Goal: Information Seeking & Learning: Find specific fact

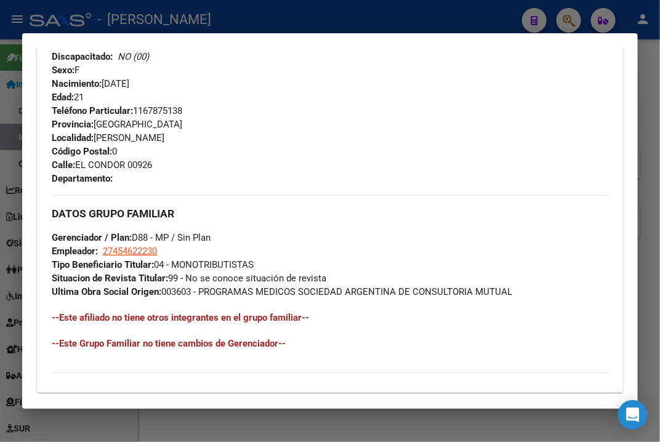
scroll to position [462, 0]
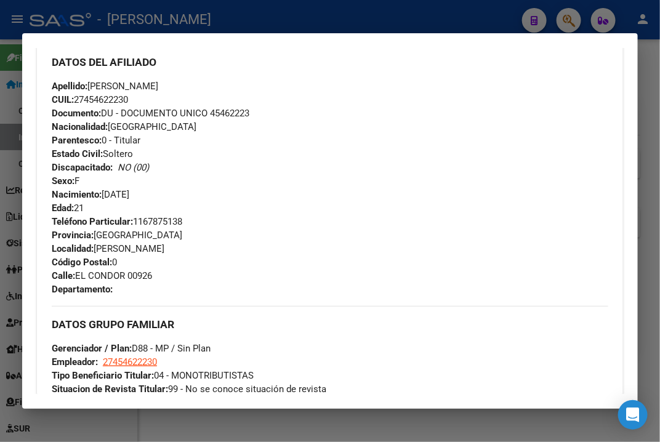
click at [223, 111] on span "Documento: DU - DOCUMENTO UNICO 45462223" at bounding box center [151, 113] width 198 height 11
copy span "45462223"
click at [158, 87] on span "Apellido: [PERSON_NAME]" at bounding box center [105, 86] width 106 height 11
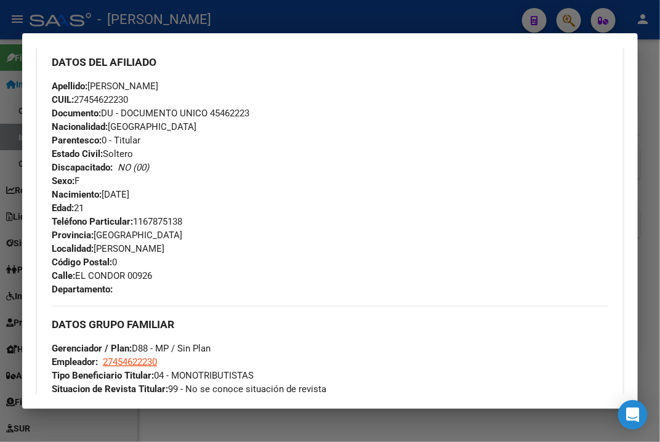
copy span "[PERSON_NAME]"
drag, startPoint x: 90, startPoint y: 80, endPoint x: 165, endPoint y: 86, distance: 74.7
click at [158, 86] on span "Apellido: [PERSON_NAME]" at bounding box center [105, 86] width 106 height 11
copy span "[PERSON_NAME]"
drag, startPoint x: 78, startPoint y: 272, endPoint x: 128, endPoint y: 274, distance: 49.9
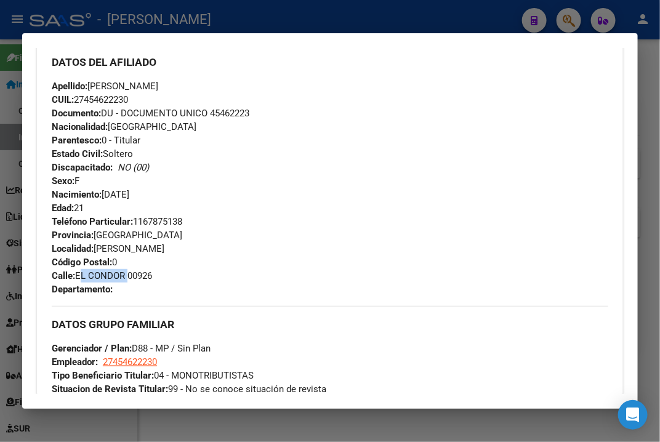
click at [128, 274] on span "Calle: EL CONDOR 00926" at bounding box center [102, 275] width 100 height 11
copy span "EL CONDOR"
click at [172, 219] on span "Teléfono Particular: [PHONE_NUMBER]" at bounding box center [117, 221] width 130 height 11
copy span "1167875138"
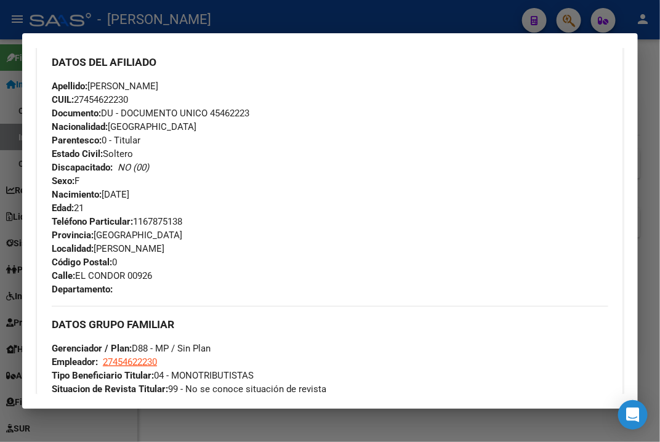
click at [113, 100] on span "CUIL: 27454622230" at bounding box center [90, 99] width 76 height 11
copy span "27454622230"
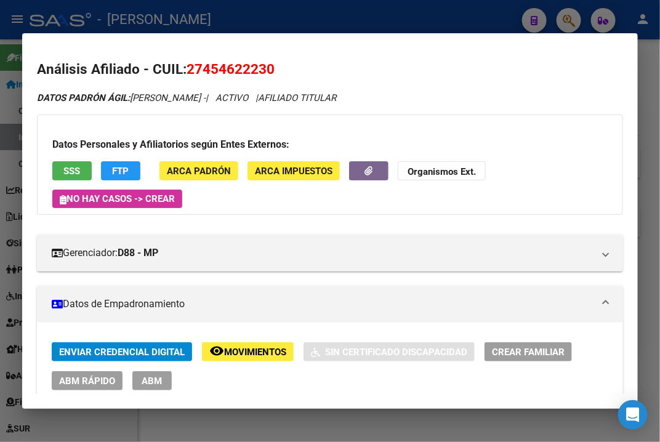
scroll to position [0, 0]
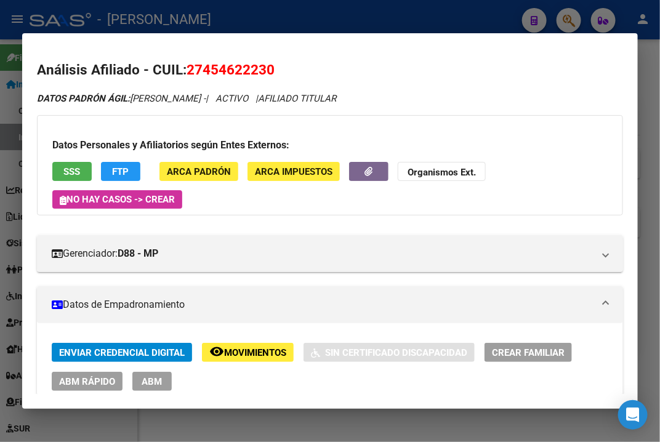
click at [644, 50] on div at bounding box center [330, 221] width 660 height 442
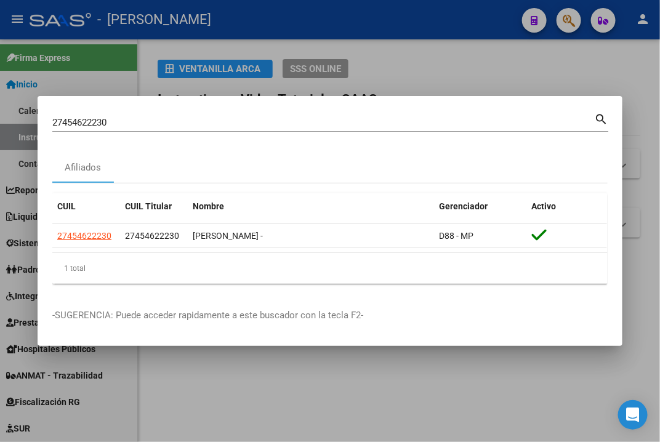
click at [326, 130] on div "27454622230 Buscar (apellido, dni, cuil, [PERSON_NAME], cuit, obra social)" at bounding box center [323, 122] width 542 height 18
click at [327, 128] on div "27454622230 Buscar (apellido, dni, cuil, [PERSON_NAME], cuit, obra social)" at bounding box center [323, 122] width 542 height 18
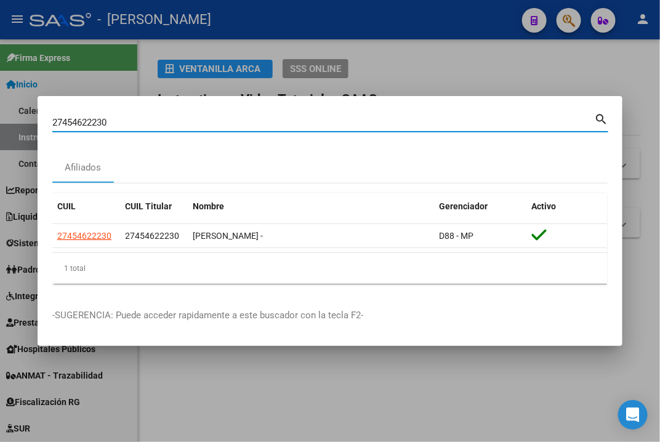
click at [266, 124] on input "27454622230" at bounding box center [323, 122] width 542 height 11
paste input "762482"
type input "27454762482"
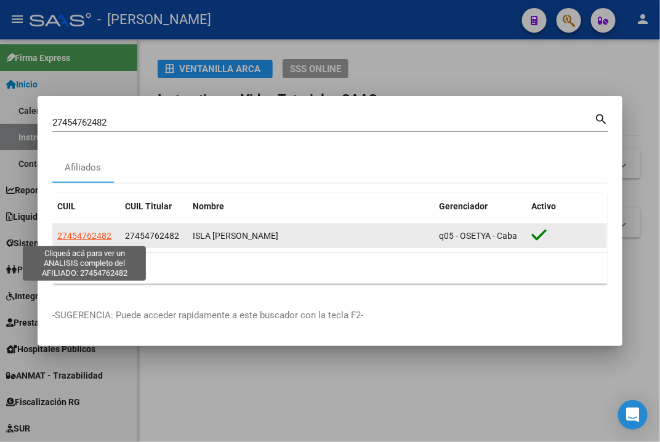
click at [98, 237] on span "27454762482" at bounding box center [84, 236] width 54 height 10
type textarea "27454762482"
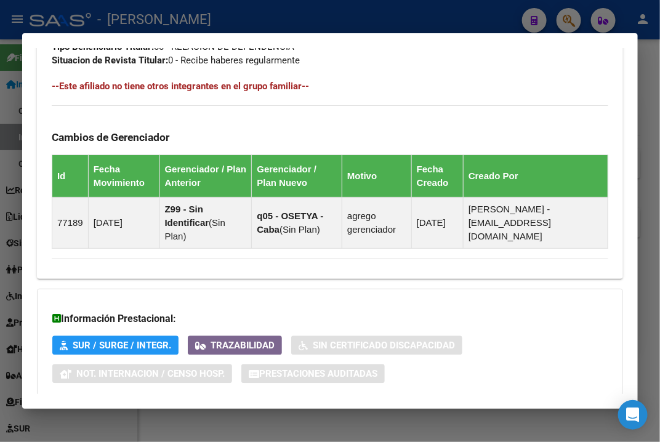
scroll to position [877, 0]
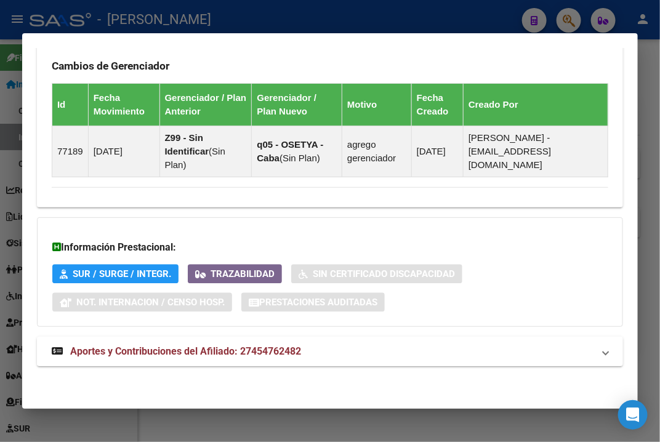
click at [307, 340] on mat-expansion-panel-header "Aportes y Contribuciones del Afiliado: 27454762482" at bounding box center [330, 352] width 586 height 30
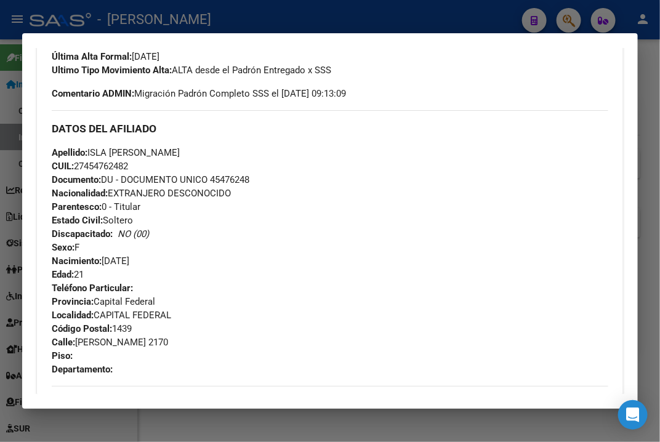
scroll to position [26, 0]
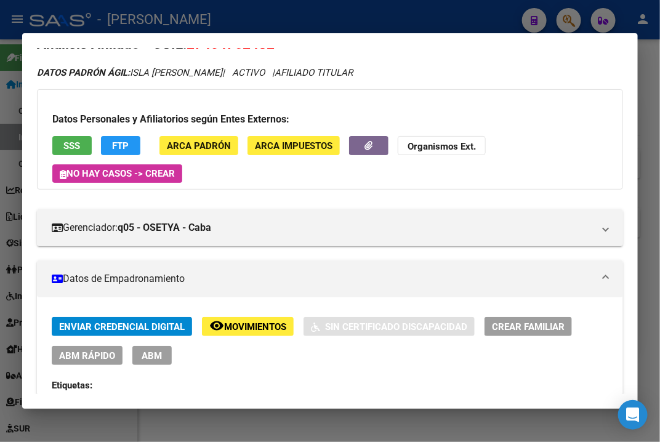
click at [657, 119] on div at bounding box center [330, 221] width 660 height 442
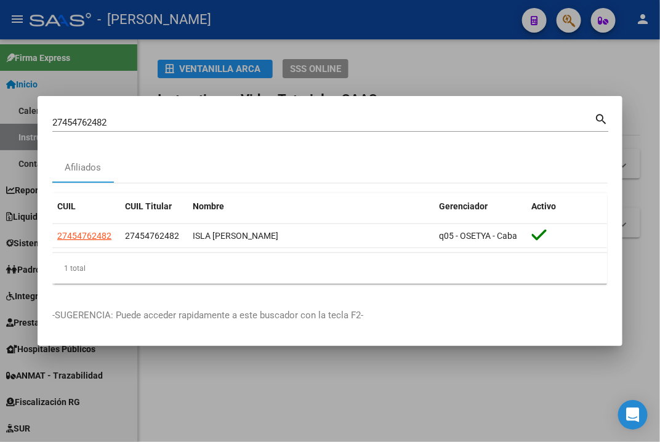
click at [235, 117] on input "27454762482" at bounding box center [323, 122] width 542 height 11
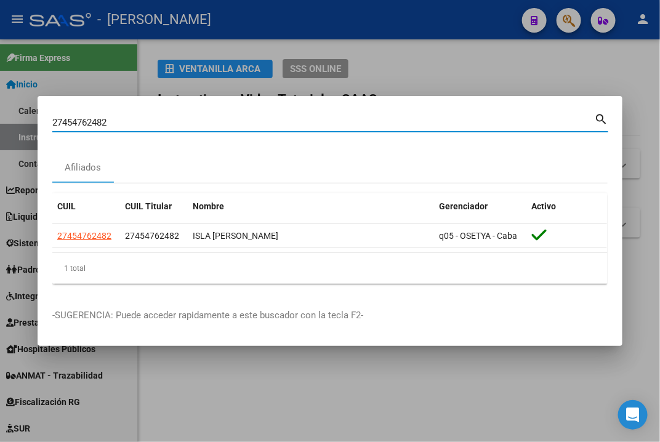
click at [235, 117] on input "27454762482" at bounding box center [323, 122] width 542 height 11
paste input "99653"
type input "27454799653"
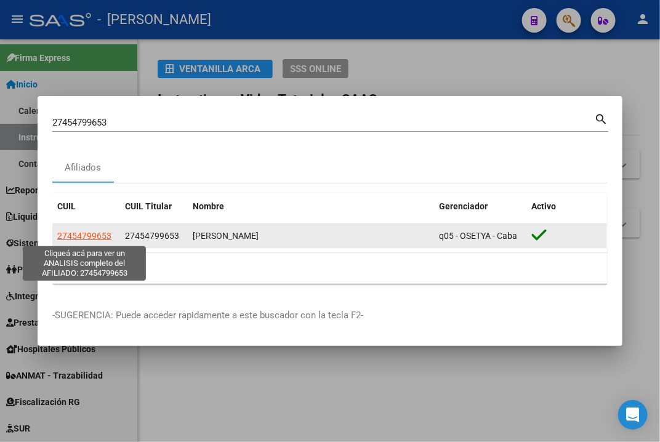
click at [106, 239] on span "27454799653" at bounding box center [84, 236] width 54 height 10
type textarea "27454799653"
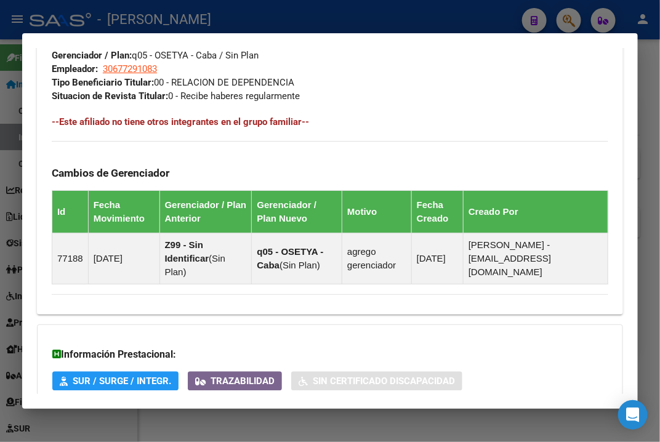
scroll to position [877, 0]
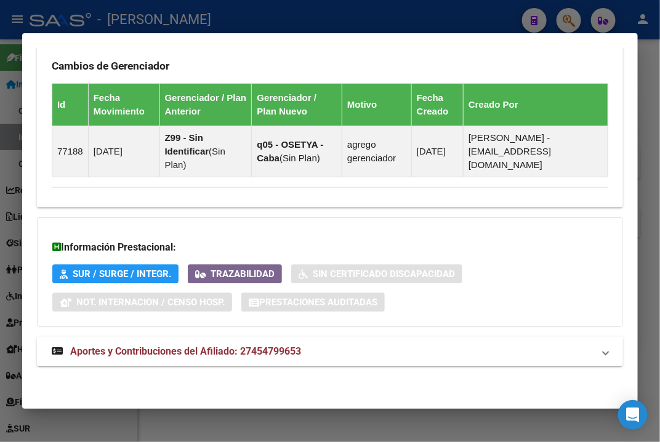
click at [307, 358] on mat-panel-title "Aportes y Contribuciones del Afiliado: 27454799653" at bounding box center [323, 351] width 542 height 15
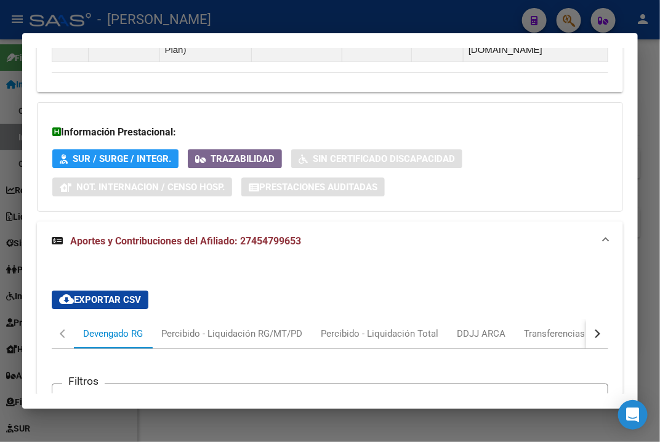
scroll to position [985, 0]
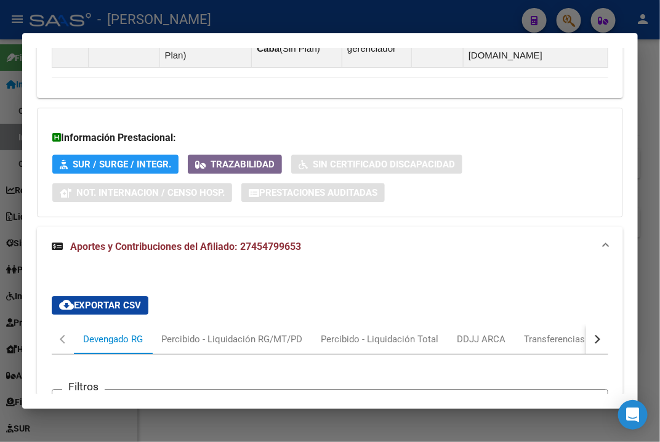
click at [644, 89] on div at bounding box center [330, 221] width 660 height 442
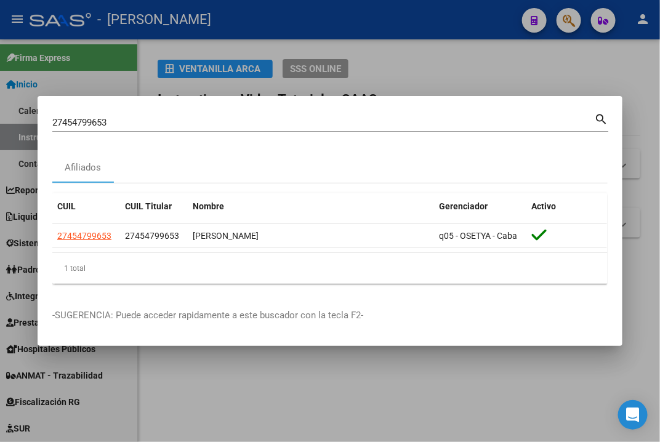
click at [268, 122] on input "27454799653" at bounding box center [323, 122] width 542 height 11
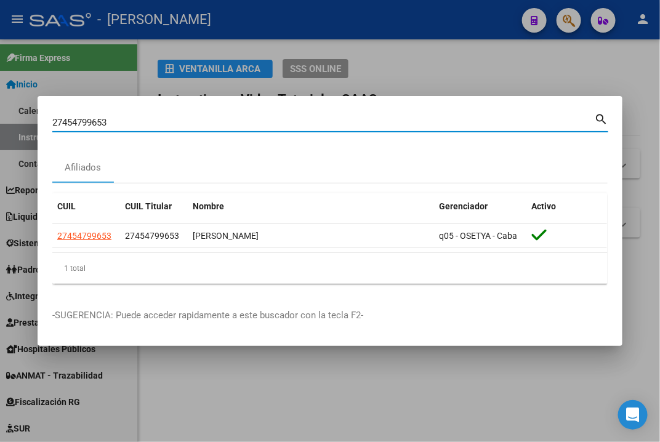
click at [268, 122] on input "27454799653" at bounding box center [323, 122] width 542 height 11
paste input "819824"
type input "27454819824"
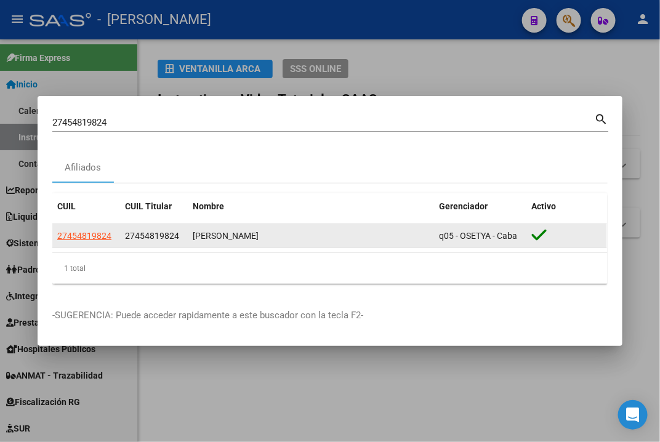
click at [102, 242] on app-link-go-to "27454819824" at bounding box center [84, 236] width 54 height 14
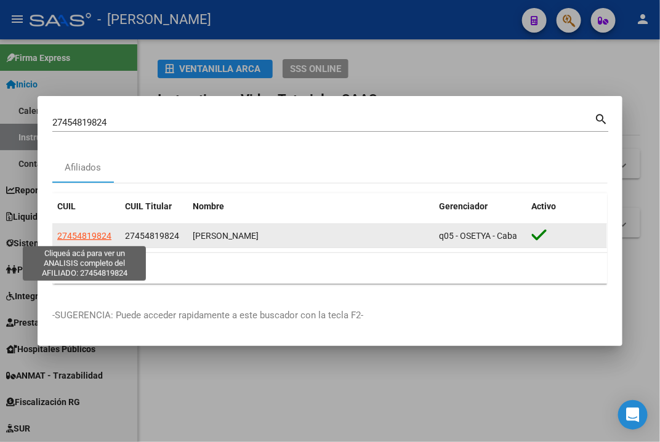
click at [102, 239] on span "27454819824" at bounding box center [84, 236] width 54 height 10
type textarea "27454819824"
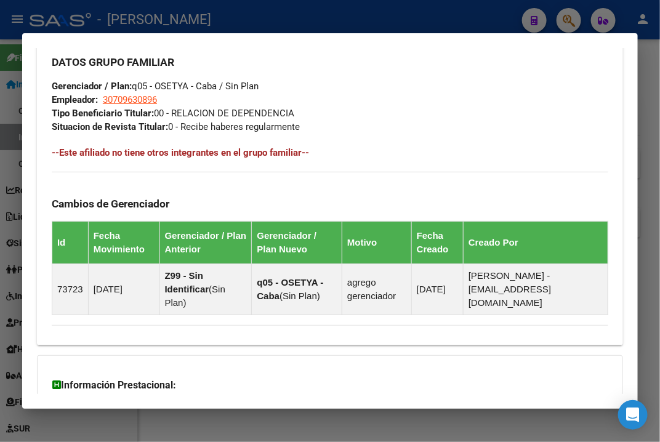
scroll to position [877, 0]
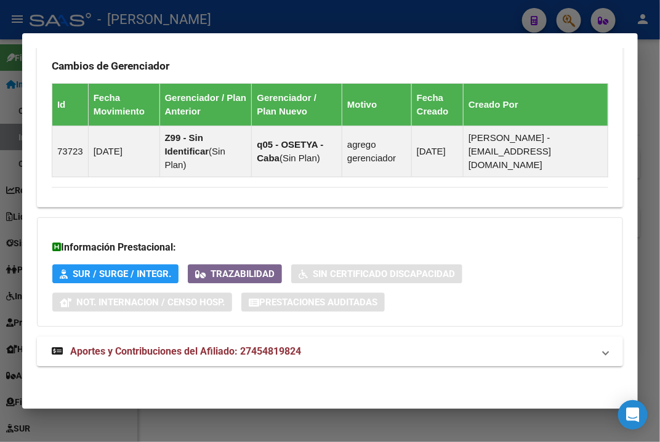
click at [375, 340] on mat-expansion-panel-header "Aportes y Contribuciones del Afiliado: 27454819824" at bounding box center [330, 352] width 586 height 30
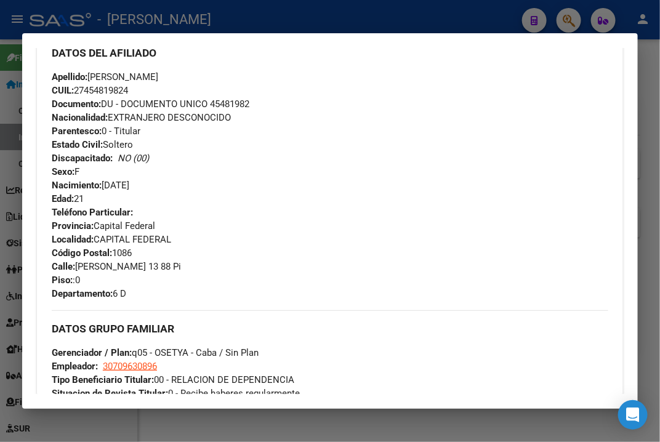
scroll to position [475, 0]
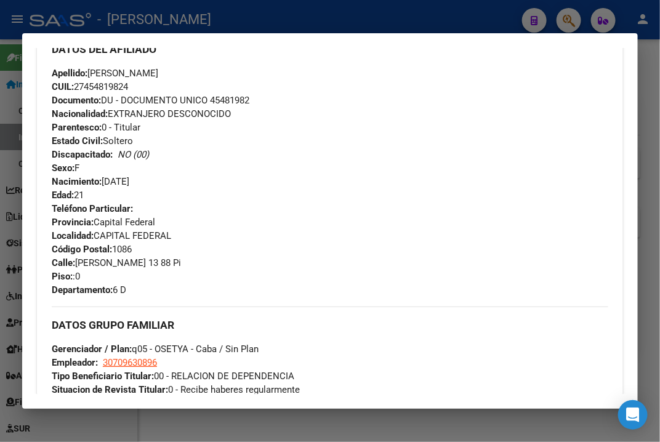
click at [240, 98] on span "Documento: DU - DOCUMENTO UNICO 45481982" at bounding box center [151, 100] width 198 height 11
copy span "45481982"
click at [109, 68] on span "Apellido: [PERSON_NAME]" at bounding box center [105, 73] width 106 height 11
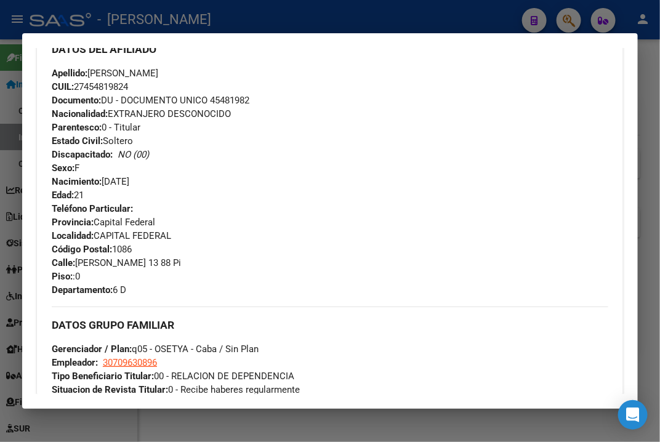
copy span "[PERSON_NAME]"
click at [146, 73] on span "Apellido: [PERSON_NAME]" at bounding box center [105, 73] width 106 height 11
copy span "[PERSON_NAME]"
click at [158, 74] on span "Apellido: [PERSON_NAME]" at bounding box center [105, 73] width 106 height 11
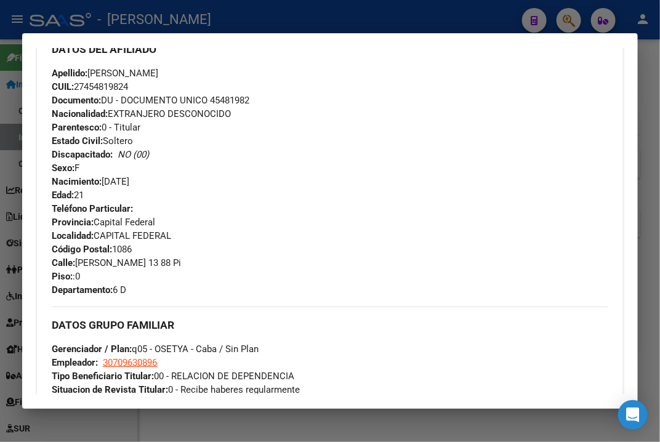
click at [158, 74] on span "Apellido: [PERSON_NAME]" at bounding box center [105, 73] width 106 height 11
copy span "MILAGROS"
drag, startPoint x: 76, startPoint y: 264, endPoint x: 165, endPoint y: 262, distance: 88.7
click at [165, 262] on span "[STREET_ADDRESS][PERSON_NAME]" at bounding box center [116, 262] width 129 height 11
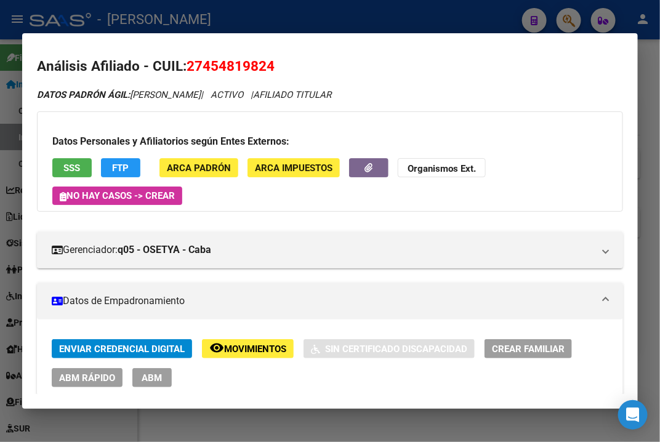
scroll to position [0, 0]
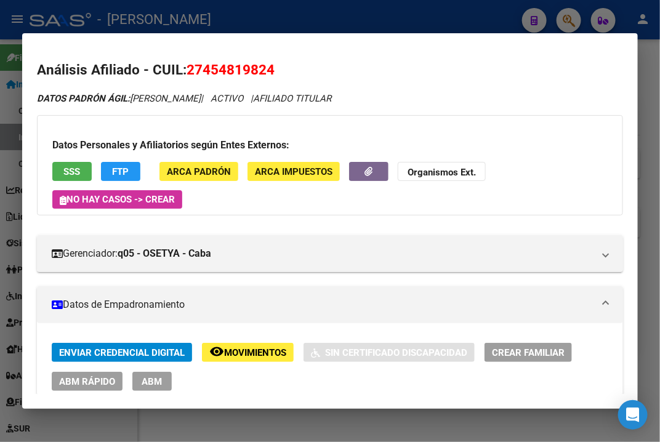
click at [640, 113] on div at bounding box center [330, 221] width 660 height 442
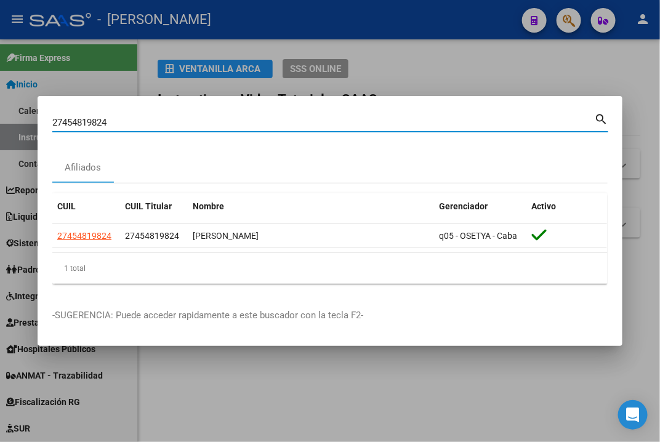
click at [262, 117] on input "27454819824" at bounding box center [323, 122] width 542 height 11
paste input "910988"
type input "27454910988"
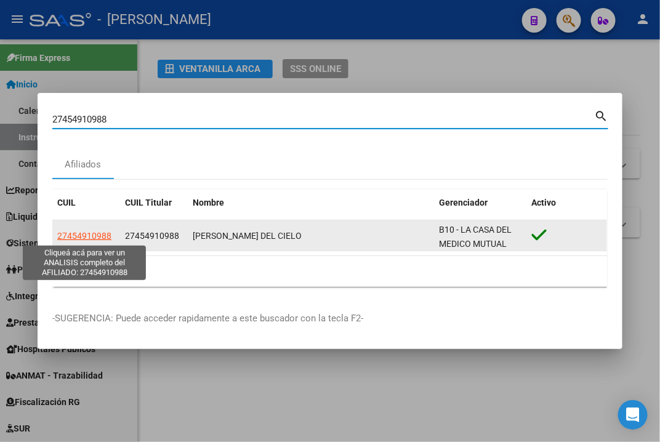
click at [91, 240] on span "27454910988" at bounding box center [84, 236] width 54 height 10
type textarea "27454910988"
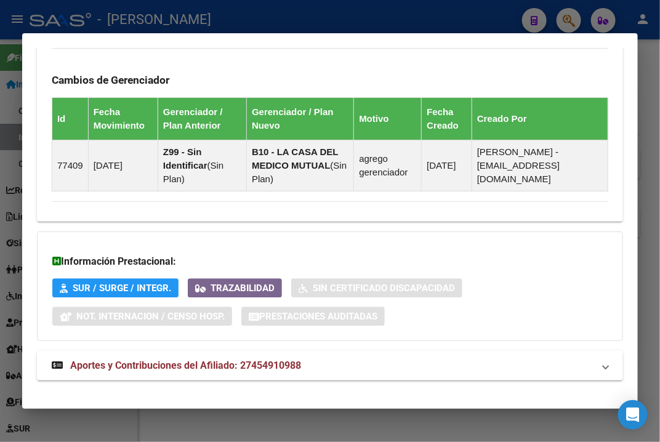
scroll to position [877, 0]
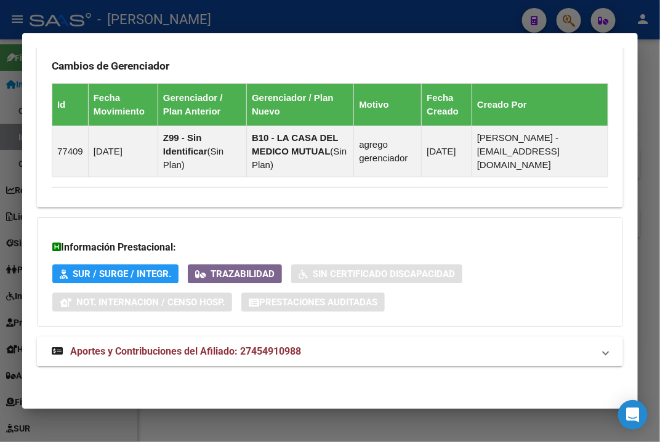
click at [294, 357] on span "Aportes y Contribuciones del Afiliado: 27454910988" at bounding box center [185, 351] width 231 height 12
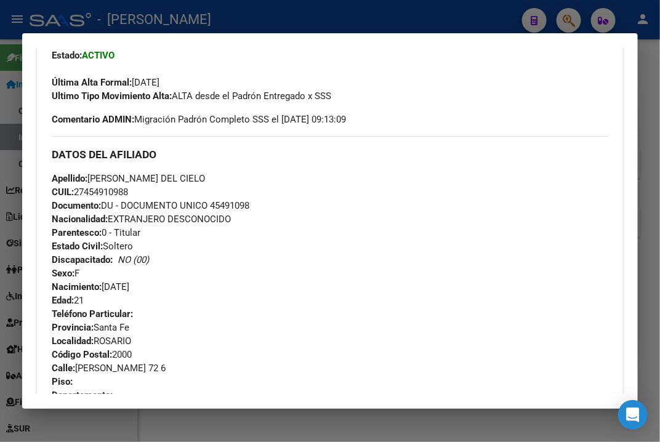
scroll to position [462, 0]
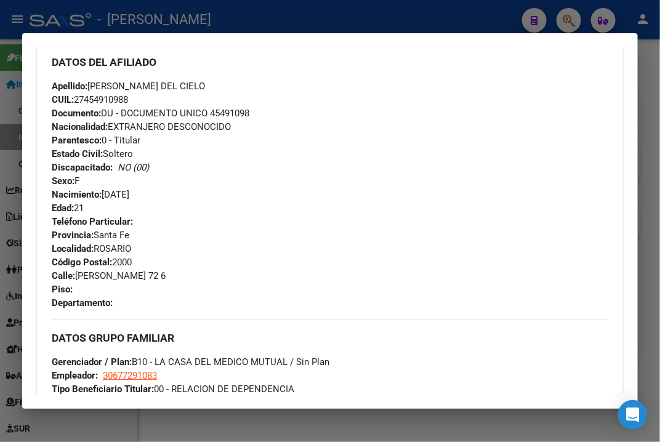
click at [226, 119] on div "Apellido: [PERSON_NAME] DEL CIELO CUIL: 27454910988 Documento: DU - DOCUMENTO U…" at bounding box center [330, 146] width 556 height 135
click at [97, 81] on span "Apellido: [PERSON_NAME] DEL CIELO" at bounding box center [128, 86] width 153 height 11
click at [131, 85] on span "Apellido: [PERSON_NAME] DEL CIELO" at bounding box center [128, 86] width 153 height 11
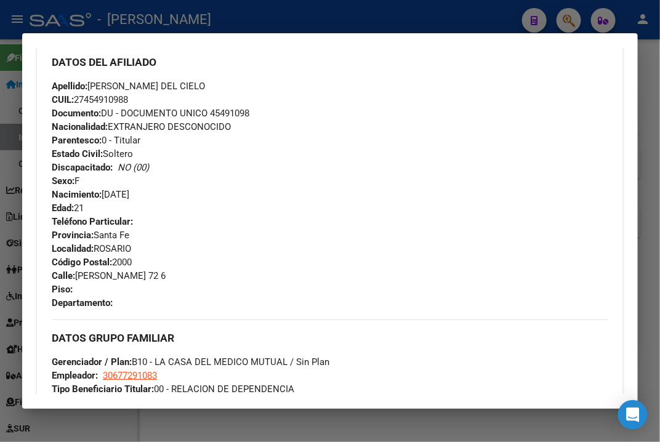
click at [124, 84] on span "Apellido: [PERSON_NAME] DEL CIELO" at bounding box center [128, 86] width 153 height 11
drag, startPoint x: 121, startPoint y: 84, endPoint x: 202, endPoint y: 87, distance: 81.3
click at [202, 87] on div "Apellido: [PERSON_NAME] DEL CIELO CUIL: 27454910988 Documento: DU - DOCUMENTO U…" at bounding box center [330, 146] width 556 height 135
drag, startPoint x: 79, startPoint y: 273, endPoint x: 172, endPoint y: 276, distance: 92.4
click at [166, 276] on span "[STREET_ADDRESS][PERSON_NAME]" at bounding box center [109, 275] width 114 height 11
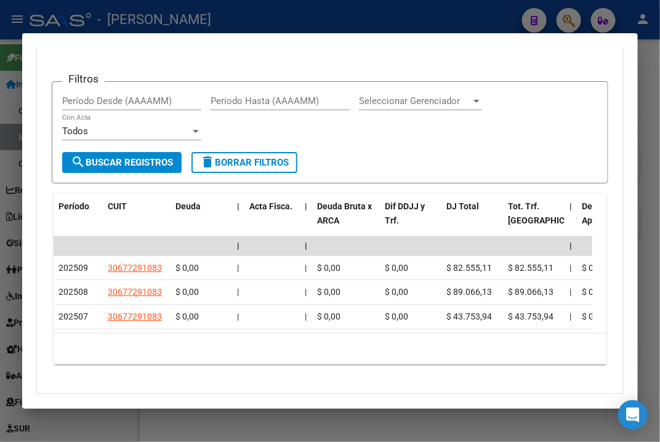
scroll to position [1337, 0]
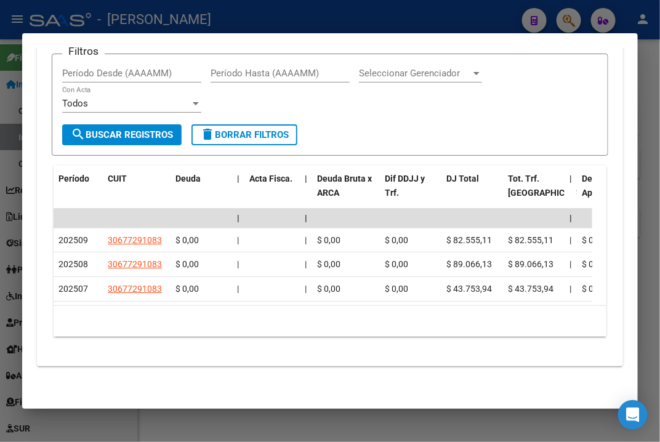
click at [641, 89] on div at bounding box center [330, 221] width 660 height 442
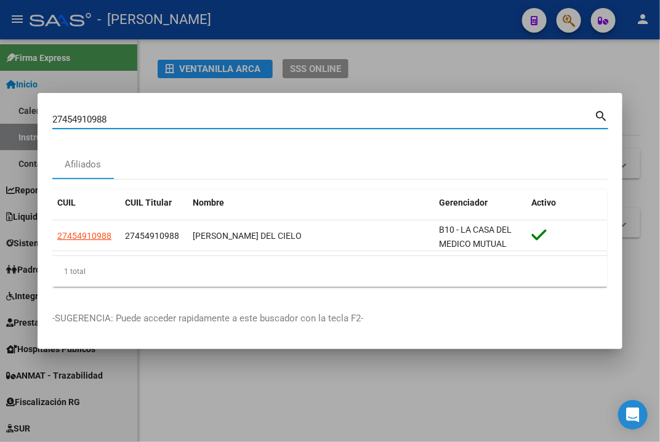
click at [226, 118] on input "27454910988" at bounding box center [323, 119] width 542 height 11
paste input "3707"
type input "27454913707"
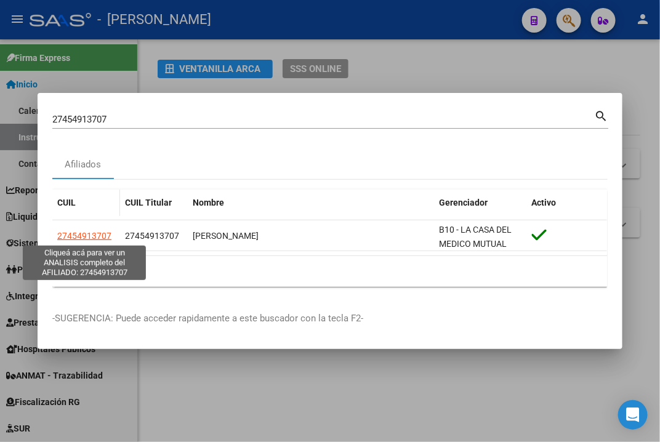
click at [79, 241] on span "27454913707" at bounding box center [84, 236] width 54 height 10
type textarea "27454913707"
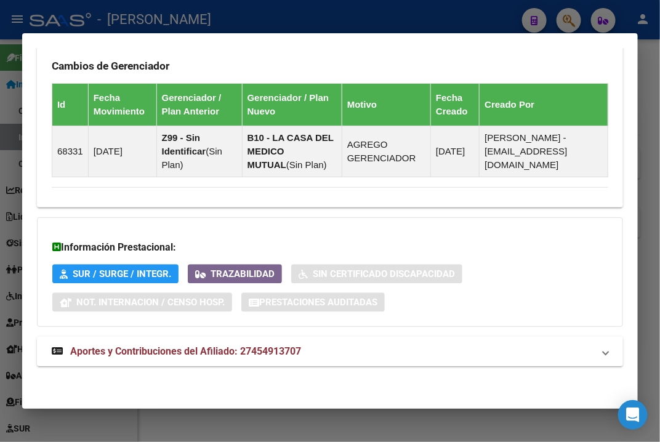
click at [303, 348] on mat-panel-title "Aportes y Contribuciones del Afiliado: 27454913707" at bounding box center [323, 351] width 542 height 15
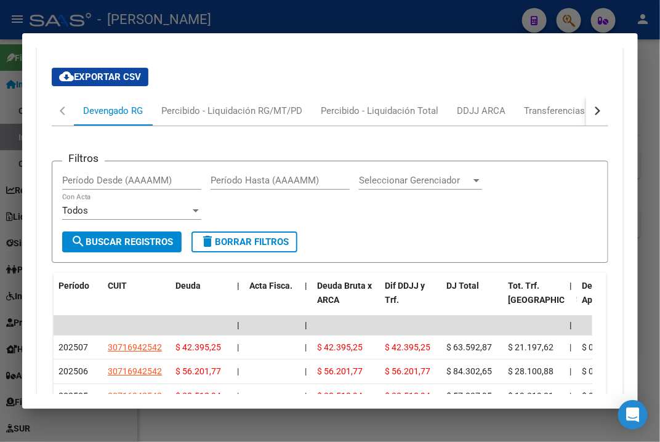
scroll to position [910, 0]
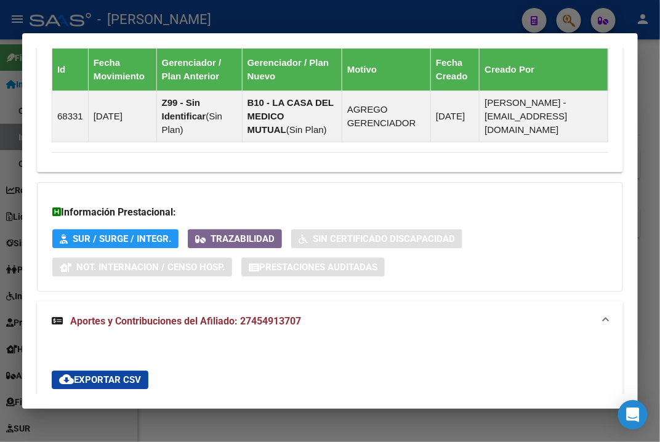
click at [645, 89] on div at bounding box center [330, 221] width 660 height 442
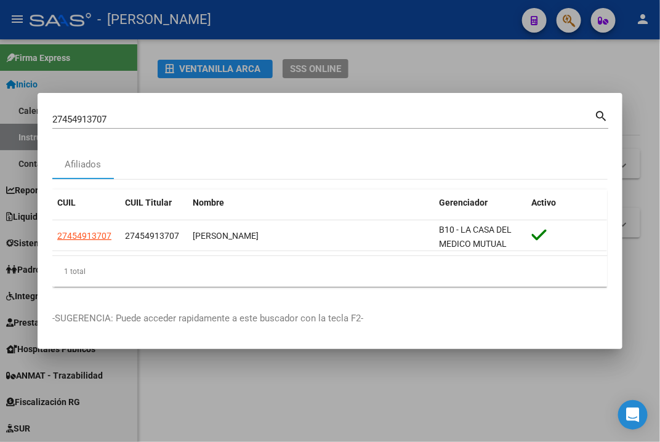
click at [164, 122] on input "27454913707" at bounding box center [323, 119] width 542 height 11
paste input "86119"
type input "27454986119"
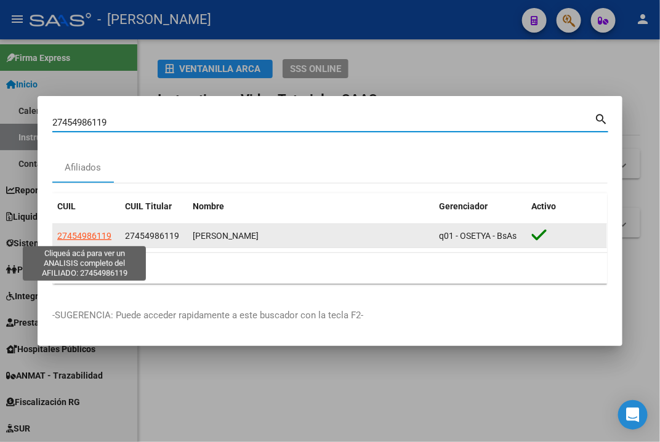
click at [78, 235] on span "27454986119" at bounding box center [84, 236] width 54 height 10
type textarea "27454986119"
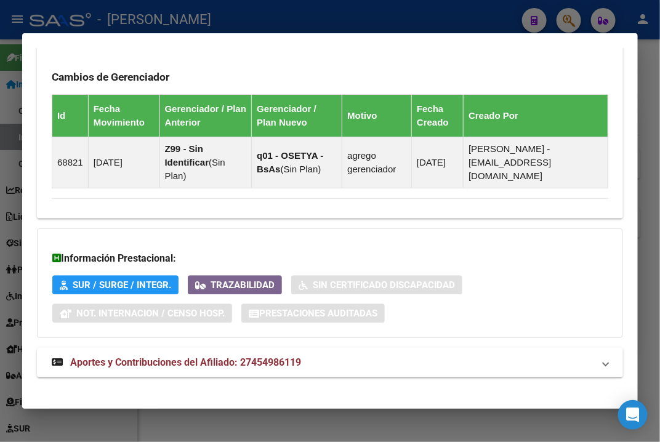
scroll to position [877, 0]
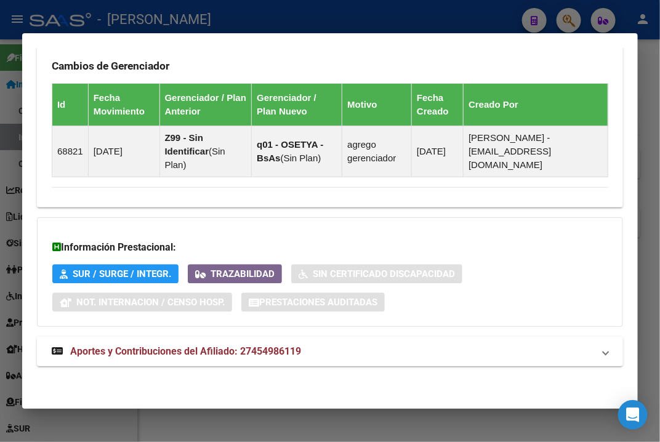
click at [355, 342] on mat-expansion-panel-header "Aportes y Contribuciones del Afiliado: 27454986119" at bounding box center [330, 352] width 586 height 30
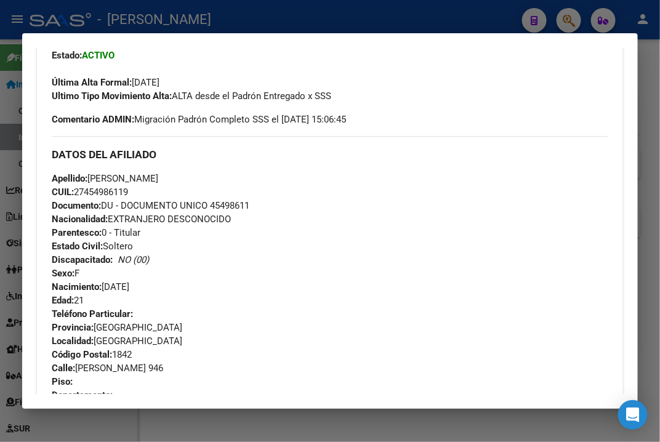
scroll to position [462, 0]
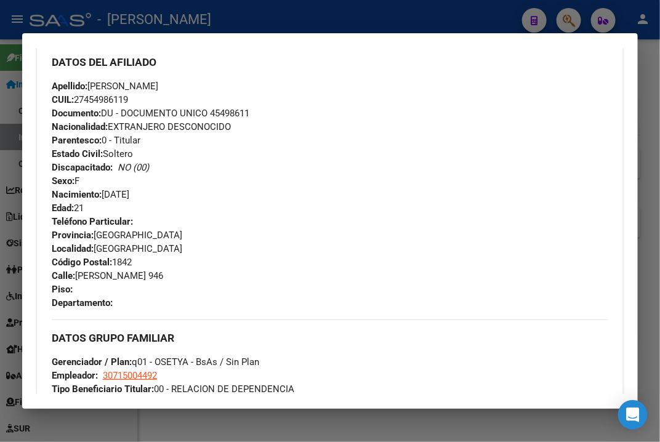
click at [235, 115] on span "Documento: DU - DOCUMENTO UNICO 45498611" at bounding box center [151, 113] width 198 height 11
click at [120, 81] on span "Apellido: [PERSON_NAME]" at bounding box center [105, 86] width 106 height 11
click at [153, 87] on span "Apellido: [PERSON_NAME]" at bounding box center [105, 86] width 106 height 11
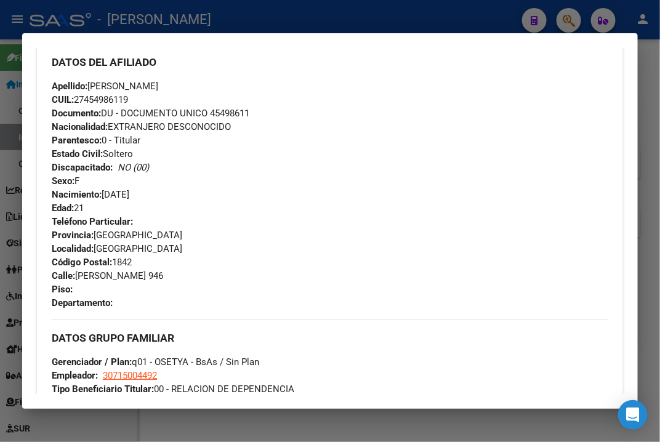
click at [140, 86] on span "Apellido: [PERSON_NAME]" at bounding box center [105, 86] width 106 height 11
drag, startPoint x: 145, startPoint y: 86, endPoint x: 238, endPoint y: 87, distance: 93.6
click at [158, 87] on span "Apellido: [PERSON_NAME]" at bounding box center [105, 86] width 106 height 11
click at [93, 276] on span "[STREET_ADDRESS][PERSON_NAME]" at bounding box center [107, 275] width 111 height 11
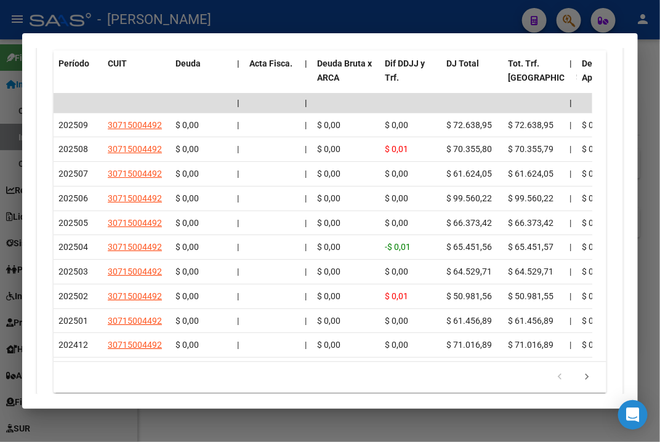
scroll to position [1477, 0]
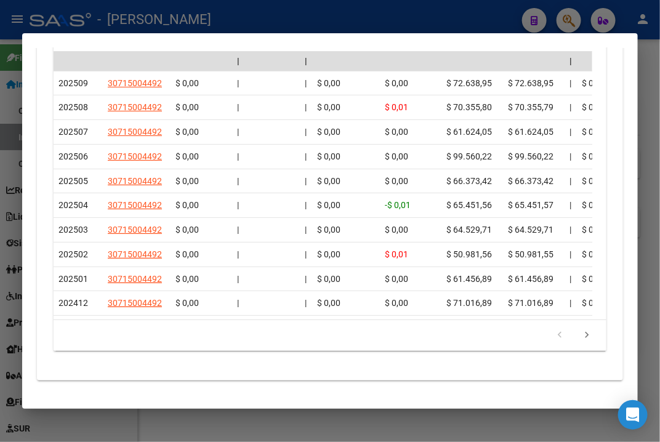
click at [651, 165] on div at bounding box center [330, 221] width 660 height 442
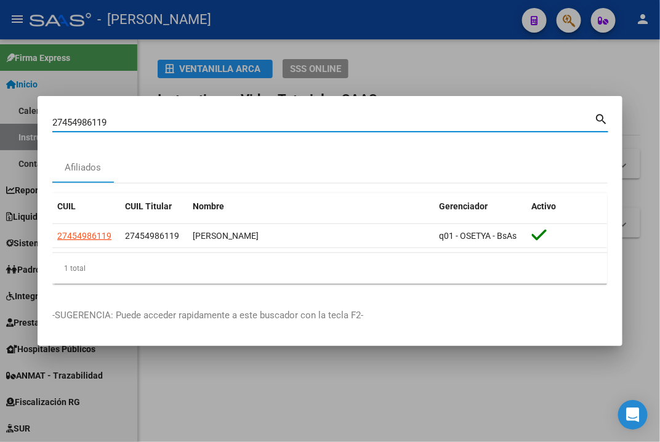
click at [277, 124] on input "27454986119" at bounding box center [323, 122] width 542 height 11
paste input "542"
type input "27454986542"
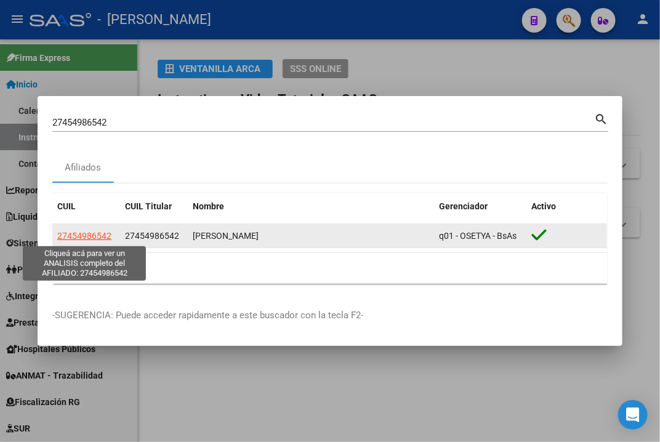
click at [104, 240] on span "27454986542" at bounding box center [84, 236] width 54 height 10
type textarea "27454986542"
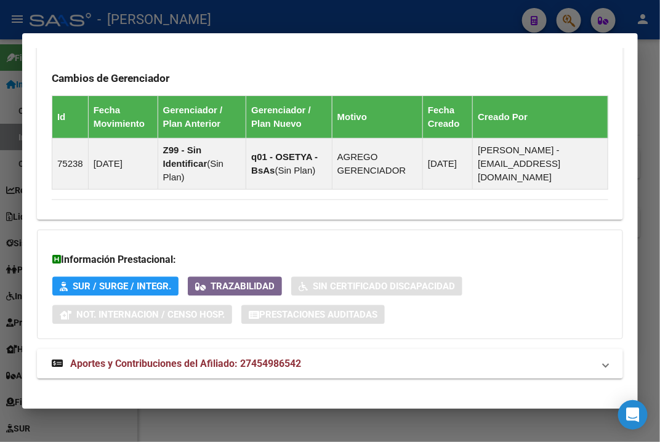
scroll to position [877, 0]
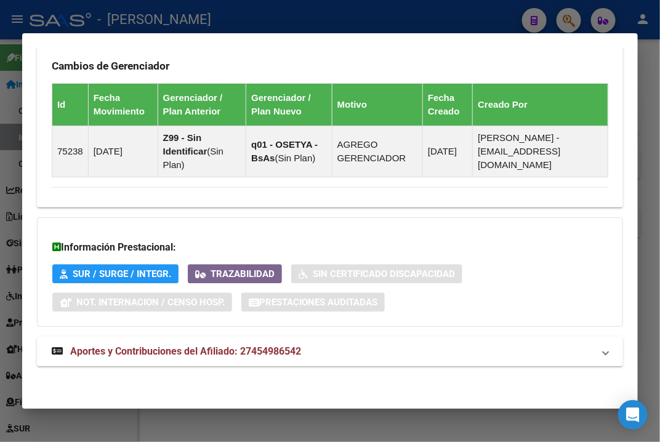
click at [351, 353] on mat-panel-title "Aportes y Contribuciones del Afiliado: 27454986542" at bounding box center [323, 351] width 542 height 15
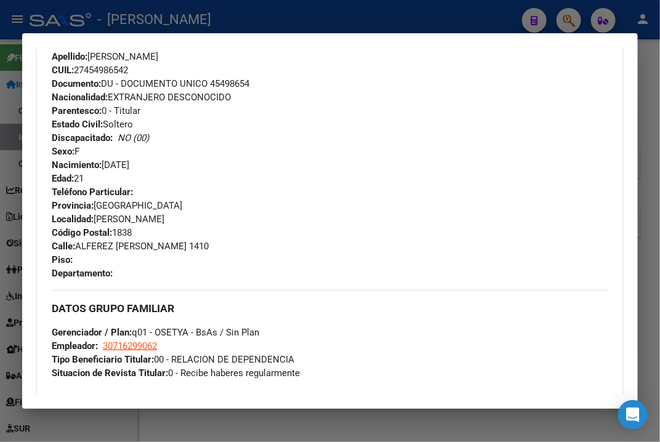
scroll to position [462, 0]
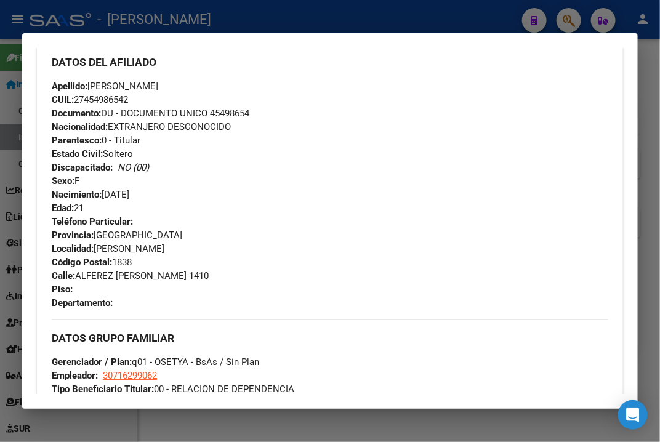
click at [235, 108] on span "Documento: DU - DOCUMENTO UNICO 45498654" at bounding box center [151, 113] width 198 height 11
click at [121, 87] on span "Apellido: [PERSON_NAME]" at bounding box center [105, 86] width 106 height 11
click at [156, 90] on span "Apellido: [PERSON_NAME]" at bounding box center [105, 86] width 106 height 11
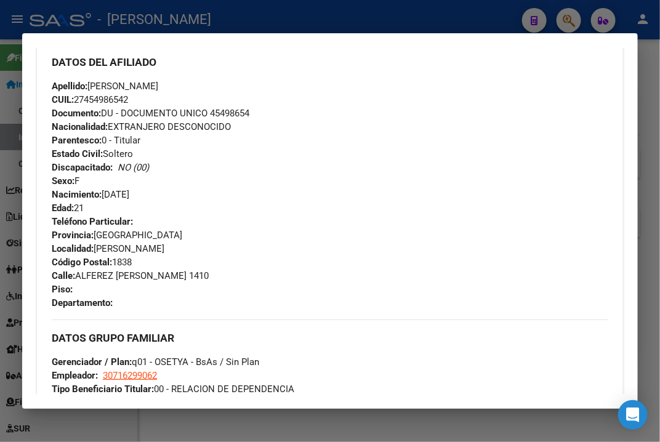
drag, startPoint x: 146, startPoint y: 87, endPoint x: 235, endPoint y: 86, distance: 89.3
click at [235, 86] on div "Apellido: [PERSON_NAME] CUIL: 27454986542 Documento: DU - DOCUMENTO UNICO 45498…" at bounding box center [330, 146] width 556 height 135
drag, startPoint x: 80, startPoint y: 275, endPoint x: 181, endPoint y: 279, distance: 101.0
click at [181, 279] on span "Calle: [PERSON_NAME] 1410" at bounding box center [130, 275] width 157 height 11
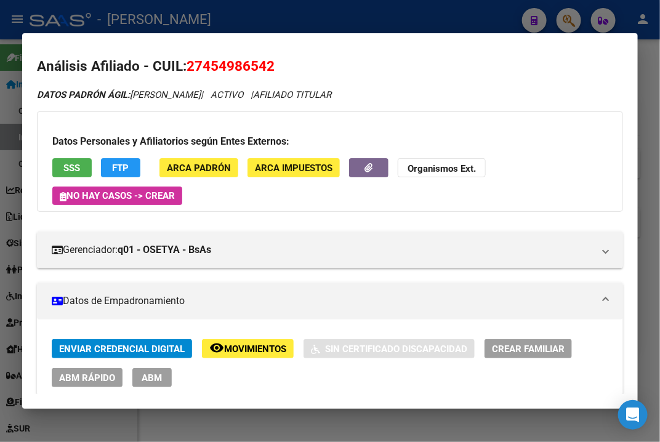
scroll to position [0, 0]
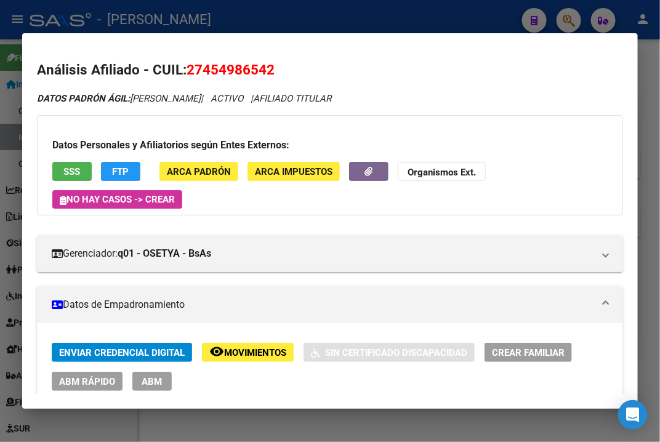
click at [646, 143] on div at bounding box center [330, 221] width 660 height 442
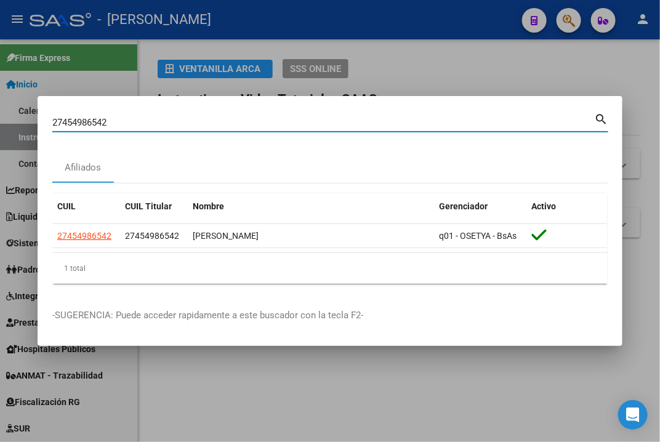
click at [213, 118] on input "27454986542" at bounding box center [323, 122] width 542 height 11
paste input "91074"
type input "27454991074"
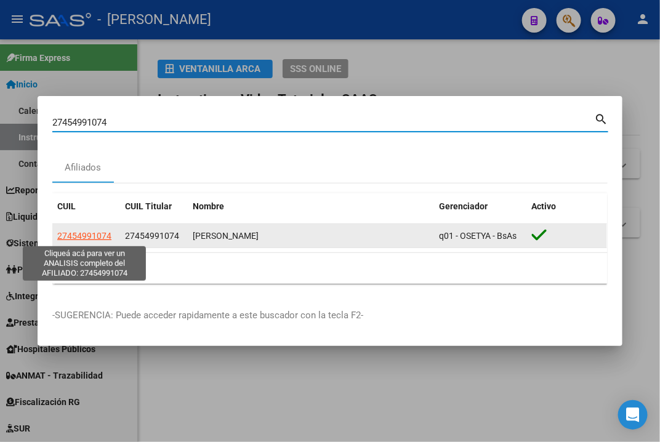
click at [96, 240] on span "27454991074" at bounding box center [84, 236] width 54 height 10
type textarea "27454991074"
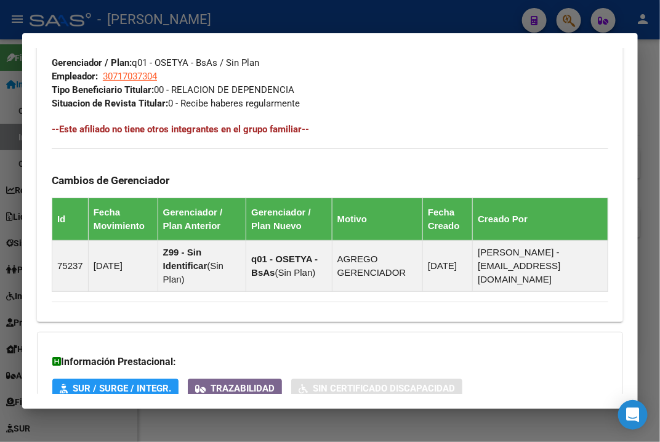
scroll to position [877, 0]
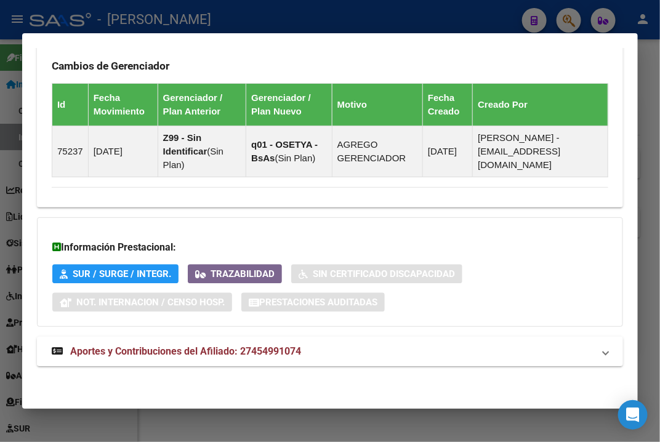
click at [416, 339] on mat-expansion-panel-header "Aportes y Contribuciones del Afiliado: 27454991074" at bounding box center [330, 352] width 586 height 30
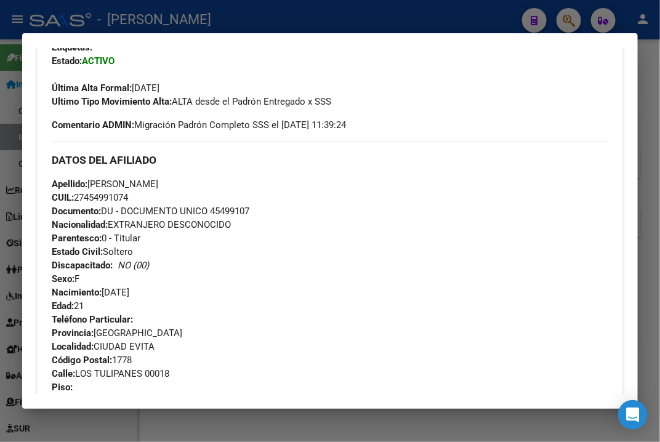
scroll to position [395, 0]
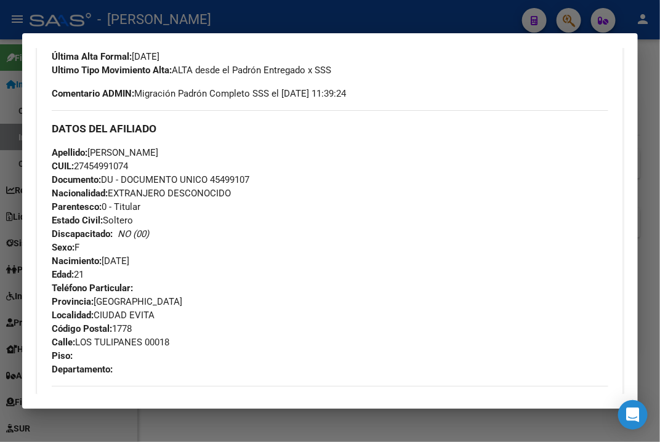
click at [227, 179] on span "Documento: DU - DOCUMENTO UNICO 45499107" at bounding box center [151, 179] width 198 height 11
click at [97, 151] on span "Apellido: [PERSON_NAME] [PERSON_NAME]" at bounding box center [105, 152] width 106 height 11
click at [115, 147] on span "Apellido: [PERSON_NAME] [PERSON_NAME]" at bounding box center [105, 152] width 106 height 11
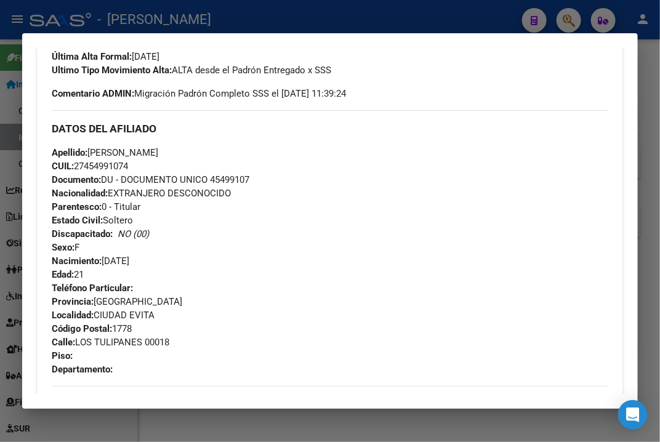
drag, startPoint x: 115, startPoint y: 147, endPoint x: 181, endPoint y: 147, distance: 65.9
click at [181, 147] on div "Apellido: [PERSON_NAME] [PERSON_NAME] CUIL: 27454991074 Documento: DU - DOCUMEN…" at bounding box center [330, 213] width 556 height 135
drag, startPoint x: 78, startPoint y: 343, endPoint x: 141, endPoint y: 342, distance: 62.8
click at [141, 342] on span "Calle: LOS TULIPANES 00018" at bounding box center [111, 342] width 118 height 11
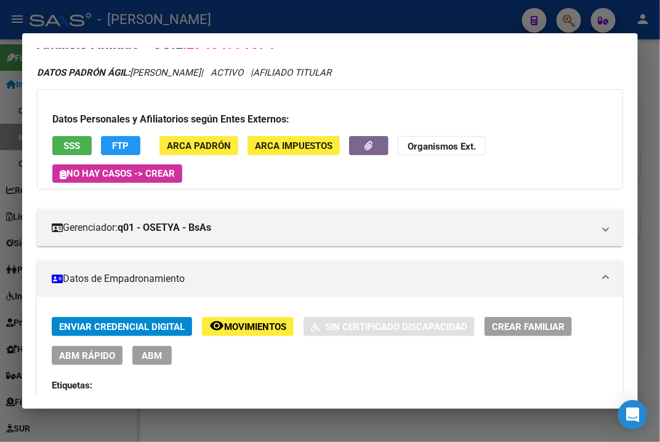
scroll to position [0, 0]
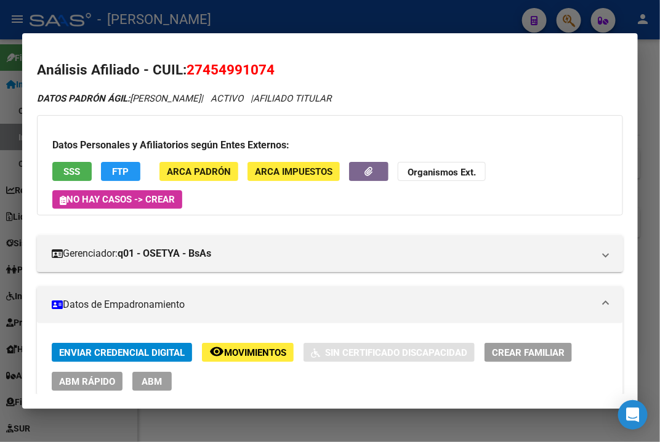
click at [658, 98] on div at bounding box center [330, 221] width 660 height 442
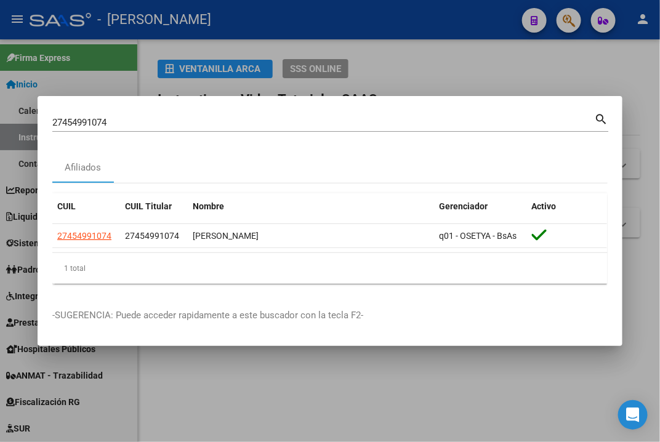
click at [367, 113] on div "27454991074 Buscar (apellido, dni, [PERSON_NAME], [PERSON_NAME], cuit, obra soc…" at bounding box center [323, 122] width 542 height 18
click at [321, 111] on div "27454991074 Buscar (apellido, dni, cuil, [PERSON_NAME], cuit, obra social) sear…" at bounding box center [330, 121] width 556 height 21
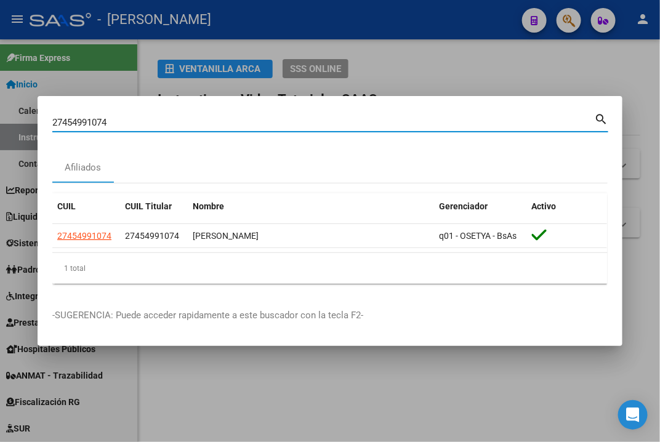
click at [279, 119] on input "27454991074" at bounding box center [323, 122] width 542 height 11
paste input "4383"
type input "27454994383"
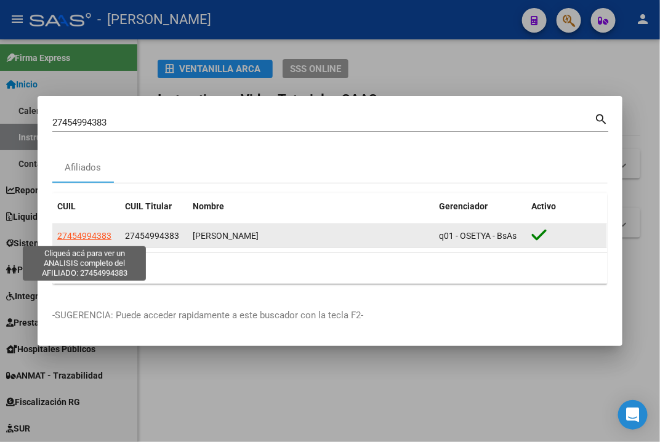
click at [95, 233] on span "27454994383" at bounding box center [84, 236] width 54 height 10
type textarea "27454994383"
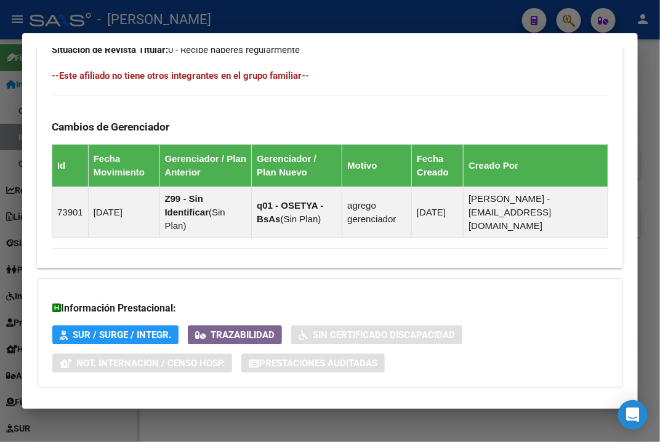
scroll to position [877, 0]
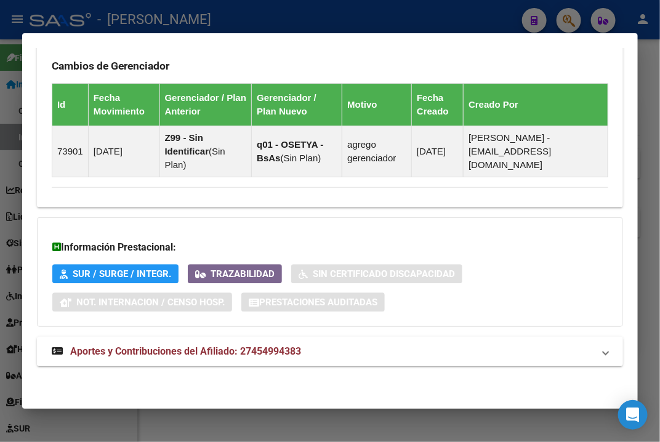
click at [331, 349] on mat-panel-title "Aportes y Contribuciones del Afiliado: 27454994383" at bounding box center [323, 351] width 542 height 15
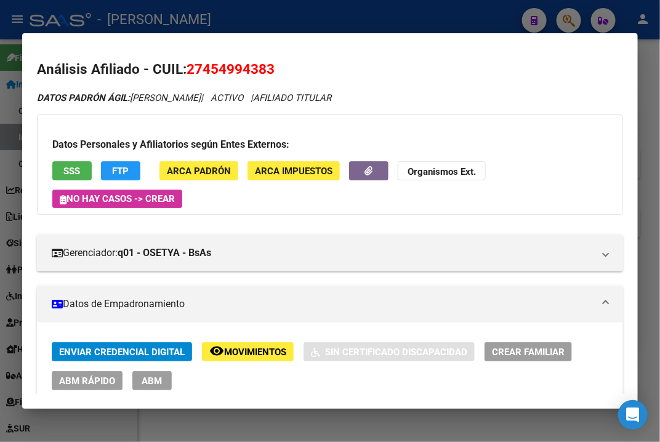
scroll to position [0, 0]
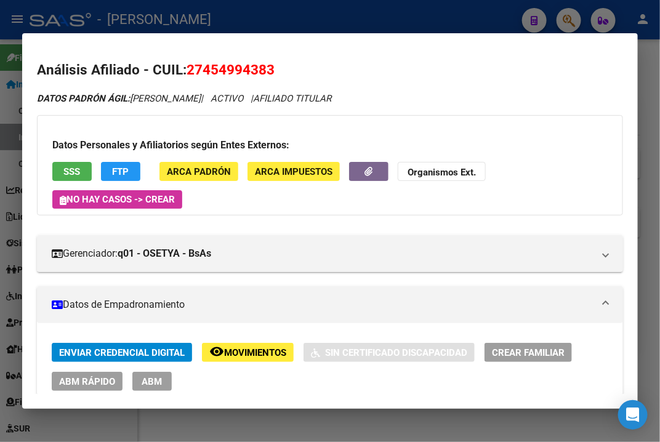
click at [657, 150] on div at bounding box center [330, 221] width 660 height 442
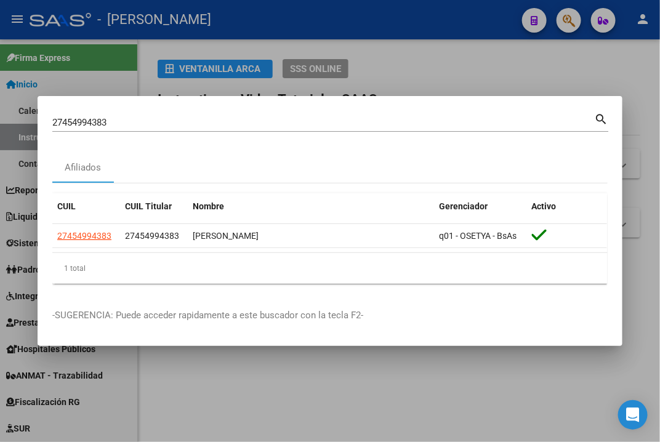
click at [351, 115] on div "27454994383 Buscar (apellido, dni, [PERSON_NAME], [PERSON_NAME], cuit, obra soc…" at bounding box center [323, 122] width 542 height 18
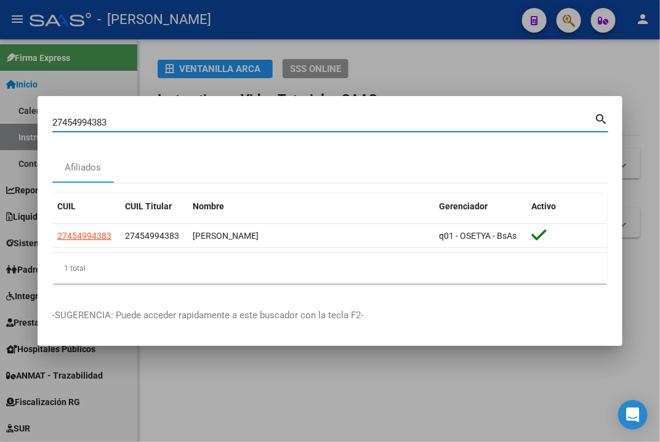
paste input "27455002147"
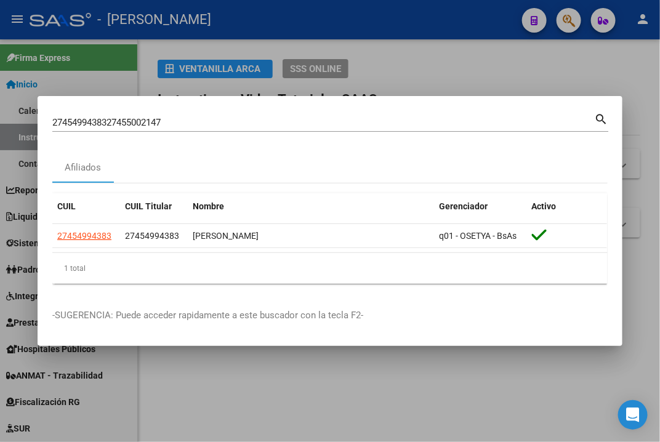
click at [351, 115] on div "2745499438327455002147 [PERSON_NAME] (apellido, dni, cuil, [PERSON_NAME], cuit,…" at bounding box center [323, 122] width 542 height 18
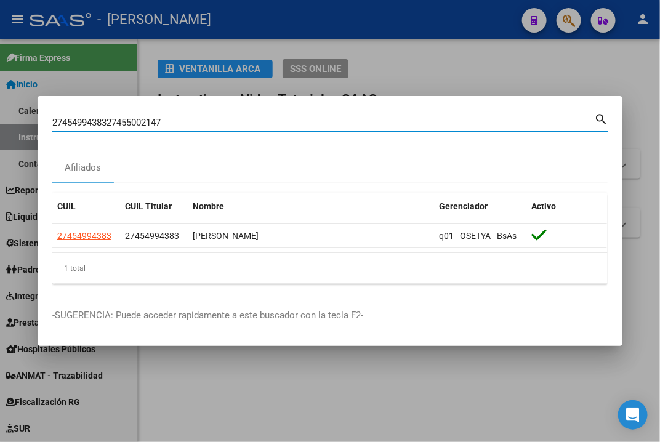
click at [339, 120] on input "2745499438327455002147" at bounding box center [323, 122] width 542 height 11
paste input
type input "27455002147"
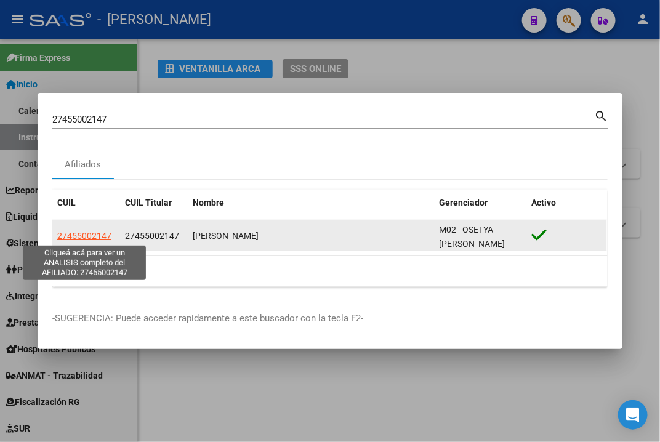
click at [100, 241] on span "27455002147" at bounding box center [84, 236] width 54 height 10
type textarea "27455002147"
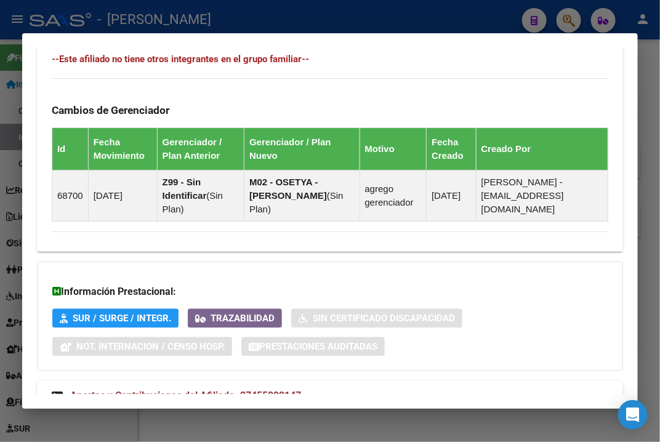
scroll to position [877, 0]
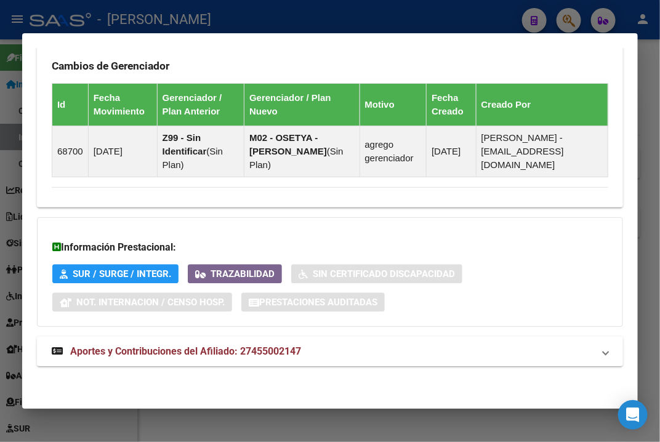
click at [374, 350] on mat-panel-title "Aportes y Contribuciones del Afiliado: 27455002147" at bounding box center [323, 351] width 542 height 15
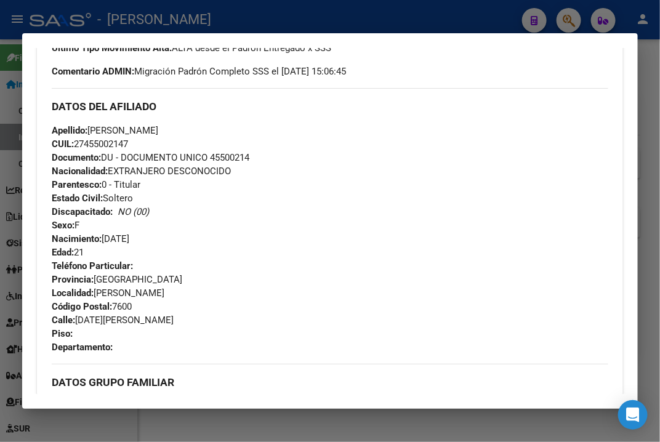
scroll to position [415, 0]
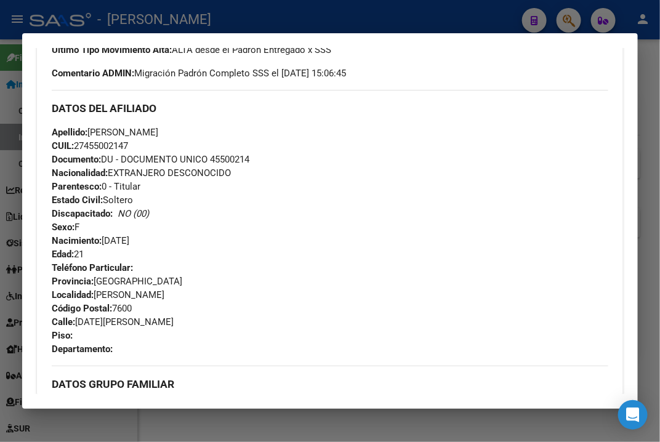
click at [236, 154] on span "Documento: DU - DOCUMENTO UNICO 45500214" at bounding box center [151, 159] width 198 height 11
click at [236, 156] on span "Documento: DU - DOCUMENTO UNICO 45500214" at bounding box center [151, 159] width 198 height 11
click at [102, 127] on span "Apellido: [PERSON_NAME]" at bounding box center [105, 132] width 106 height 11
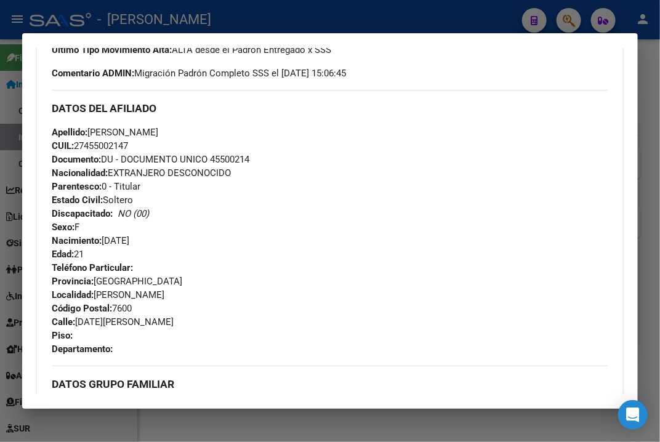
click at [131, 130] on span "Apellido: [PERSON_NAME]" at bounding box center [105, 132] width 106 height 11
drag, startPoint x: 129, startPoint y: 130, endPoint x: 207, endPoint y: 126, distance: 77.6
click at [207, 126] on div "Apellido: [PERSON_NAME]: 27455002147 Documento: DU - DOCUMENTO UNICO 45500214 N…" at bounding box center [330, 193] width 556 height 135
drag, startPoint x: 80, startPoint y: 324, endPoint x: 72, endPoint y: 321, distance: 8.4
click at [72, 321] on span "Calle: [DATE][PERSON_NAME]" at bounding box center [113, 321] width 122 height 11
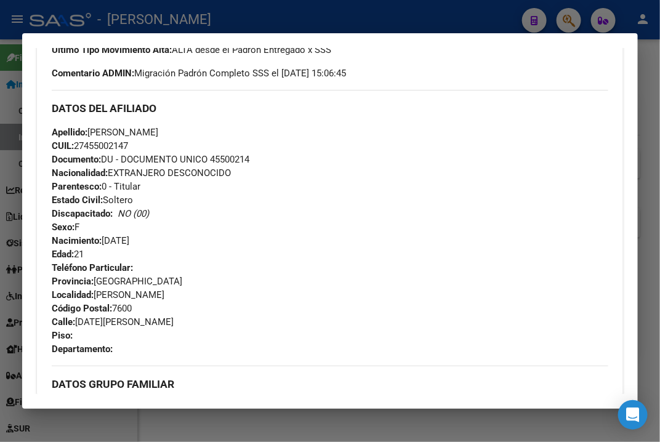
click at [76, 321] on span "Calle: [DATE][PERSON_NAME]" at bounding box center [113, 321] width 122 height 11
drag, startPoint x: 76, startPoint y: 321, endPoint x: 124, endPoint y: 322, distance: 47.4
click at [124, 322] on span "Calle: [DATE][PERSON_NAME]" at bounding box center [113, 321] width 122 height 11
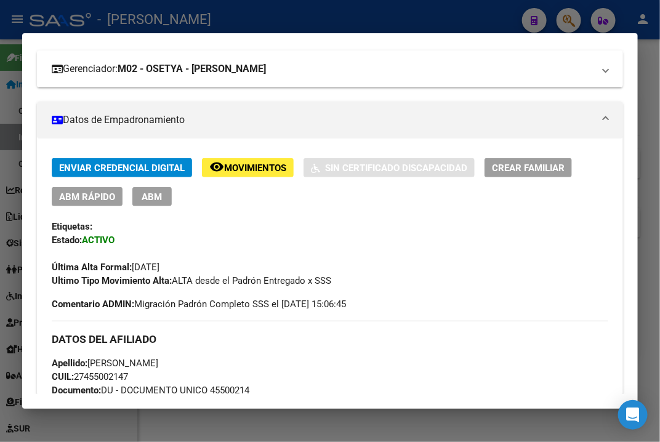
scroll to position [92, 0]
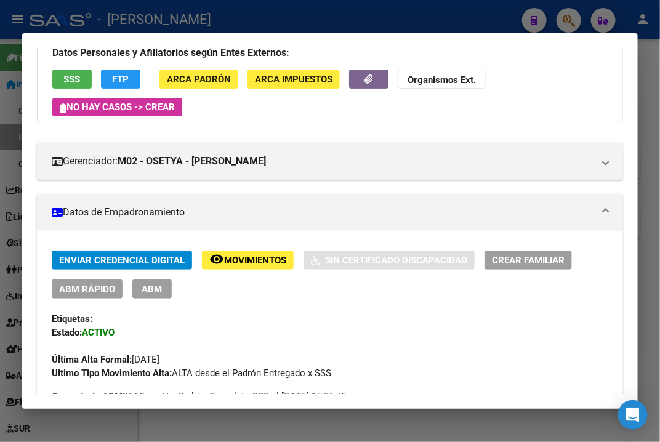
click at [641, 152] on div at bounding box center [330, 221] width 660 height 442
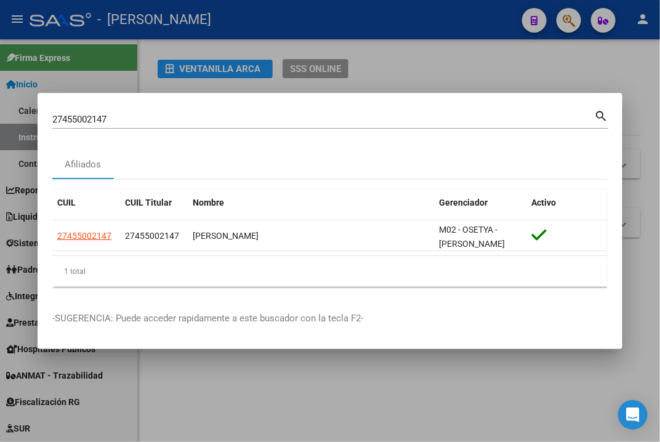
click at [273, 119] on input "27455002147" at bounding box center [323, 119] width 542 height 11
paste input "183893"
type input "27455183893"
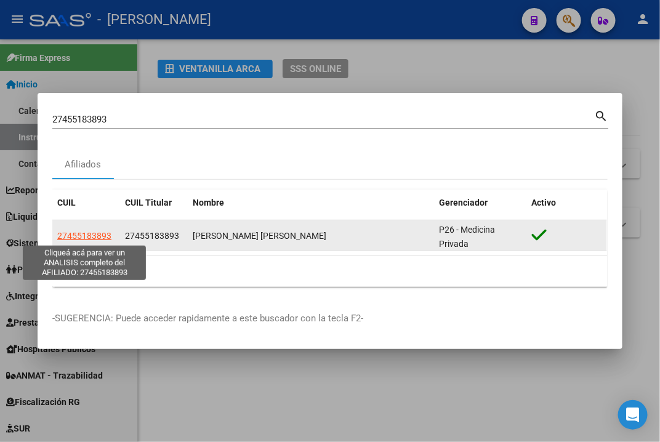
click at [83, 233] on span "27455183893" at bounding box center [84, 236] width 54 height 10
type textarea "27455183893"
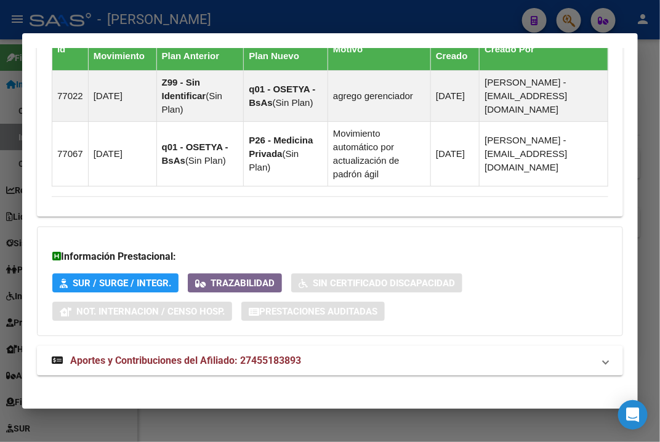
scroll to position [955, 0]
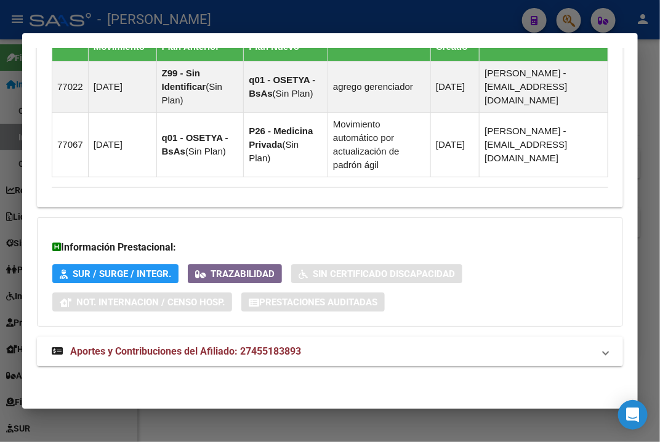
click at [308, 351] on mat-panel-title "Aportes y Contribuciones del Afiliado: 27455183893" at bounding box center [323, 351] width 542 height 15
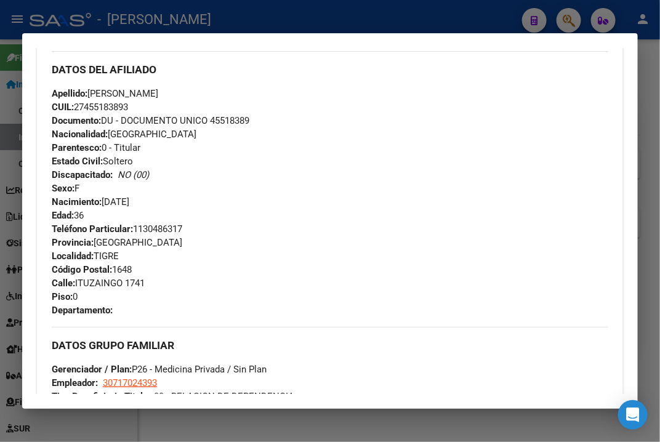
scroll to position [462, 0]
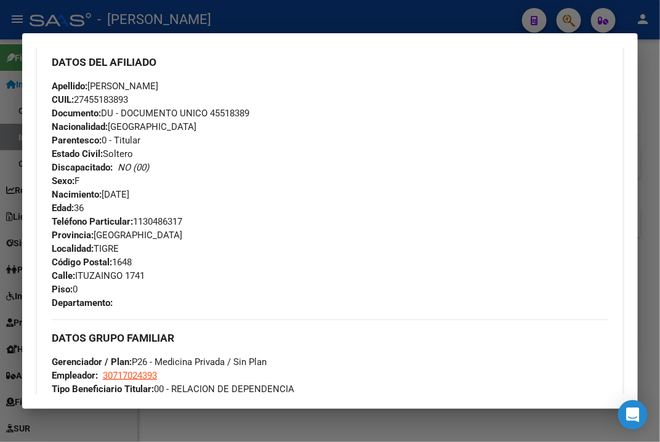
click at [215, 111] on span "Documento: DU - DOCUMENTO UNICO 45518389" at bounding box center [151, 113] width 198 height 11
click at [158, 81] on span "Apellido: [PERSON_NAME]" at bounding box center [105, 86] width 106 height 11
drag, startPoint x: 92, startPoint y: 83, endPoint x: 159, endPoint y: 84, distance: 67.1
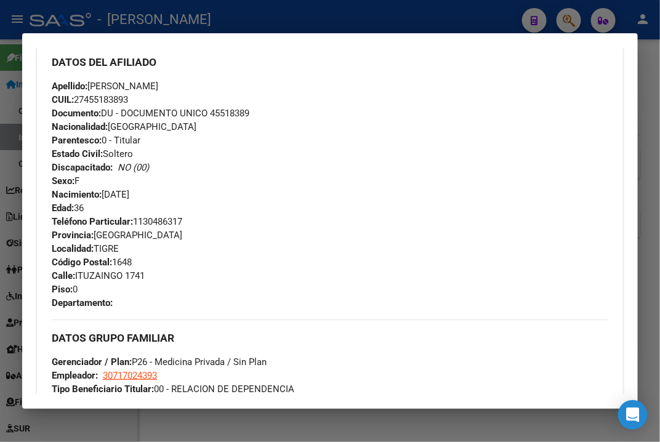
click at [158, 84] on span "Apellido: [PERSON_NAME]" at bounding box center [105, 86] width 106 height 11
click at [96, 278] on span "Calle: ITUZAINGO 1741" at bounding box center [98, 275] width 93 height 11
click at [156, 216] on span "Teléfono Particular: [PHONE_NUMBER]" at bounding box center [117, 221] width 130 height 11
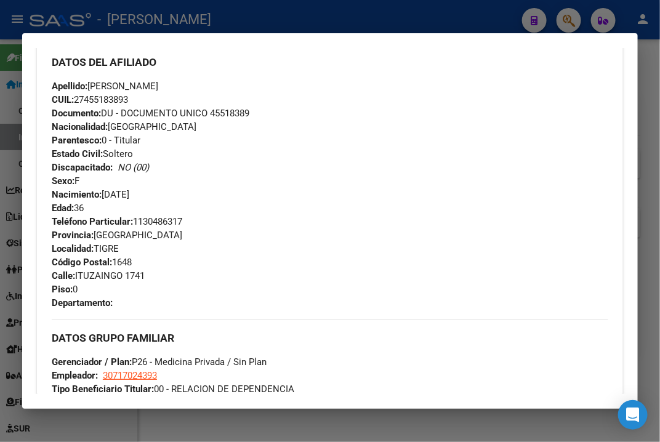
click at [156, 216] on span "Teléfono Particular: [PHONE_NUMBER]" at bounding box center [117, 221] width 130 height 11
click at [155, 216] on span "Teléfono Particular: [PHONE_NUMBER]" at bounding box center [117, 221] width 130 height 11
click at [106, 279] on span "Calle: ITUZAINGO 1741" at bounding box center [98, 275] width 93 height 11
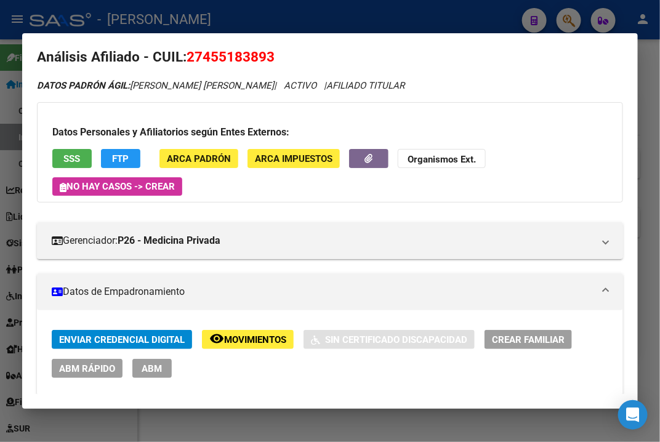
scroll to position [0, 0]
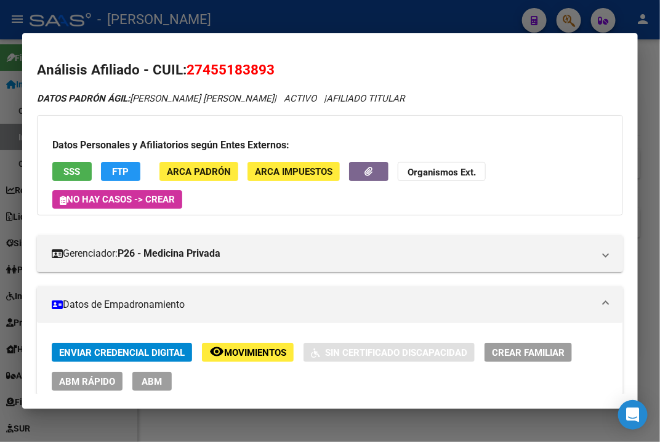
click at [641, 86] on div at bounding box center [330, 221] width 660 height 442
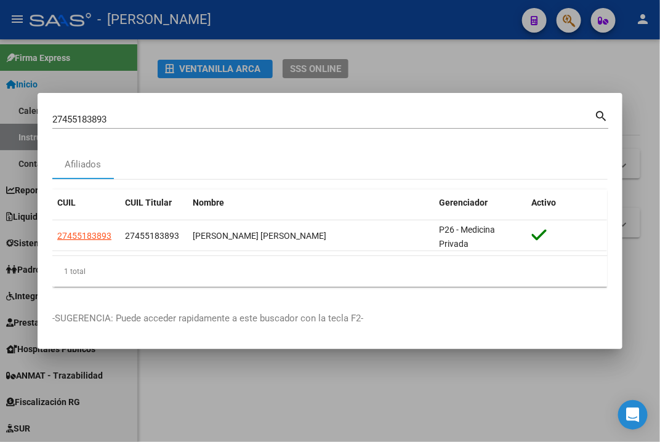
click at [230, 110] on div "27455183893 Buscar (apellido, dni, [PERSON_NAME], [PERSON_NAME], cuit, obra soc…" at bounding box center [323, 119] width 542 height 18
click at [209, 115] on input "27455183893" at bounding box center [323, 119] width 542 height 11
paste input "227149"
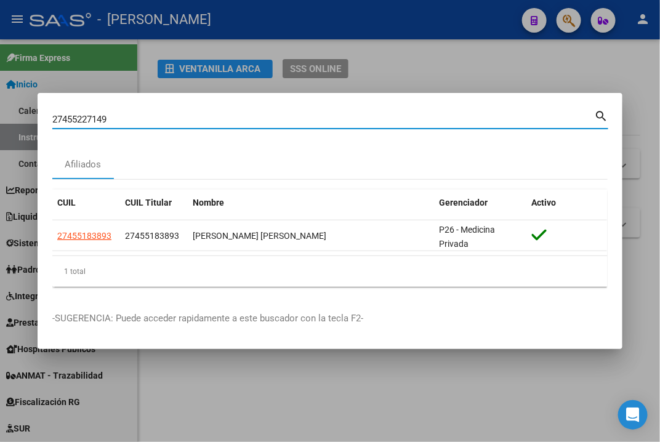
type input "27455227149"
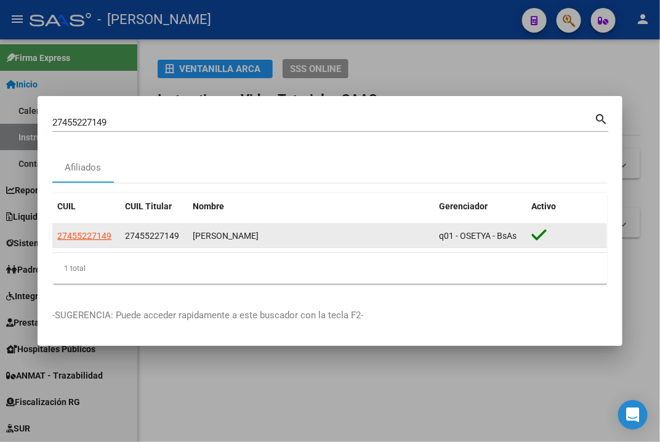
click at [93, 241] on app-link-go-to "27455227149" at bounding box center [84, 236] width 54 height 14
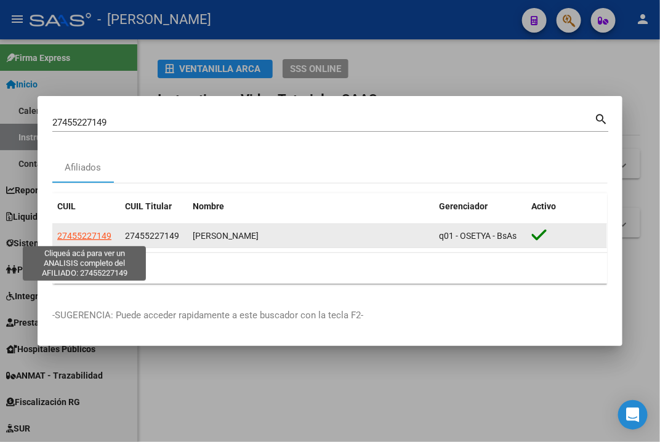
click at [93, 236] on span "27455227149" at bounding box center [84, 236] width 54 height 10
type textarea "27455227149"
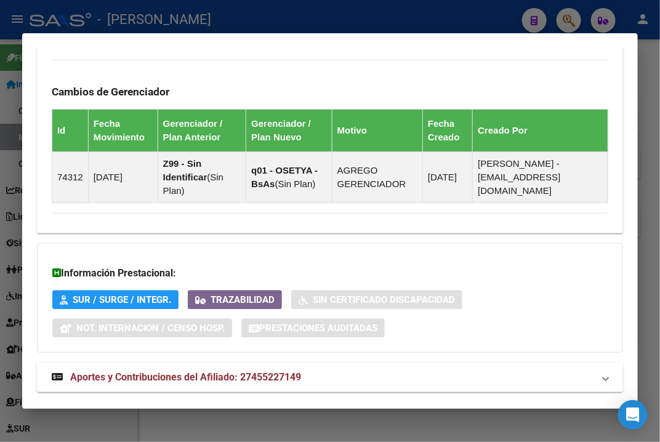
scroll to position [877, 0]
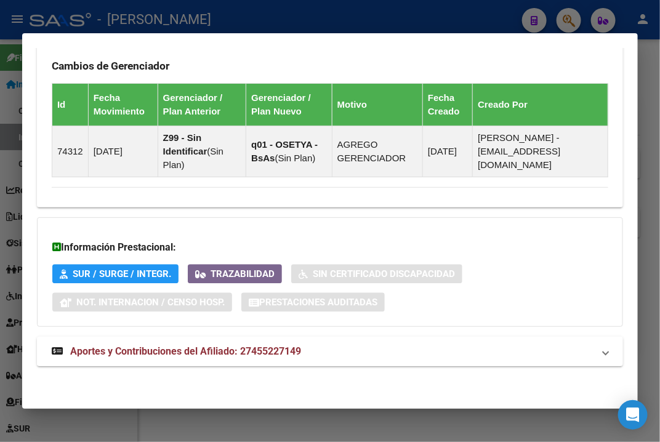
click at [359, 346] on mat-panel-title "Aportes y Contribuciones del Afiliado: 27455227149" at bounding box center [323, 351] width 542 height 15
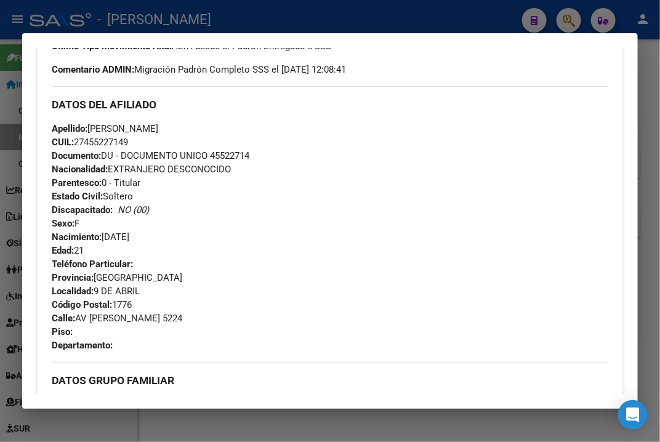
scroll to position [462, 0]
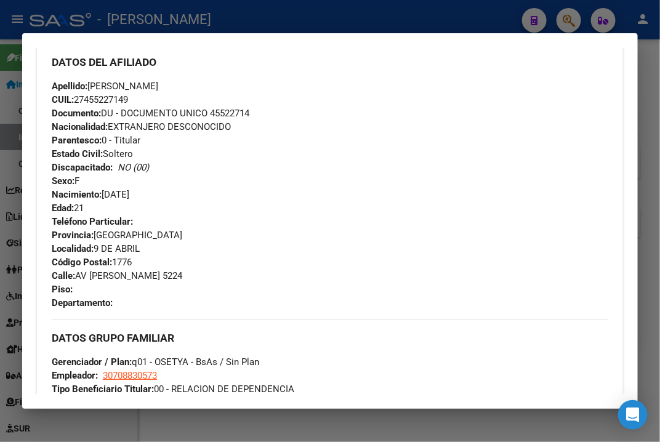
click at [248, 119] on div "Apellido: [PERSON_NAME]: 27455227149 Documento: DU - DOCUMENTO UNICO 45522714 N…" at bounding box center [330, 146] width 556 height 135
click at [244, 114] on span "Documento: DU - DOCUMENTO UNICO 45522714" at bounding box center [151, 113] width 198 height 11
click at [127, 84] on span "Apellido: [PERSON_NAME]" at bounding box center [105, 86] width 106 height 11
click at [114, 84] on span "Apellido: [PERSON_NAME]" at bounding box center [105, 86] width 106 height 11
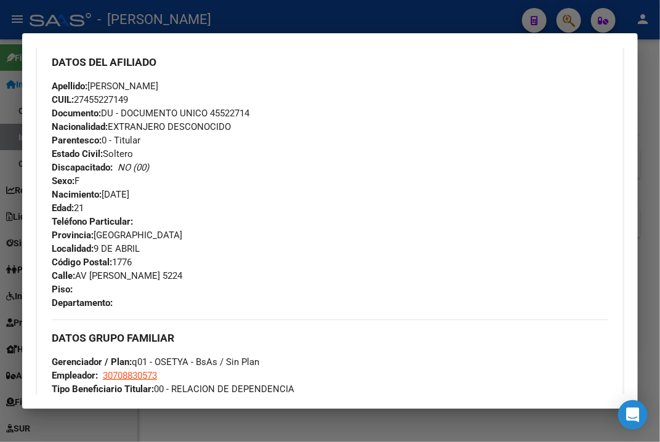
click at [114, 84] on span "Apellido: [PERSON_NAME]" at bounding box center [105, 86] width 106 height 11
click at [133, 83] on span "Apellido: [PERSON_NAME]" at bounding box center [105, 86] width 106 height 11
drag, startPoint x: 127, startPoint y: 83, endPoint x: 204, endPoint y: 83, distance: 76.3
click at [204, 83] on div "Apellido: [PERSON_NAME]: 27455227149 Documento: DU - DOCUMENTO UNICO 45522714 N…" at bounding box center [330, 146] width 556 height 135
drag, startPoint x: 79, startPoint y: 274, endPoint x: 174, endPoint y: 276, distance: 94.8
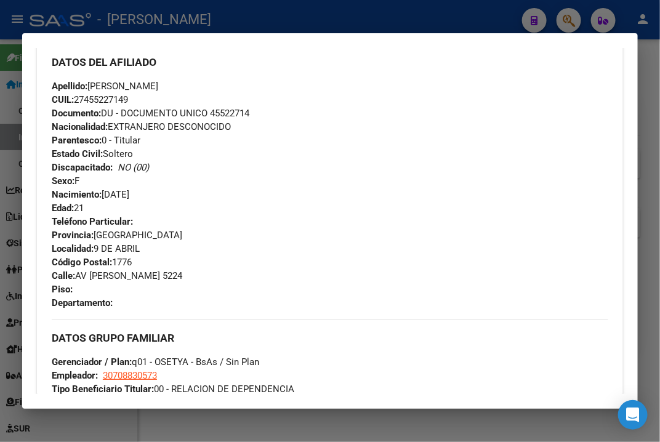
click at [174, 276] on span "Calle: [STREET_ADDRESS][PERSON_NAME]" at bounding box center [117, 275] width 130 height 11
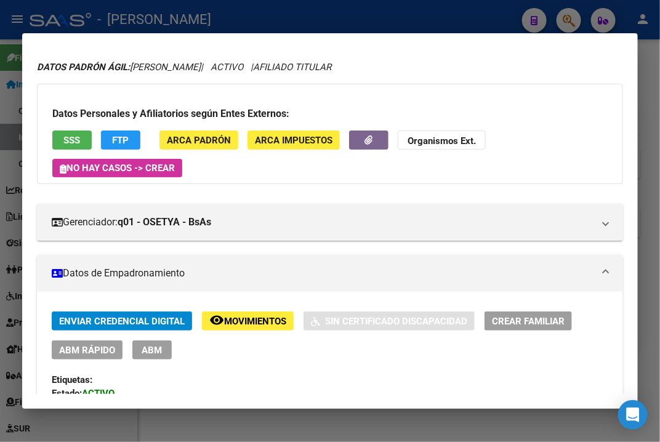
scroll to position [0, 0]
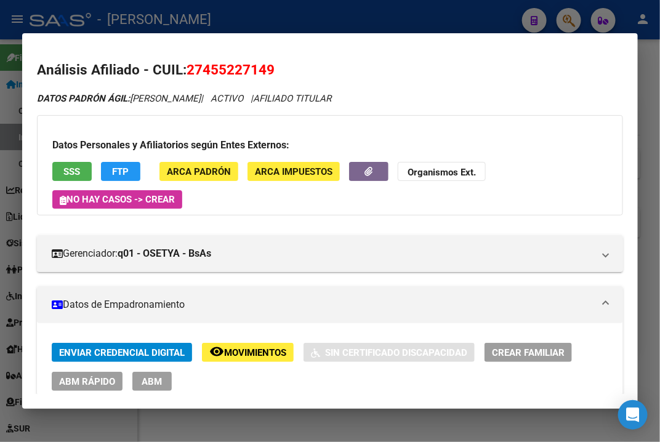
click at [639, 141] on div at bounding box center [330, 221] width 660 height 442
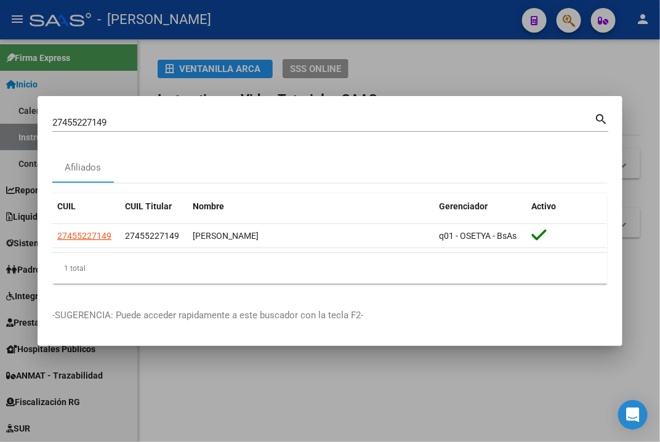
click at [331, 133] on div "27455227149 Buscar (apellido, dni, cuil, [PERSON_NAME], cuit, obra social) sear…" at bounding box center [330, 127] width 556 height 33
click at [263, 113] on div "27455227149 Buscar (apellido, dni, [PERSON_NAME], [PERSON_NAME], cuit, obra soc…" at bounding box center [323, 122] width 542 height 18
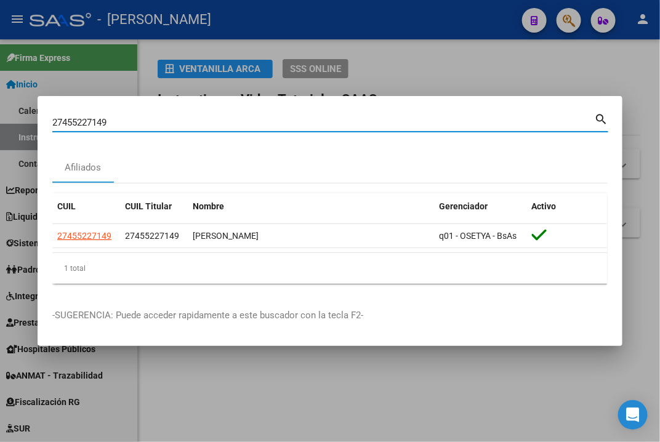
click at [217, 127] on input "27455227149" at bounding box center [323, 122] width 542 height 11
paste input "420801"
type input "27455420801"
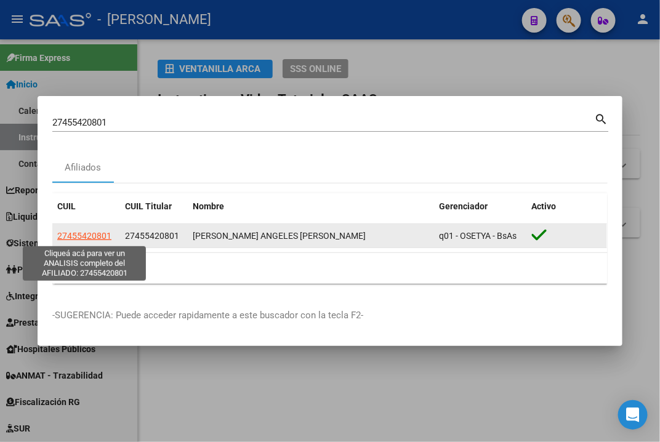
click at [87, 236] on span "27455420801" at bounding box center [84, 236] width 54 height 10
type textarea "27455420801"
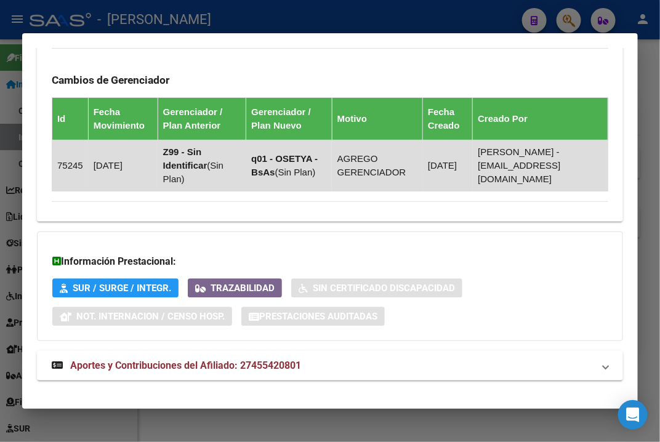
scroll to position [877, 0]
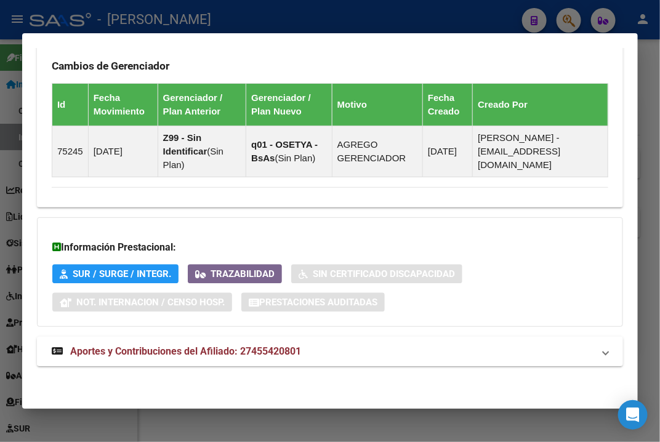
click at [422, 346] on mat-panel-title "Aportes y Contribuciones del Afiliado: 27455420801" at bounding box center [323, 351] width 542 height 15
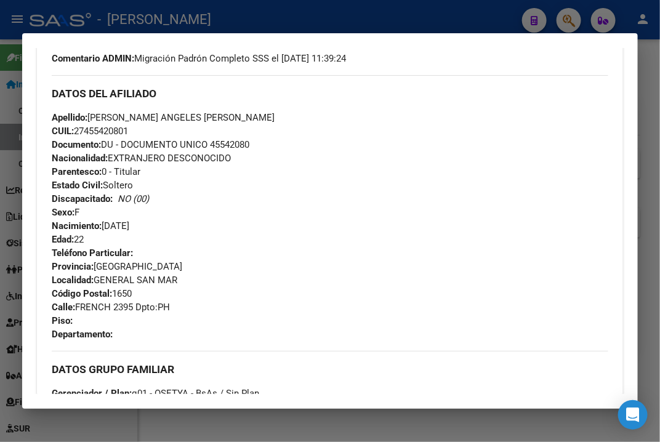
scroll to position [462, 0]
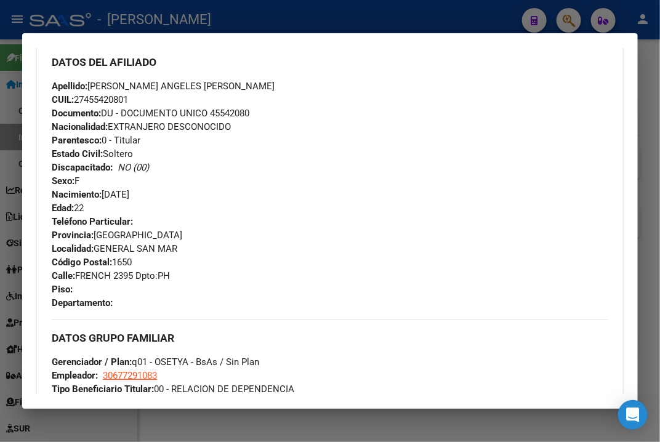
click at [247, 108] on span "Documento: DU - DOCUMENTO UNICO 45542080" at bounding box center [151, 113] width 198 height 11
click at [111, 82] on span "Apellido: [PERSON_NAME] ANGELES [PERSON_NAME]" at bounding box center [163, 86] width 223 height 11
click at [114, 102] on span "CUIL: 27455420801" at bounding box center [90, 99] width 76 height 11
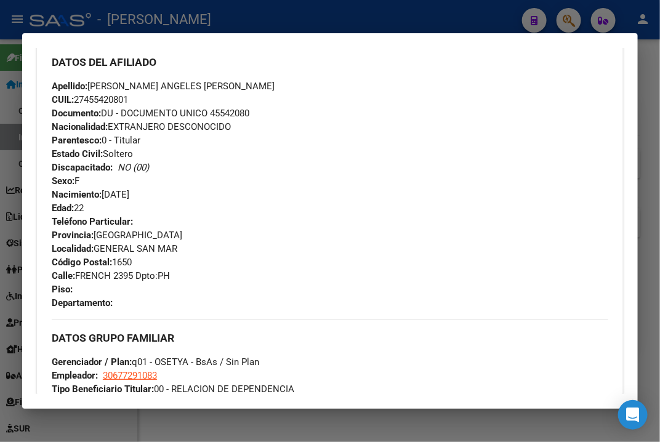
click at [114, 102] on span "CUIL: 27455420801" at bounding box center [90, 99] width 76 height 11
click at [651, 104] on div at bounding box center [330, 221] width 660 height 442
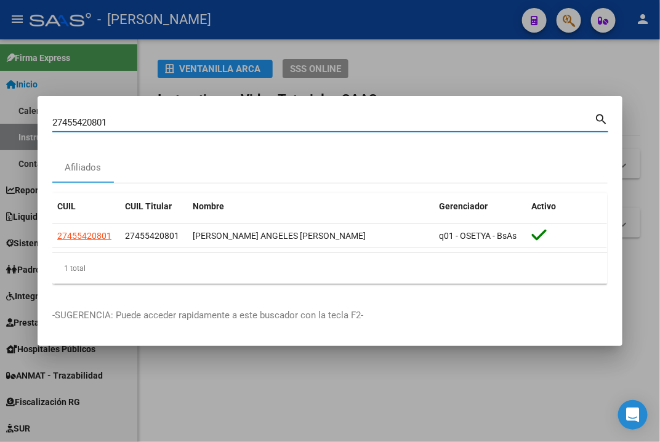
click at [257, 117] on input "27455420801" at bounding box center [323, 122] width 542 height 11
paste input "730630"
type input "27455730630"
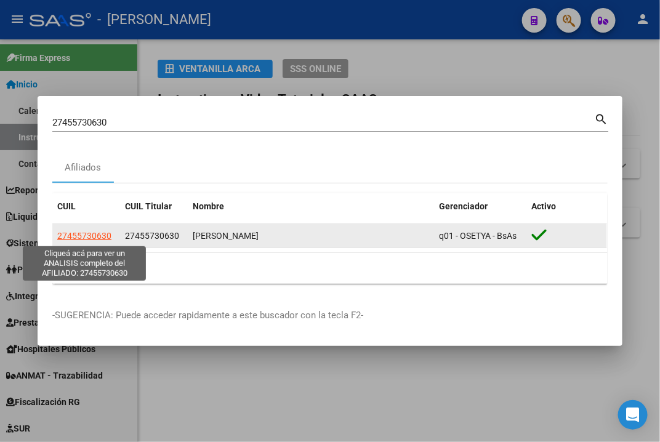
click at [86, 236] on span "27455730630" at bounding box center [84, 236] width 54 height 10
type textarea "27455730630"
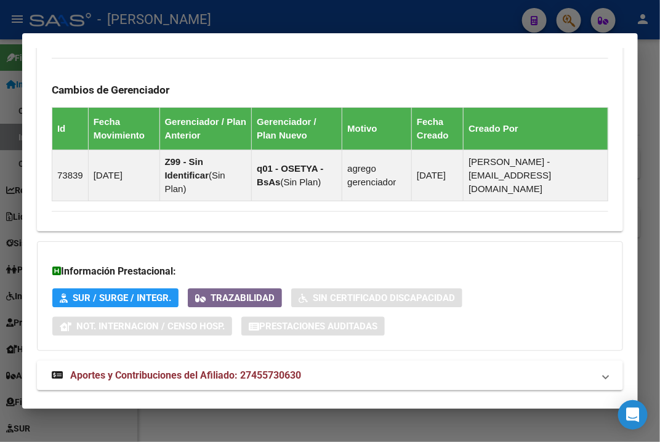
scroll to position [877, 0]
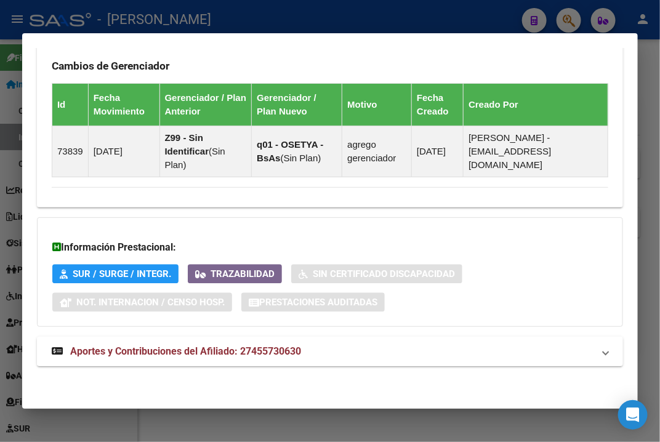
click at [388, 361] on mat-expansion-panel-header "Aportes y Contribuciones del Afiliado: 27455730630" at bounding box center [330, 352] width 586 height 30
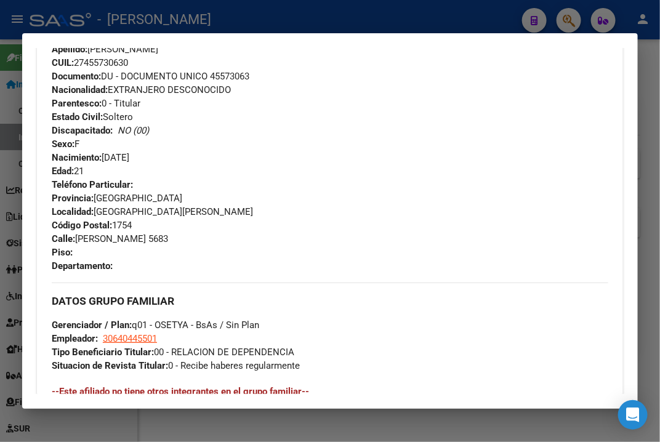
scroll to position [462, 0]
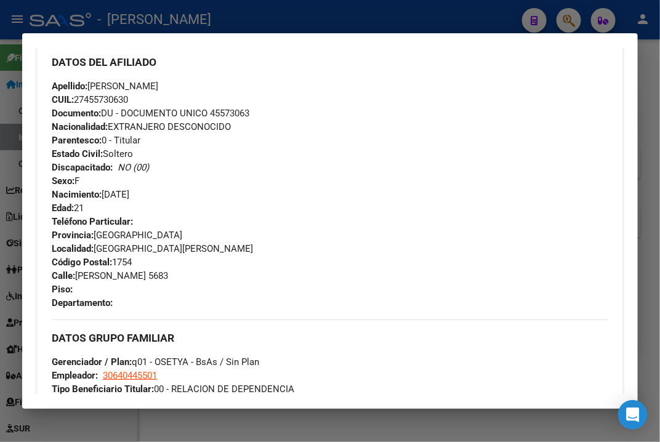
click at [231, 115] on span "Documento: DU - DOCUMENTO UNICO 45573063" at bounding box center [151, 113] width 198 height 11
click at [106, 81] on span "Apellido: [PERSON_NAME]" at bounding box center [105, 86] width 106 height 11
click at [100, 81] on span "Apellido: [PERSON_NAME]" at bounding box center [105, 86] width 106 height 11
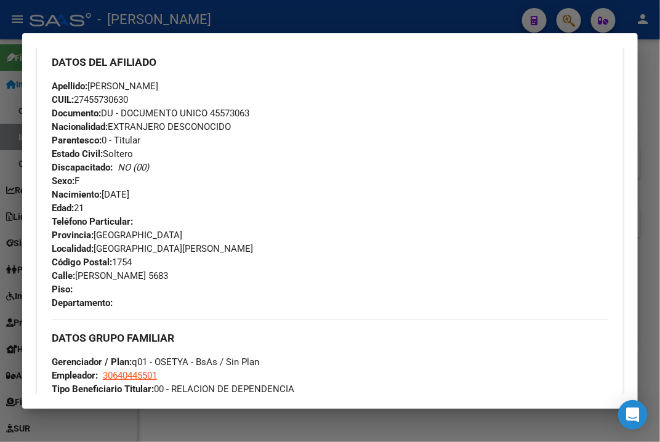
click at [100, 81] on span "Apellido: [PERSON_NAME]" at bounding box center [105, 86] width 106 height 11
click at [158, 87] on span "Apellido: [PERSON_NAME]" at bounding box center [105, 86] width 106 height 11
drag, startPoint x: 122, startPoint y: 87, endPoint x: 205, endPoint y: 90, distance: 82.5
click at [205, 90] on div "Apellido: [PERSON_NAME]: 27455730630 Documento: DU - DOCUMENTO UNICO 45573063 N…" at bounding box center [330, 146] width 556 height 135
click at [129, 278] on span "Calle: [PERSON_NAME] 5683" at bounding box center [110, 275] width 116 height 11
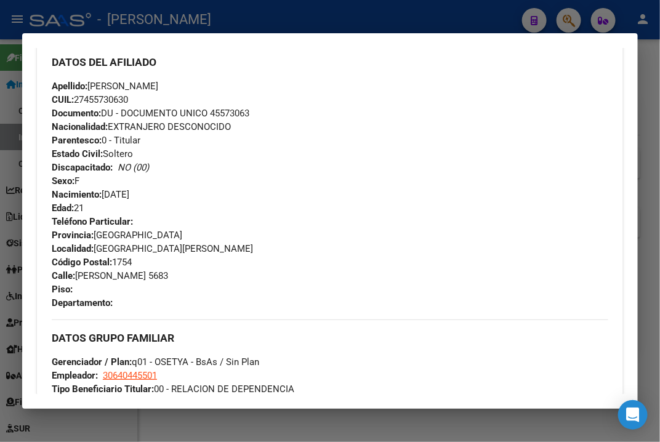
click at [129, 278] on span "Calle: [PERSON_NAME] 5683" at bounding box center [110, 275] width 116 height 11
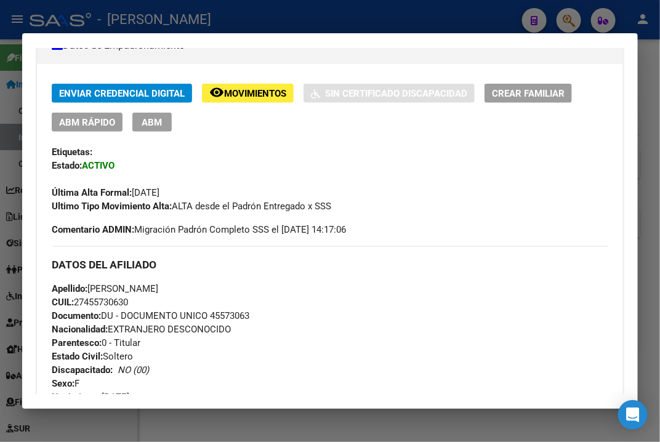
scroll to position [0, 0]
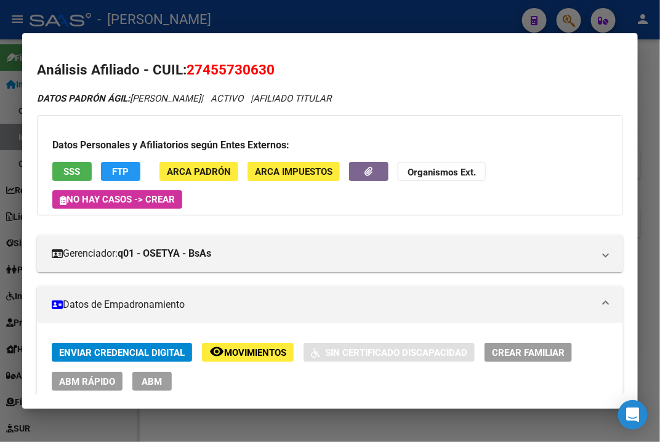
click at [650, 66] on div at bounding box center [330, 221] width 660 height 442
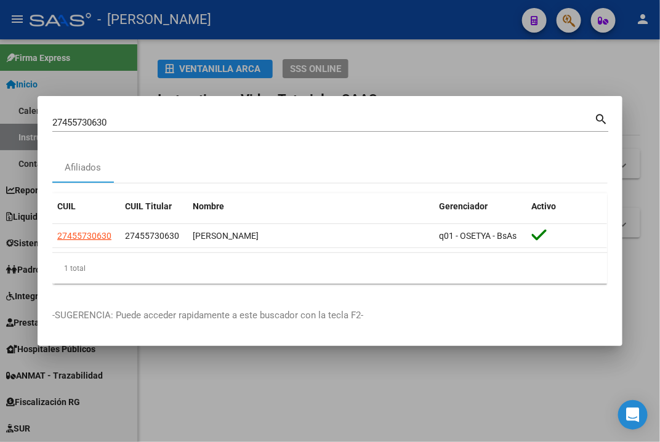
click at [272, 133] on div "27455730630 Buscar (apellido, dni, [PERSON_NAME], [PERSON_NAME], cuit, obra soc…" at bounding box center [330, 127] width 556 height 33
click at [281, 128] on div "27455730630 Buscar (apellido, dni, [PERSON_NAME], [PERSON_NAME], cuit, obra soc…" at bounding box center [323, 122] width 542 height 18
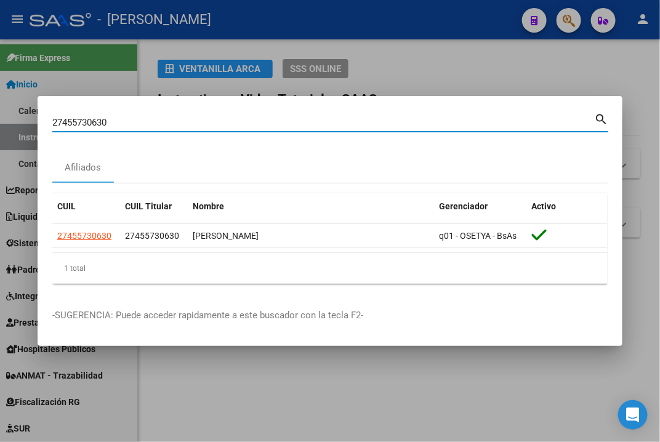
click at [285, 124] on input "27455730630" at bounding box center [323, 122] width 542 height 11
paste input "7147"
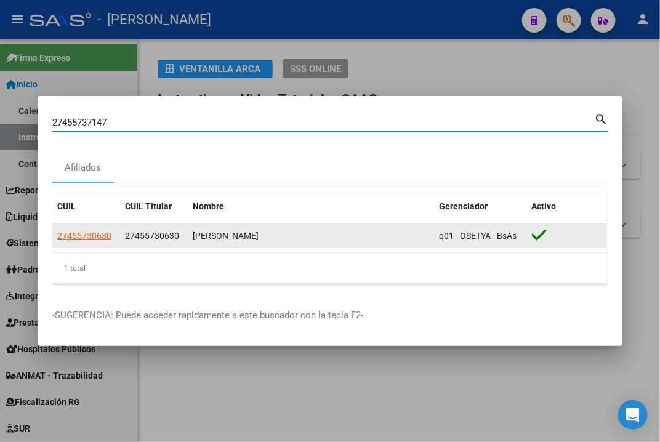
type input "27455737147"
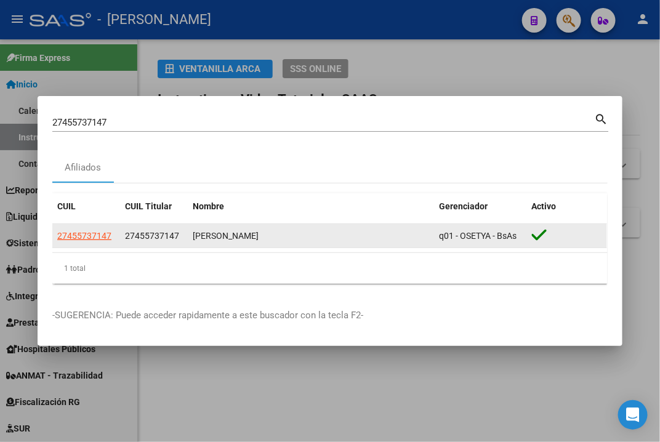
click at [93, 242] on app-link-go-to "27455737147" at bounding box center [84, 236] width 54 height 14
click at [94, 242] on app-link-go-to "27455737147" at bounding box center [84, 236] width 54 height 14
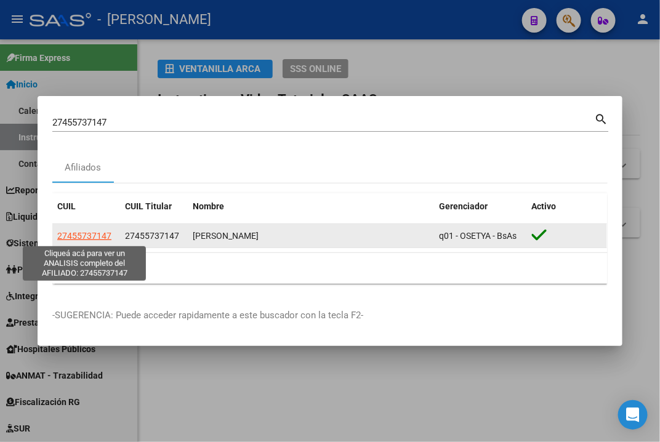
click at [98, 237] on span "27455737147" at bounding box center [84, 236] width 54 height 10
type textarea "27455737147"
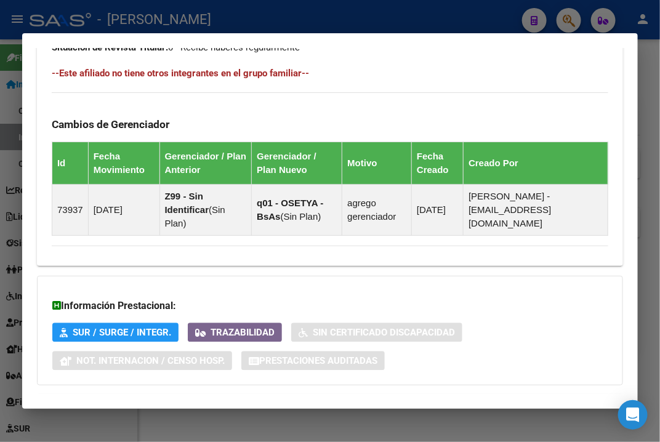
scroll to position [877, 0]
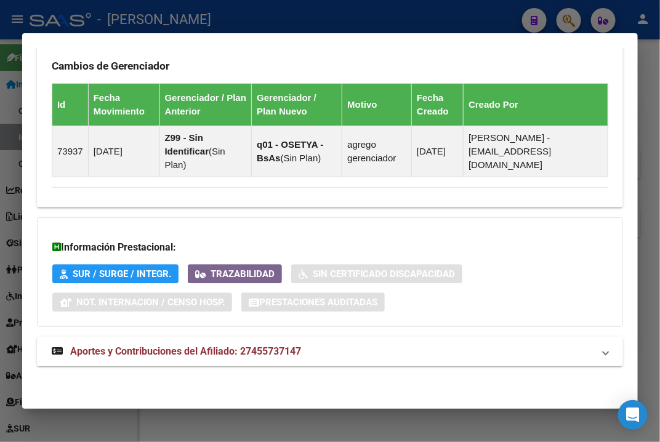
click at [338, 343] on mat-expansion-panel-header "Aportes y Contribuciones del Afiliado: 27455737147" at bounding box center [330, 352] width 586 height 30
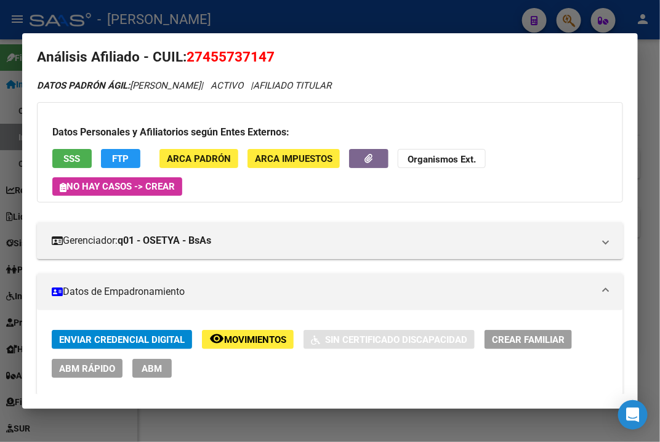
scroll to position [0, 0]
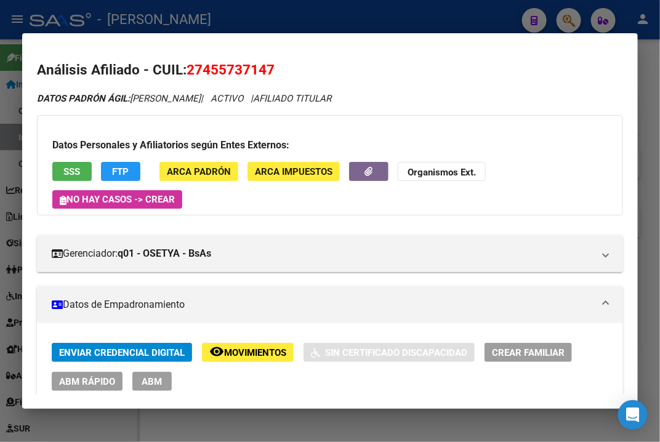
click at [659, 74] on div at bounding box center [330, 221] width 660 height 442
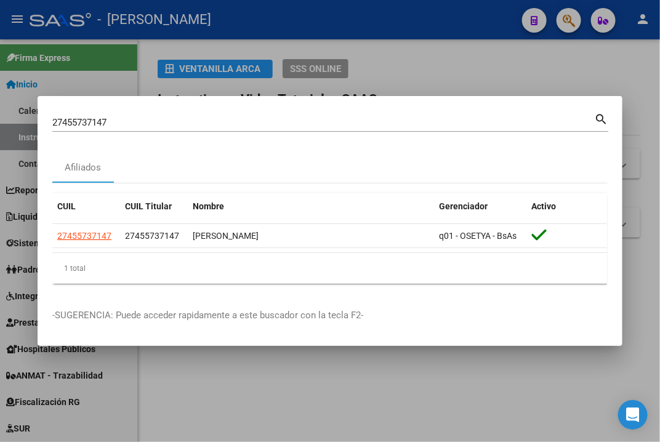
click at [278, 122] on input "27455737147" at bounding box center [323, 122] width 542 height 11
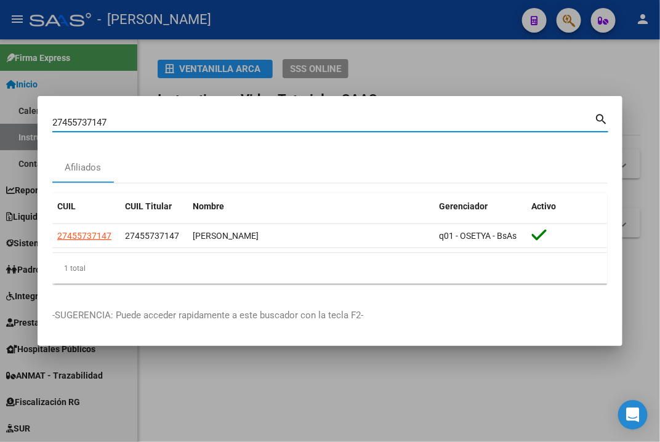
click at [278, 122] on input "27455737147" at bounding box center [323, 122] width 542 height 11
paste input "83787"
type input "27455837877"
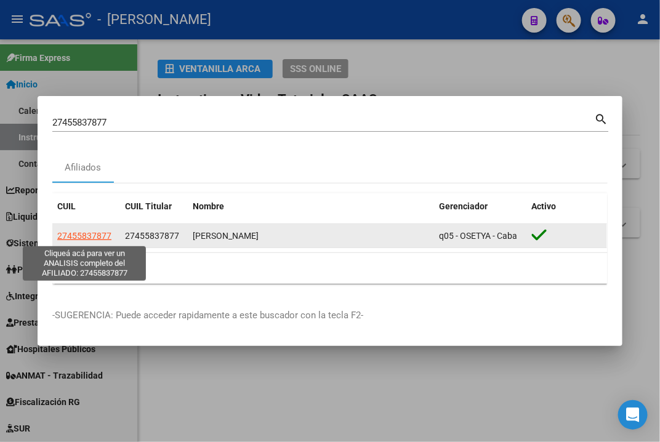
click at [92, 239] on span "27455837877" at bounding box center [84, 236] width 54 height 10
type textarea "27455837877"
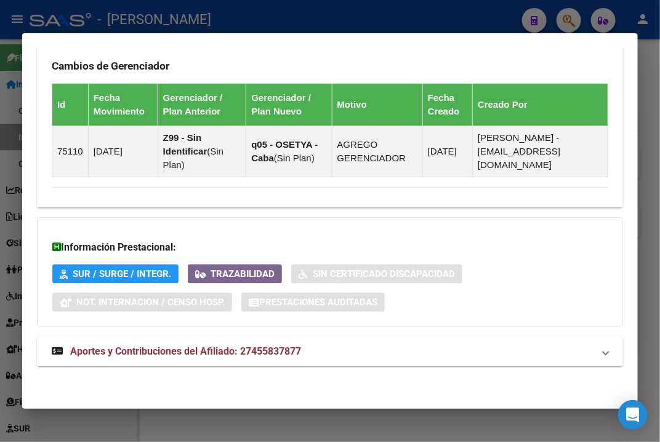
scroll to position [877, 0]
click at [308, 362] on mat-expansion-panel-header "Aportes y Contribuciones del Afiliado: 27455837877" at bounding box center [330, 352] width 586 height 30
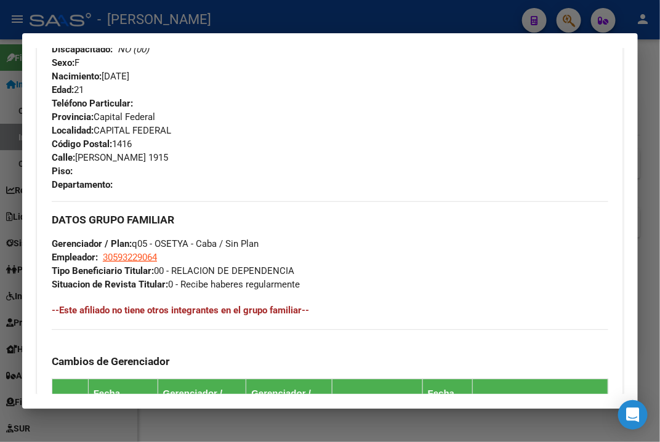
scroll to position [488, 0]
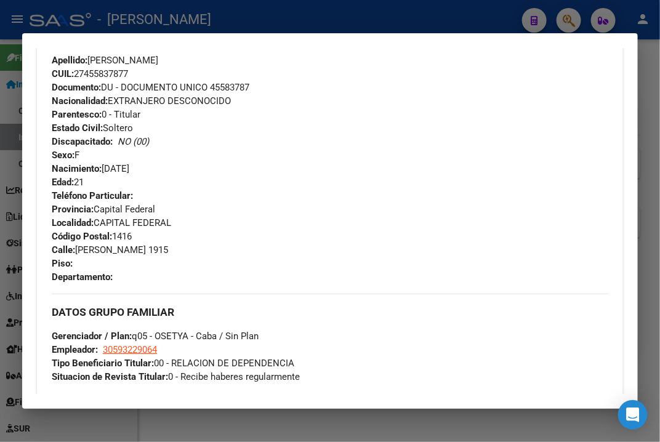
click at [230, 87] on span "Documento: DU - DOCUMENTO UNICO 45583787" at bounding box center [151, 87] width 198 height 11
click at [110, 57] on span "Apellido: [PERSON_NAME]" at bounding box center [105, 60] width 106 height 11
click at [155, 63] on span "Apellido: [PERSON_NAME]" at bounding box center [105, 60] width 106 height 11
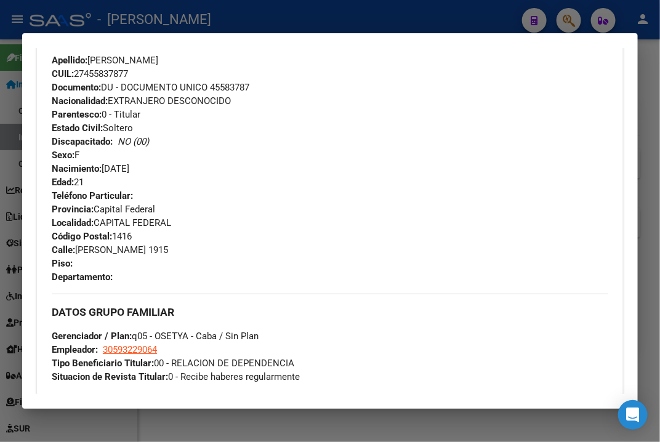
click at [155, 63] on span "Apellido: [PERSON_NAME]" at bounding box center [105, 60] width 106 height 11
click at [158, 57] on span "Apellido: [PERSON_NAME]" at bounding box center [105, 60] width 106 height 11
drag, startPoint x: 79, startPoint y: 249, endPoint x: 174, endPoint y: 249, distance: 94.2
click at [168, 249] on span "Calle: [PERSON_NAME] 1915" at bounding box center [110, 249] width 116 height 11
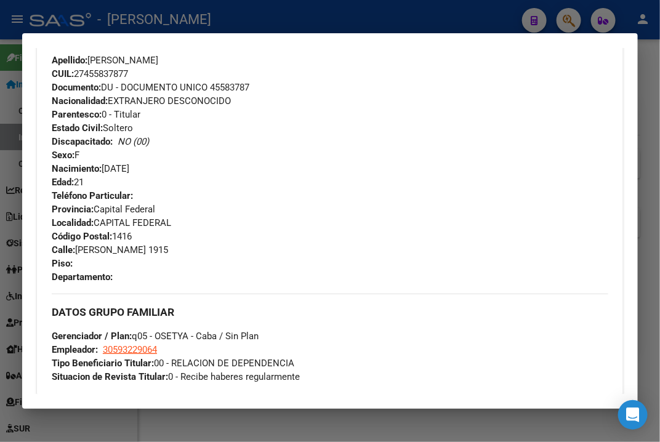
drag, startPoint x: 157, startPoint y: 249, endPoint x: 199, endPoint y: 262, distance: 44.4
click at [203, 260] on div "Teléfono Particular: Provincia: Capital Federal Localidad: CAPITAL FEDERAL Códi…" at bounding box center [330, 236] width 556 height 95
drag, startPoint x: 76, startPoint y: 246, endPoint x: 179, endPoint y: 247, distance: 102.8
click at [168, 247] on span "Calle: [PERSON_NAME] 1915" at bounding box center [110, 249] width 116 height 11
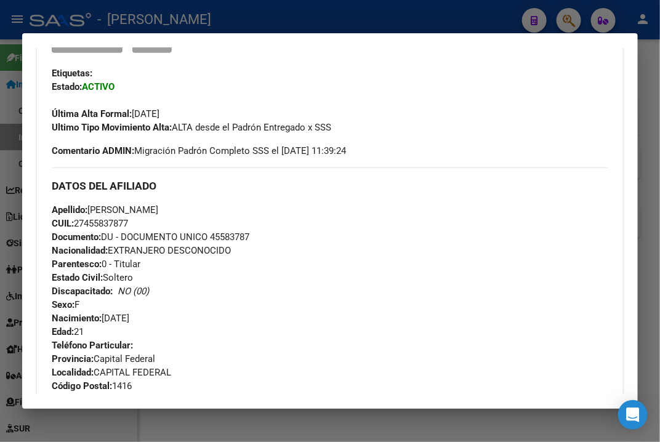
scroll to position [369, 0]
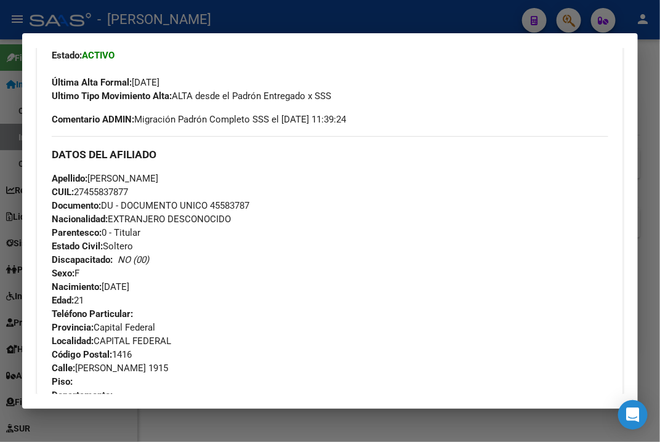
click at [220, 206] on span "Documento: DU - DOCUMENTO UNICO 45583787" at bounding box center [151, 205] width 198 height 11
drag, startPoint x: 92, startPoint y: 177, endPoint x: 182, endPoint y: 177, distance: 89.3
click at [158, 177] on span "Apellido: [PERSON_NAME]" at bounding box center [105, 178] width 106 height 11
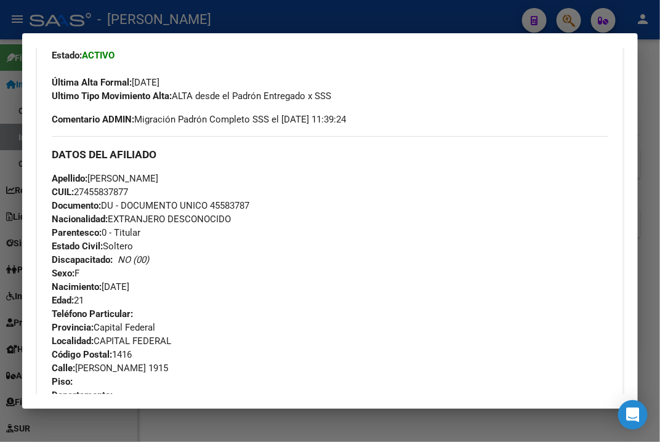
click at [158, 177] on span "Apellido: [PERSON_NAME]" at bounding box center [105, 178] width 106 height 11
drag, startPoint x: 78, startPoint y: 372, endPoint x: 174, endPoint y: 371, distance: 95.4
click at [168, 371] on span "Calle: [PERSON_NAME] 1915" at bounding box center [110, 368] width 116 height 11
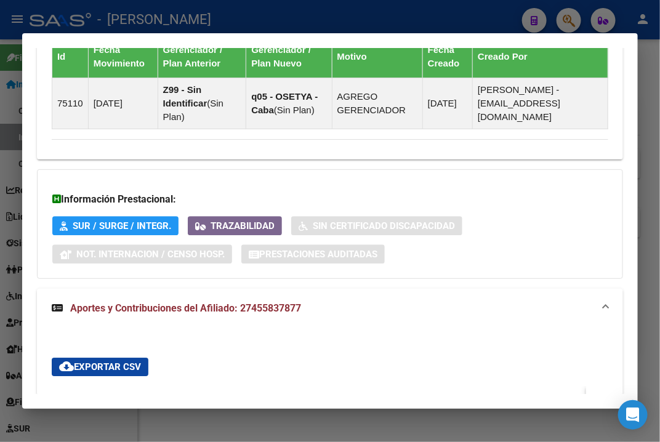
scroll to position [1293, 0]
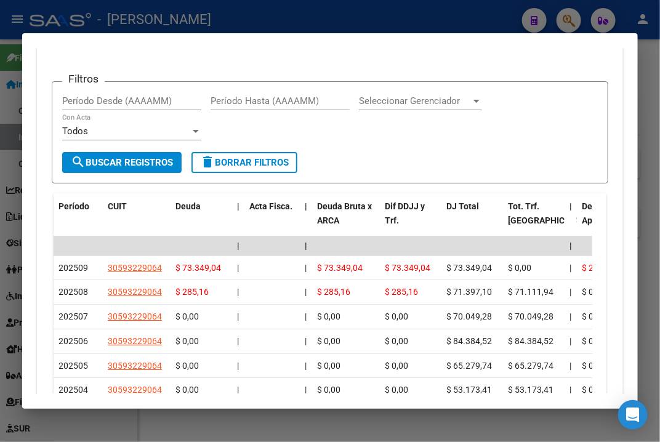
click at [649, 109] on div at bounding box center [330, 221] width 660 height 442
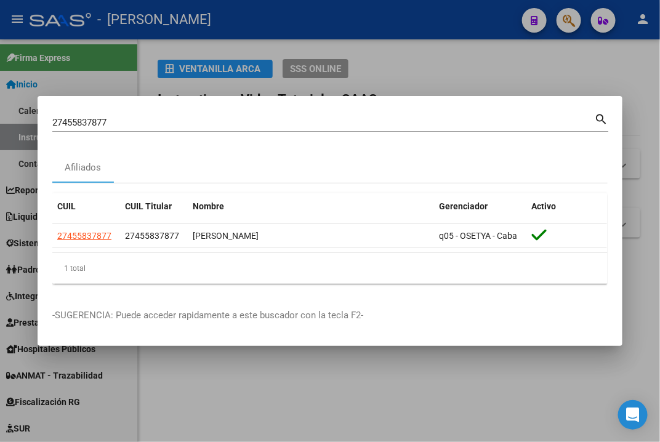
click at [315, 131] on div "27455837877 [PERSON_NAME] (apellido, dni, [PERSON_NAME], [PERSON_NAME], cuit, o…" at bounding box center [323, 122] width 542 height 18
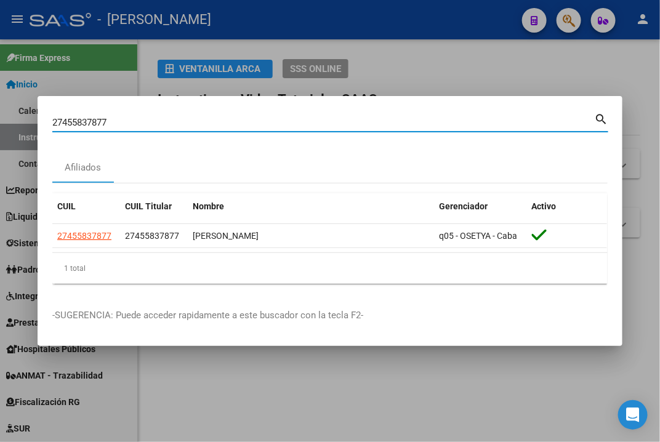
click at [316, 130] on div "27455837877 [PERSON_NAME] (apellido, dni, [PERSON_NAME], [PERSON_NAME], cuit, o…" at bounding box center [323, 122] width 542 height 18
click at [318, 129] on div "27455837877 [PERSON_NAME] (apellido, dni, [PERSON_NAME], [PERSON_NAME], cuit, o…" at bounding box center [323, 122] width 542 height 18
click at [283, 120] on input "27455837877" at bounding box center [323, 122] width 542 height 11
paste input "6074"
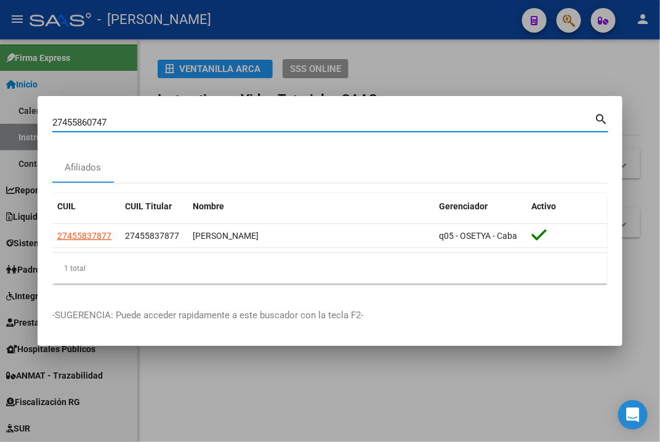
type input "27455860747"
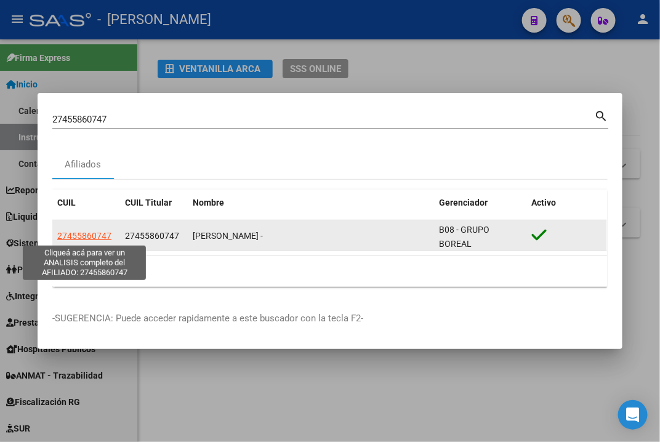
click at [78, 237] on span "27455860747" at bounding box center [84, 236] width 54 height 10
type textarea "27455860747"
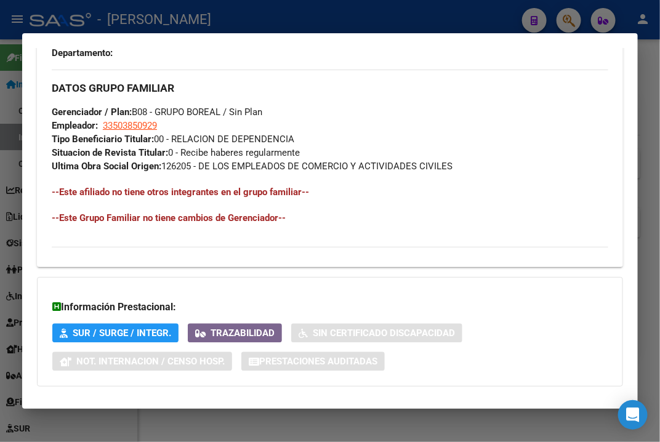
scroll to position [758, 0]
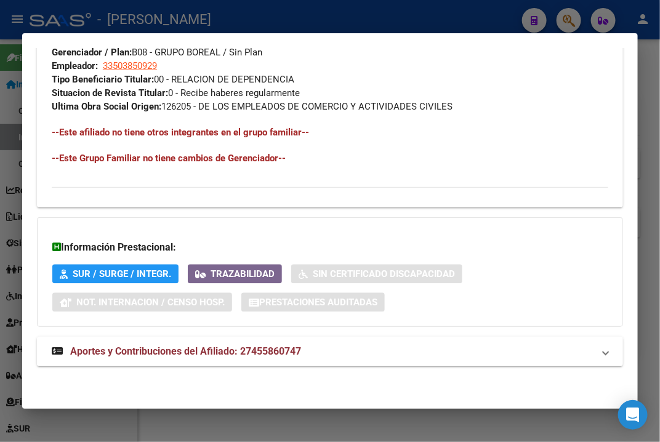
click at [489, 346] on mat-panel-title "Aportes y Contribuciones del Afiliado: 27455860747" at bounding box center [323, 351] width 542 height 15
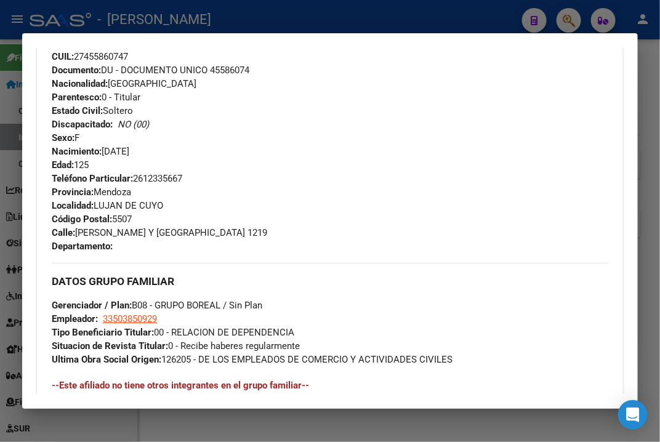
scroll to position [462, 0]
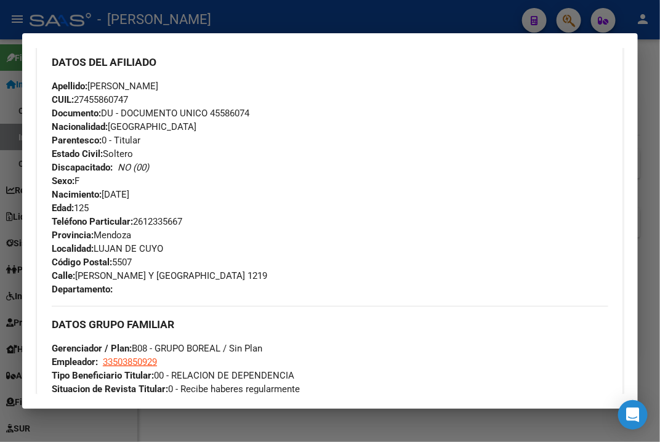
click at [235, 111] on span "Documento: DU - DOCUMENTO UNICO 45586074" at bounding box center [151, 113] width 198 height 11
click at [111, 86] on span "Apellido: [PERSON_NAME]" at bounding box center [105, 86] width 106 height 11
drag, startPoint x: 111, startPoint y: 86, endPoint x: 133, endPoint y: 96, distance: 24.5
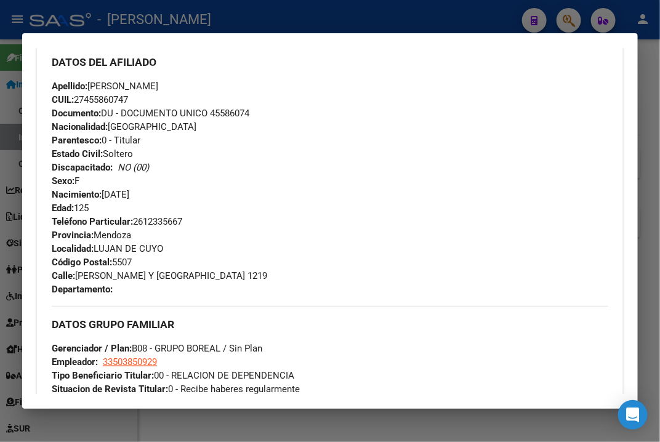
click at [128, 96] on span "CUIL: 27455860747" at bounding box center [90, 99] width 76 height 11
click at [102, 85] on span "Apellido: [PERSON_NAME]" at bounding box center [105, 86] width 106 height 11
click at [138, 74] on div "DATOS DEL AFILIADO" at bounding box center [330, 62] width 556 height 36
drag, startPoint x: 127, startPoint y: 84, endPoint x: 198, endPoint y: 82, distance: 70.8
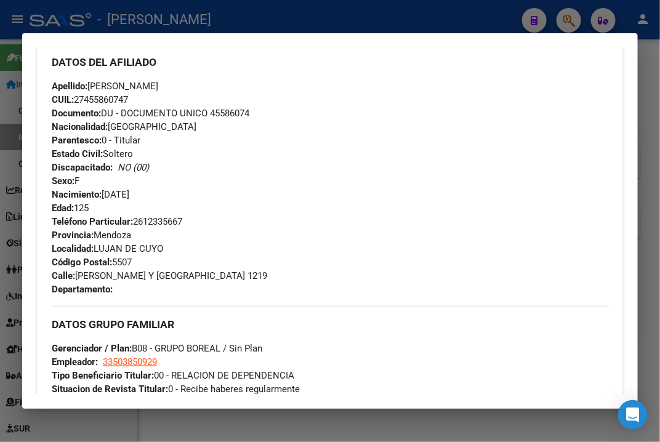
click at [198, 82] on div "Apellido: [PERSON_NAME] CUIL: 27455860747 Documento: DU - DOCUMENTO UNICO 45586…" at bounding box center [330, 146] width 556 height 135
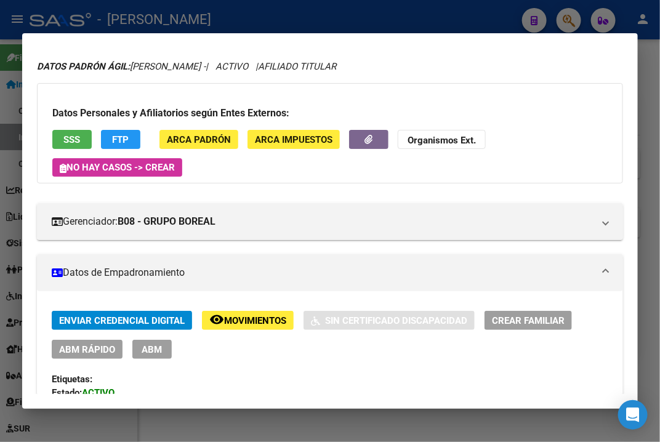
scroll to position [0, 0]
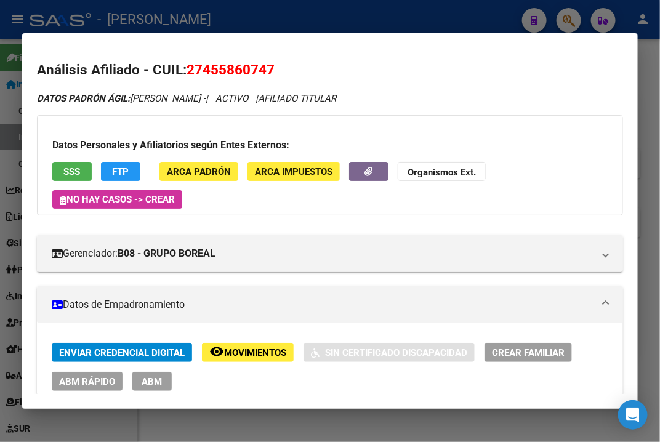
click at [189, 174] on span "ARCA Padrón" at bounding box center [199, 171] width 64 height 11
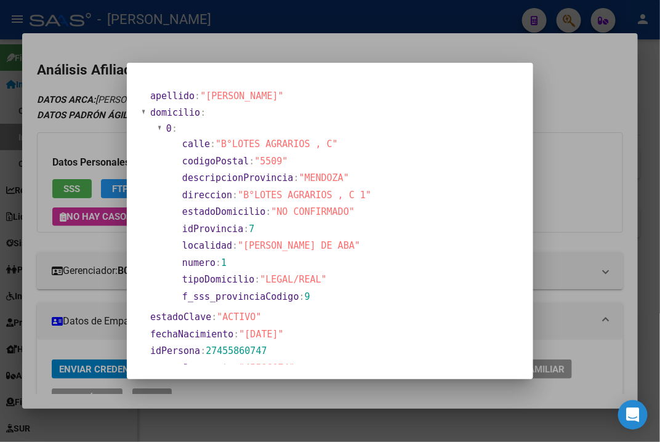
click at [595, 137] on div at bounding box center [330, 221] width 660 height 442
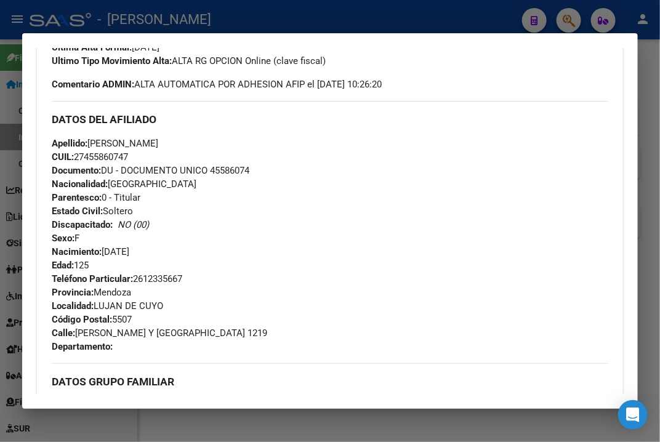
scroll to position [462, 0]
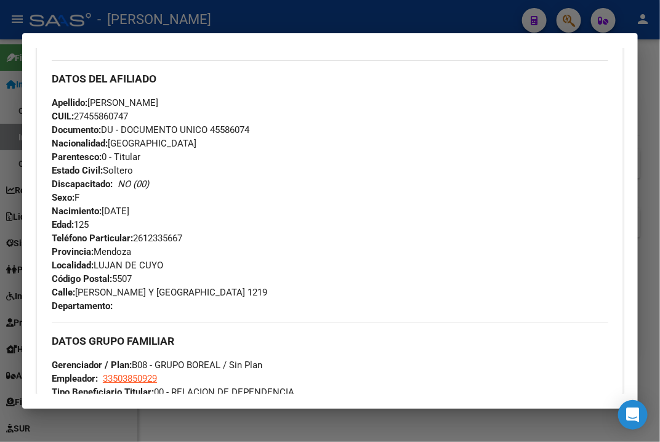
click at [102, 295] on span "Calle: [PERSON_NAME] Y ALSINAS 1219" at bounding box center [159, 292] width 215 height 11
click at [89, 292] on span "Calle: [PERSON_NAME] Y ALSINAS 1219" at bounding box center [159, 292] width 215 height 11
drag, startPoint x: 79, startPoint y: 292, endPoint x: 175, endPoint y: 292, distance: 96.0
click at [175, 292] on span "Calle: [PERSON_NAME] Y ALSINAS 1219" at bounding box center [159, 292] width 215 height 11
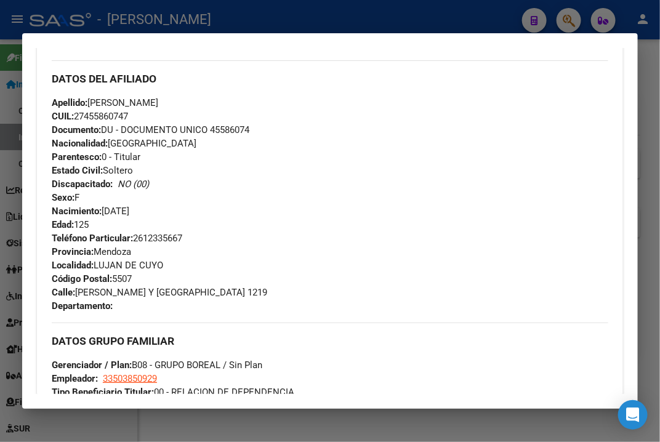
click at [163, 235] on span "Teléfono Particular: [PHONE_NUMBER]" at bounding box center [117, 238] width 130 height 11
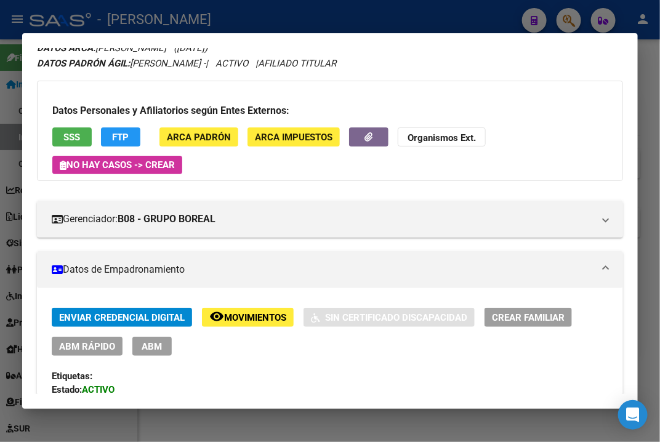
scroll to position [0, 0]
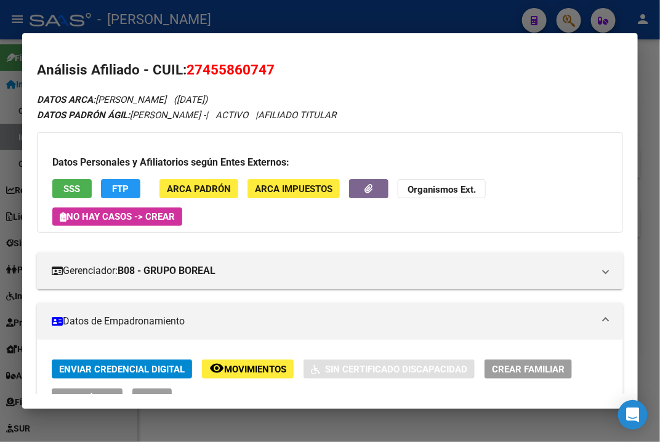
click at [654, 78] on div at bounding box center [330, 221] width 660 height 442
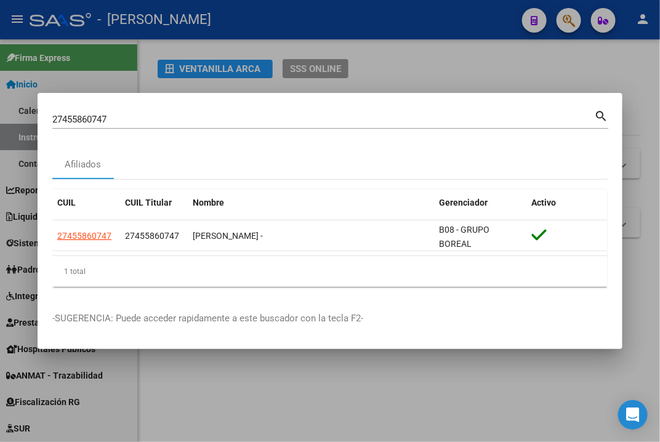
click at [254, 114] on input "27455860747" at bounding box center [323, 119] width 542 height 11
paste input "6125919"
type input "27456125919"
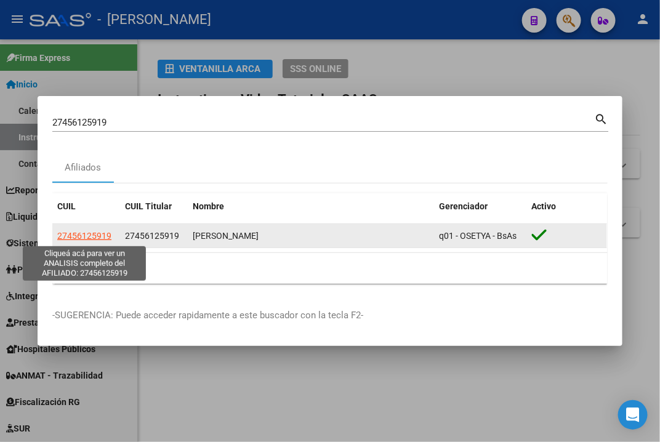
click at [96, 238] on span "27456125919" at bounding box center [84, 236] width 54 height 10
type textarea "27456125919"
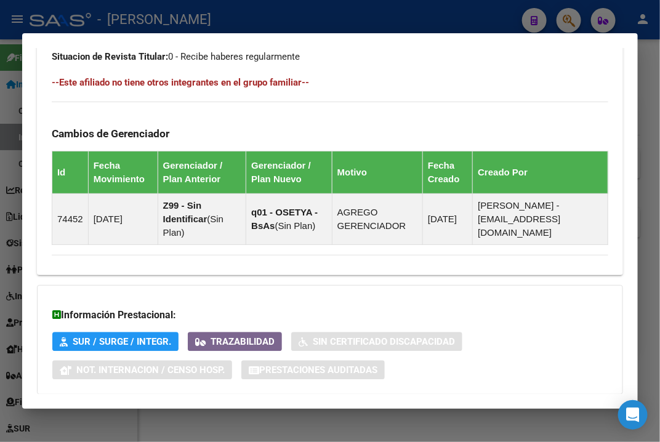
scroll to position [877, 0]
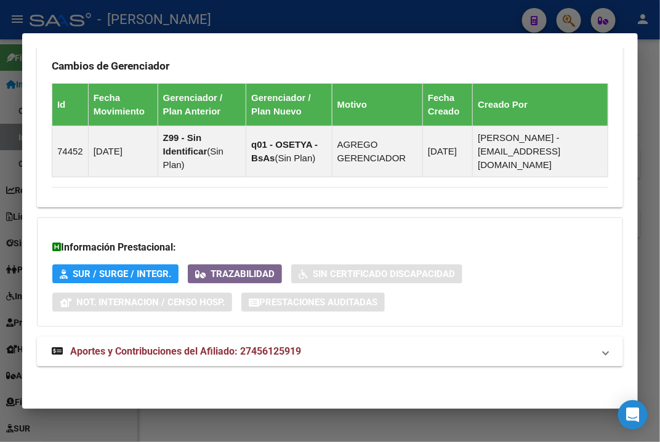
click at [383, 349] on mat-panel-title "Aportes y Contribuciones del Afiliado: 27456125919" at bounding box center [323, 351] width 542 height 15
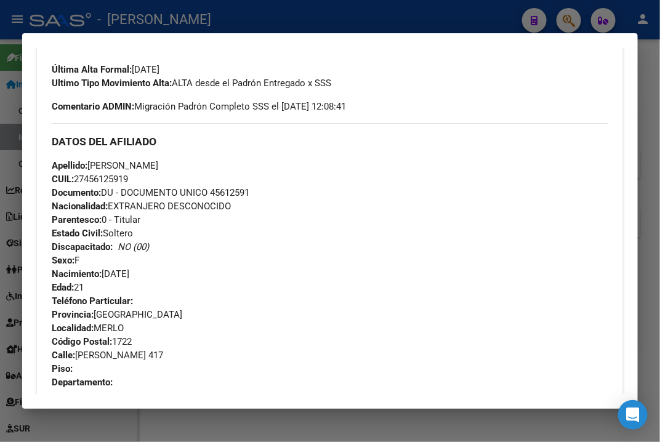
scroll to position [475, 0]
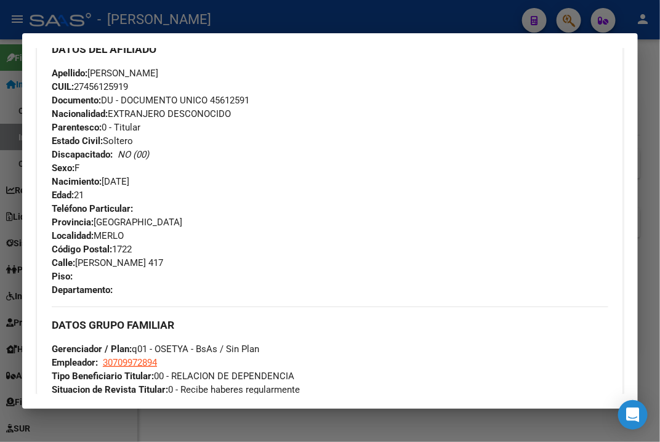
click at [233, 102] on span "Documento: DU - DOCUMENTO UNICO 45612591" at bounding box center [151, 100] width 198 height 11
click at [113, 74] on span "Apellido: [PERSON_NAME]" at bounding box center [105, 73] width 106 height 11
click at [133, 76] on span "Apellido: [PERSON_NAME]" at bounding box center [105, 73] width 106 height 11
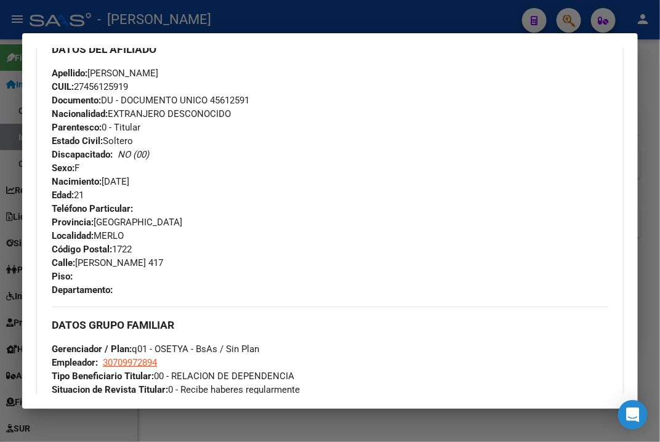
click at [126, 74] on span "Apellido: [PERSON_NAME]" at bounding box center [105, 73] width 106 height 11
drag, startPoint x: 121, startPoint y: 74, endPoint x: 206, endPoint y: 72, distance: 85.0
click at [206, 72] on div "Apellido: [PERSON_NAME]: 27456125919 Documento: DU - DOCUMENTO UNICO 45612591 N…" at bounding box center [330, 133] width 556 height 135
drag, startPoint x: 76, startPoint y: 264, endPoint x: 159, endPoint y: 264, distance: 83.1
click at [159, 264] on span "[STREET_ADDRESS][PERSON_NAME]" at bounding box center [107, 262] width 111 height 11
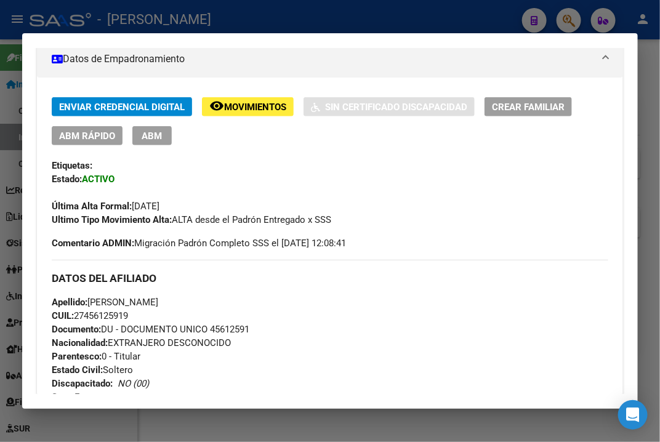
scroll to position [277, 0]
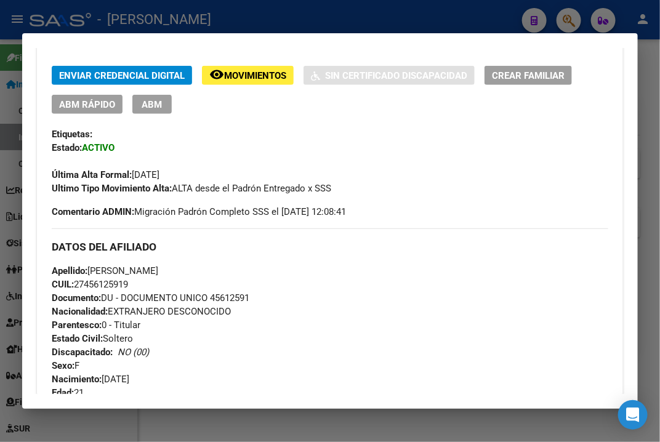
click at [644, 104] on div at bounding box center [330, 221] width 660 height 442
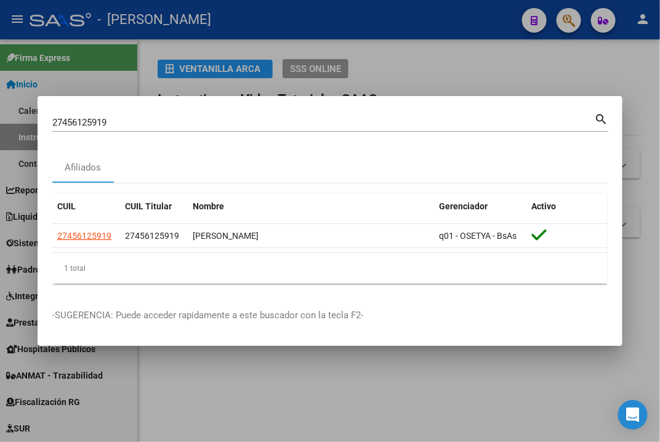
click at [180, 122] on input "27456125919" at bounding box center [323, 122] width 542 height 11
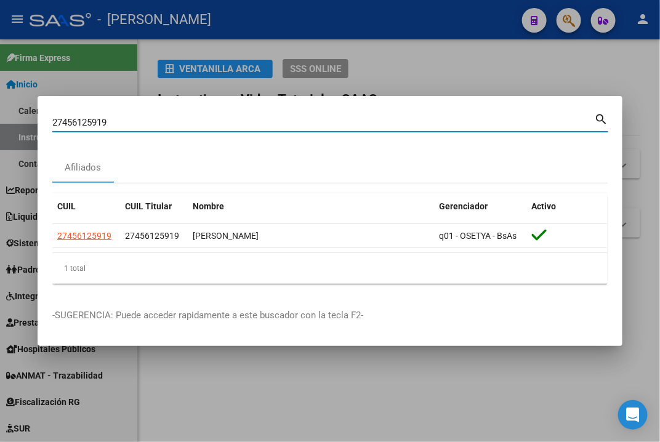
click at [180, 122] on input "27456125919" at bounding box center [323, 122] width 542 height 11
paste input "245957"
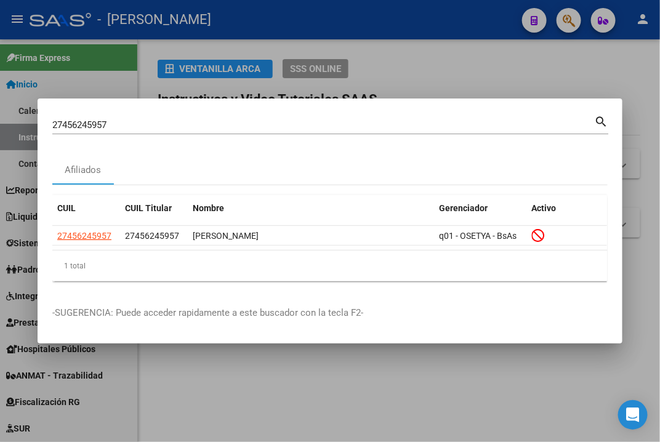
click at [137, 129] on input "27456245957" at bounding box center [323, 124] width 542 height 11
paste input "395096"
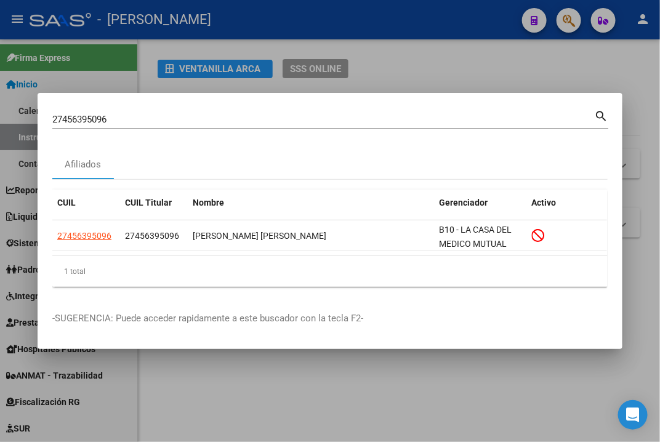
click at [215, 118] on input "27456395096" at bounding box center [323, 119] width 542 height 11
paste input "401789"
type input "27456401789"
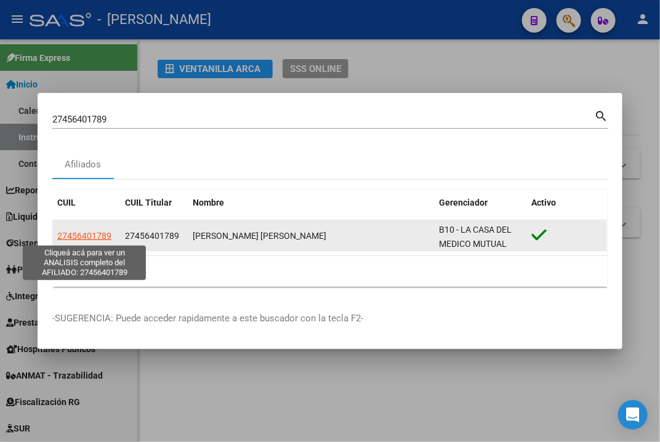
click at [80, 238] on span "27456401789" at bounding box center [84, 236] width 54 height 10
type textarea "27456401789"
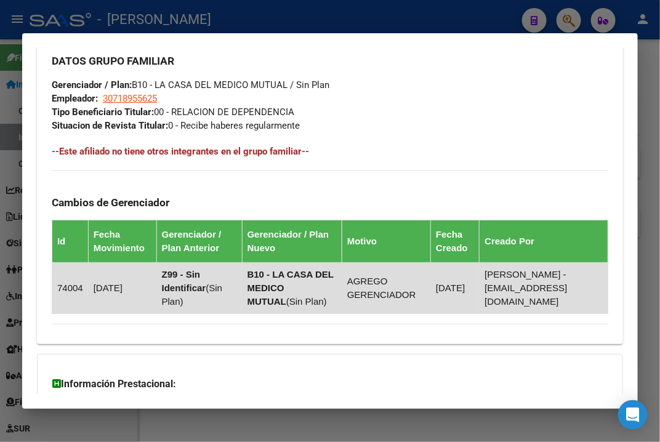
scroll to position [877, 0]
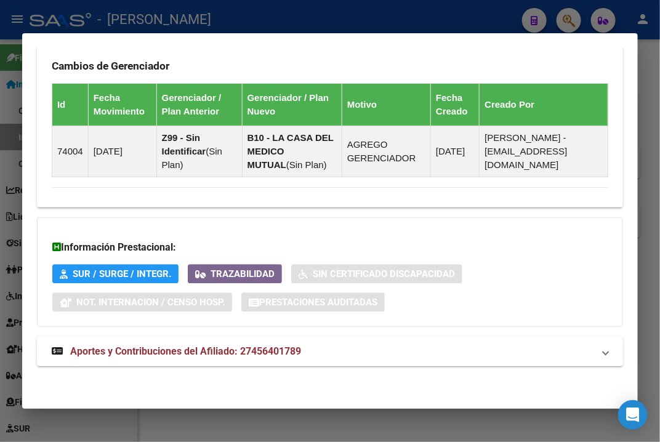
click at [321, 349] on mat-panel-title "Aportes y Contribuciones del Afiliado: 27456401789" at bounding box center [323, 351] width 542 height 15
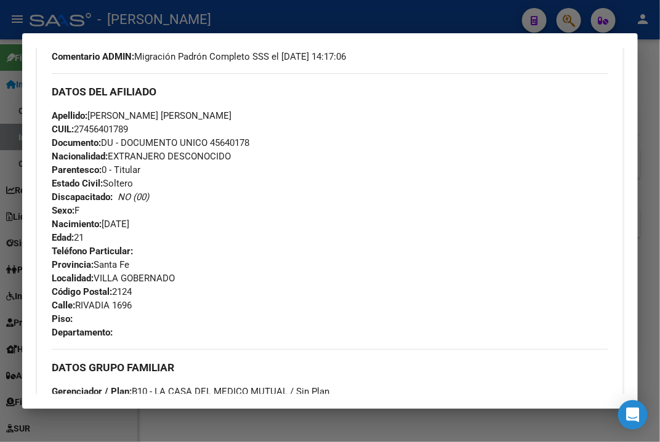
scroll to position [468, 0]
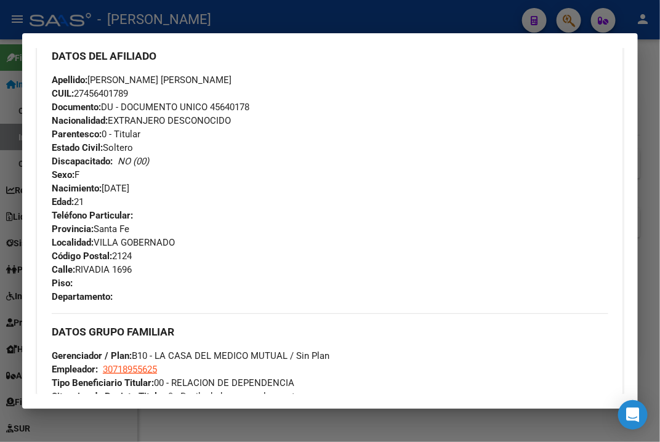
click at [235, 108] on span "Documento: DU - DOCUMENTO UNICO 45640178" at bounding box center [151, 107] width 198 height 11
click at [95, 81] on span "Apellido: [PERSON_NAME] [PERSON_NAME]" at bounding box center [142, 79] width 180 height 11
click at [148, 78] on span "Apellido: [PERSON_NAME] [PERSON_NAME]" at bounding box center [142, 79] width 180 height 11
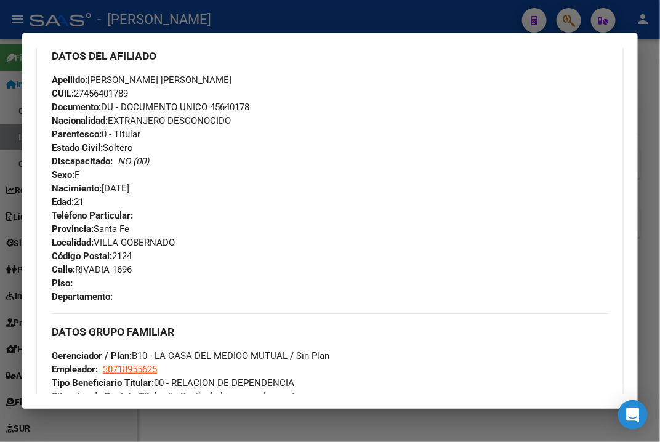
drag, startPoint x: 114, startPoint y: 78, endPoint x: 187, endPoint y: 74, distance: 72.7
click at [187, 74] on div "Apellido: [PERSON_NAME] [PERSON_NAME] CUIL: 27456401789 Documento: DU - DOCUMEN…" at bounding box center [330, 140] width 556 height 135
click at [89, 272] on span "Calle: RIVADIA 1696" at bounding box center [92, 269] width 80 height 11
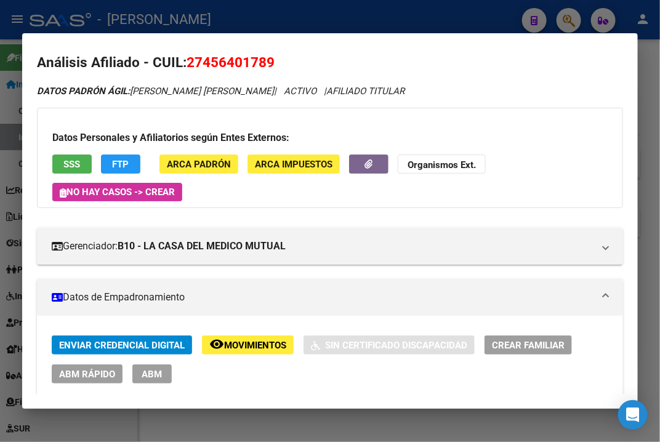
scroll to position [6, 0]
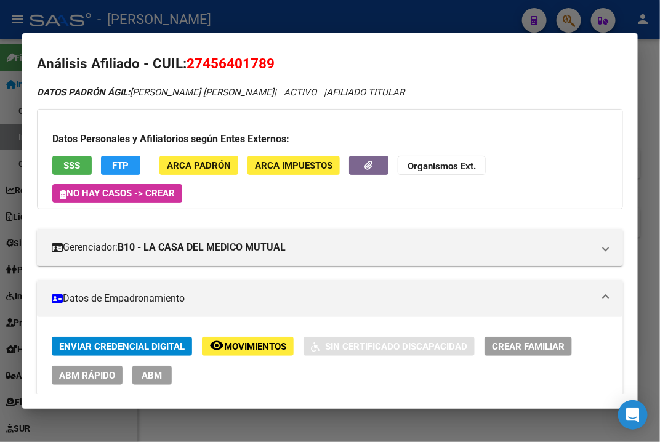
click at [648, 131] on div at bounding box center [330, 221] width 660 height 442
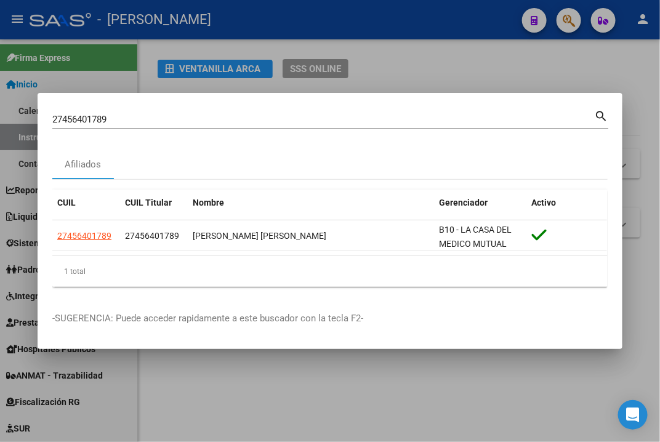
click at [211, 111] on div "27456401789 Buscar (apellido, dni, cuil, [PERSON_NAME], cuit, obra social)" at bounding box center [323, 119] width 542 height 18
click at [194, 118] on input "27456401789" at bounding box center [323, 119] width 542 height 11
paste input "852616"
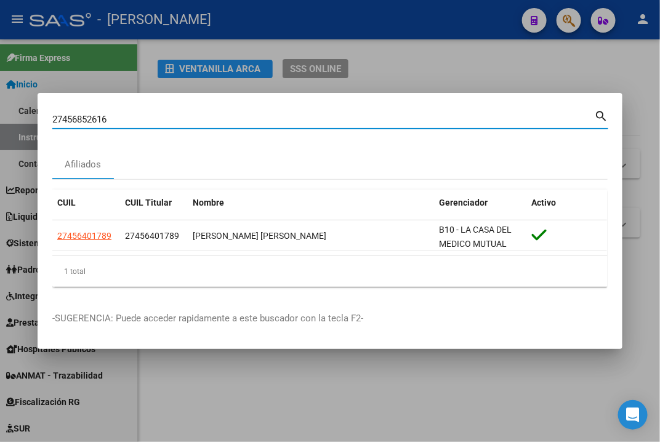
type input "27456852616"
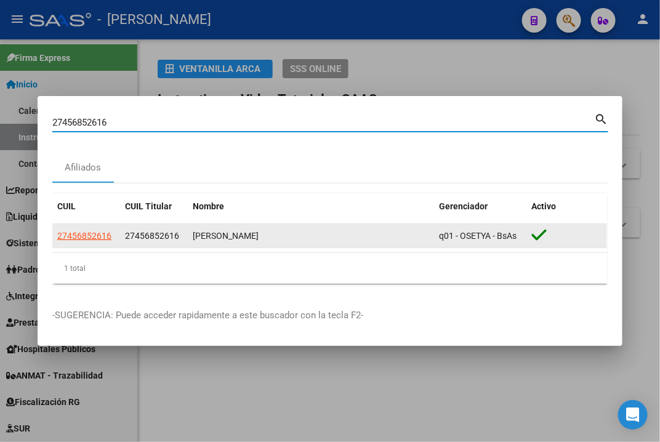
click at [105, 242] on app-link-go-to "27456852616" at bounding box center [84, 236] width 54 height 14
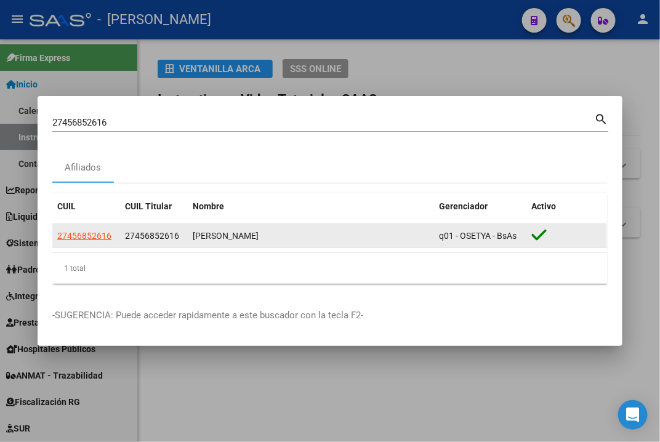
click at [118, 237] on datatable-body-cell "27456852616" at bounding box center [86, 236] width 68 height 24
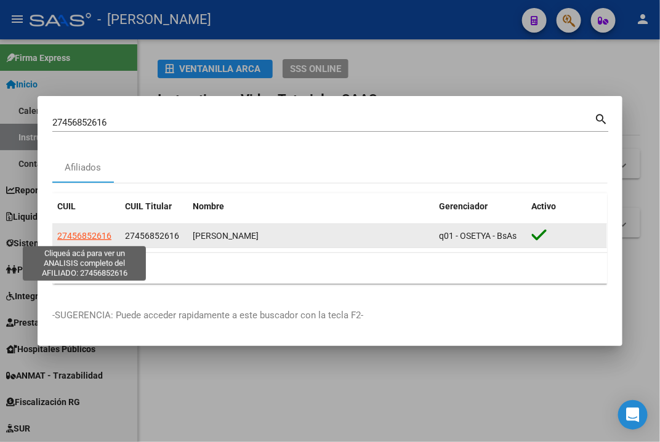
click at [79, 237] on span "27456852616" at bounding box center [84, 236] width 54 height 10
type textarea "27456852616"
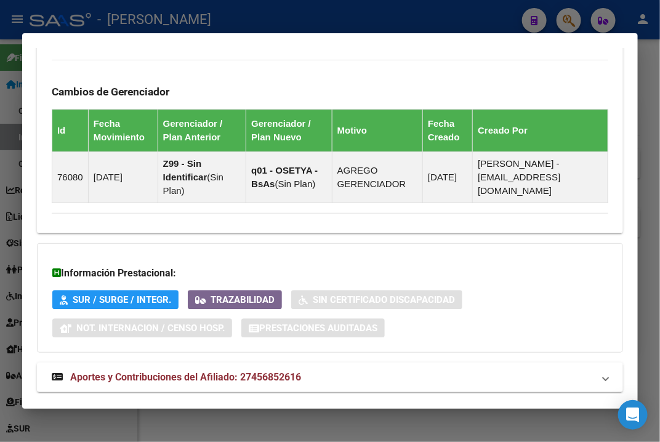
scroll to position [877, 0]
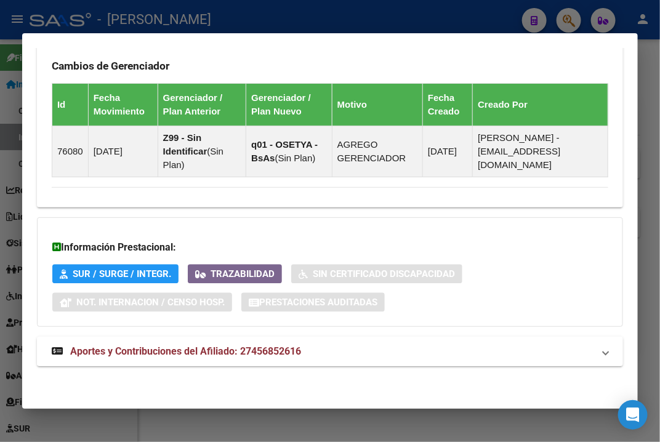
click at [375, 355] on mat-panel-title "Aportes y Contribuciones del Afiliado: 27456852616" at bounding box center [323, 351] width 542 height 15
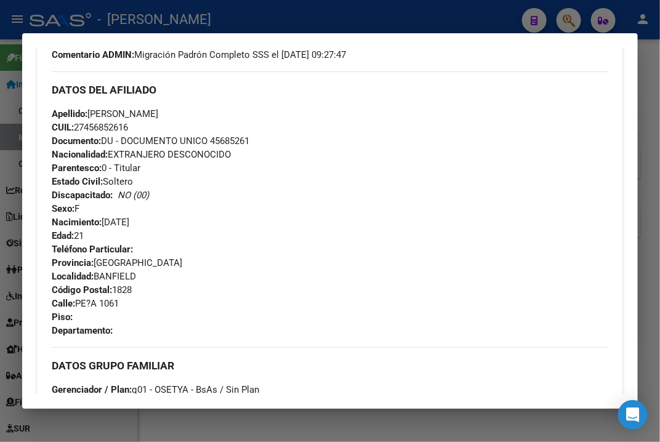
scroll to position [462, 0]
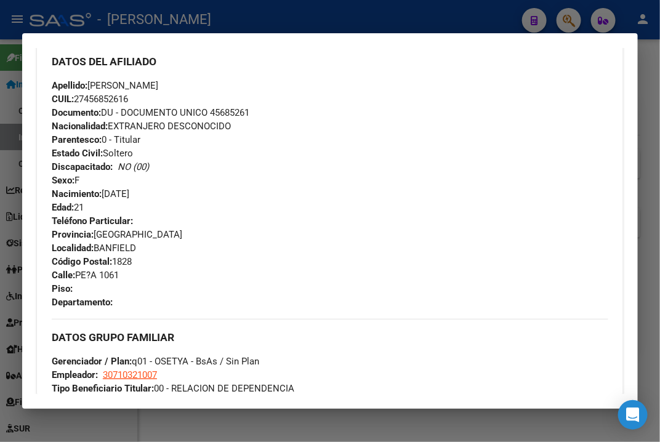
click at [223, 110] on span "Documento: DU - DOCUMENTO UNICO 45685261" at bounding box center [151, 112] width 198 height 11
click at [121, 82] on span "Apellido: [PERSON_NAME]" at bounding box center [105, 85] width 106 height 11
click at [143, 86] on span "Apellido: [PERSON_NAME]" at bounding box center [105, 85] width 106 height 11
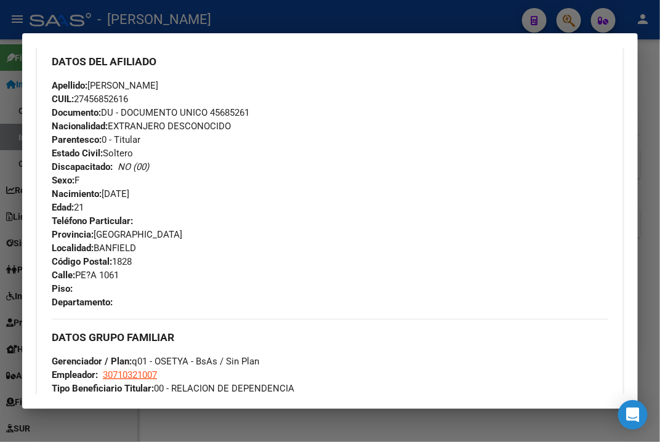
click at [143, 86] on span "Apellido: [PERSON_NAME]" at bounding box center [105, 85] width 106 height 11
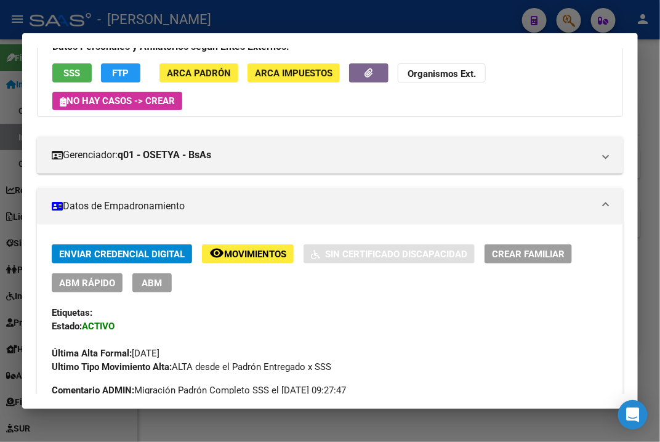
scroll to position [0, 0]
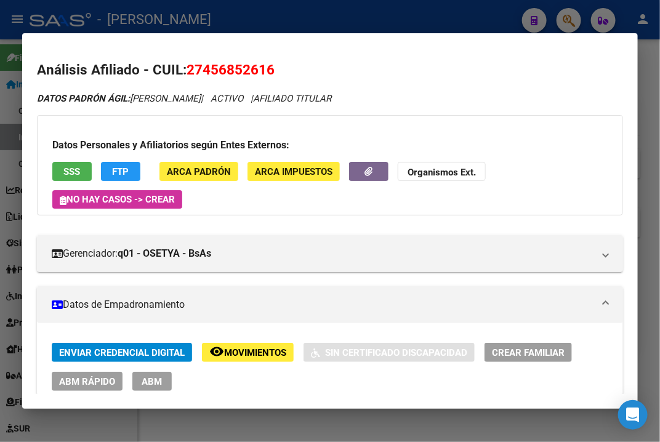
click at [649, 94] on div at bounding box center [330, 221] width 660 height 442
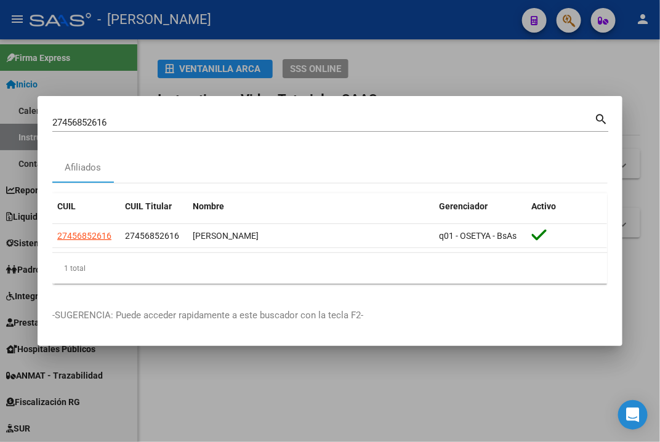
click at [340, 129] on div "27456852616 [PERSON_NAME] (apellido, dni, cuil, [PERSON_NAME], cuit, obra socia…" at bounding box center [323, 122] width 542 height 18
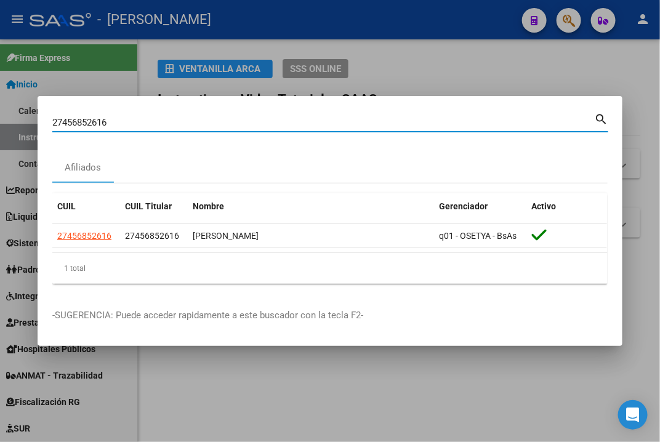
click at [340, 129] on div "27456852616 [PERSON_NAME] (apellido, dni, cuil, [PERSON_NAME], cuit, obra socia…" at bounding box center [323, 122] width 542 height 18
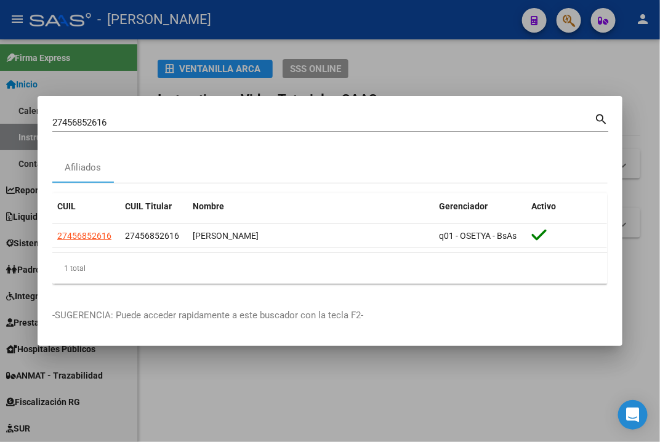
click at [340, 129] on div "27456852616 [PERSON_NAME] (apellido, dni, cuil, [PERSON_NAME], cuit, obra socia…" at bounding box center [323, 122] width 542 height 18
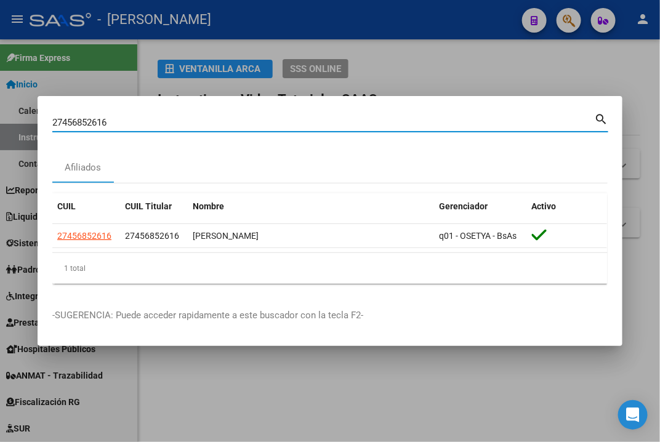
click at [295, 129] on div "27456852616 [PERSON_NAME] (apellido, dni, cuil, [PERSON_NAME], cuit, obra socia…" at bounding box center [323, 122] width 542 height 18
click at [230, 124] on input "27456852616" at bounding box center [323, 122] width 542 height 11
paste input "91018"
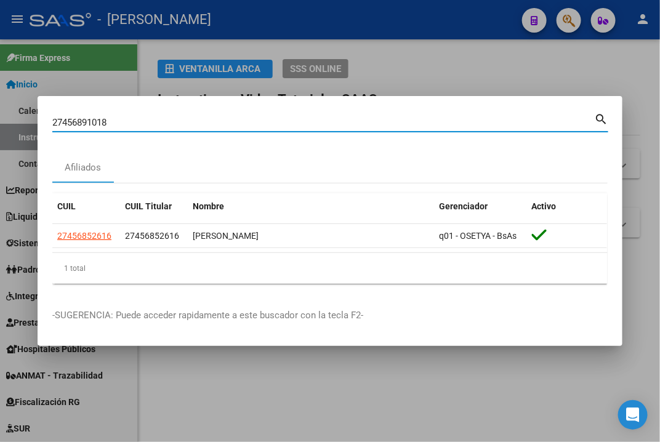
type input "27456891018"
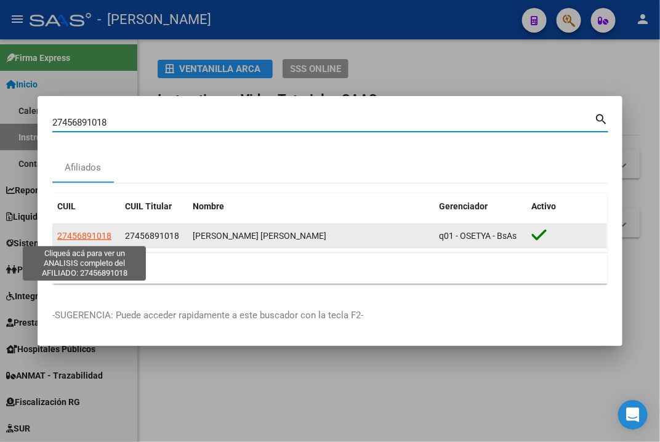
click at [107, 236] on span "27456891018" at bounding box center [84, 236] width 54 height 10
type textarea "27456891018"
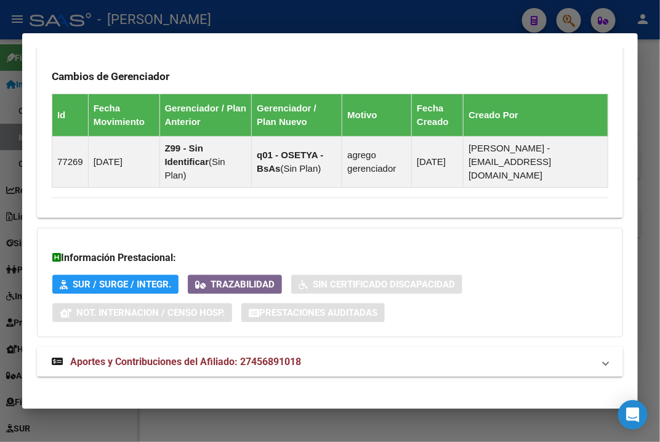
scroll to position [877, 0]
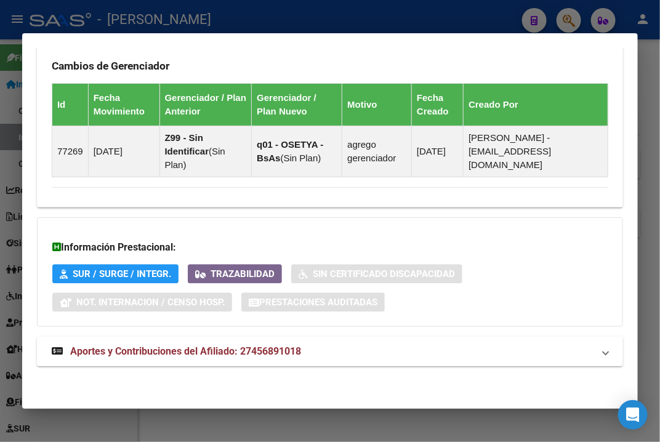
click at [344, 348] on mat-panel-title "Aportes y Contribuciones del Afiliado: 27456891018" at bounding box center [323, 351] width 542 height 15
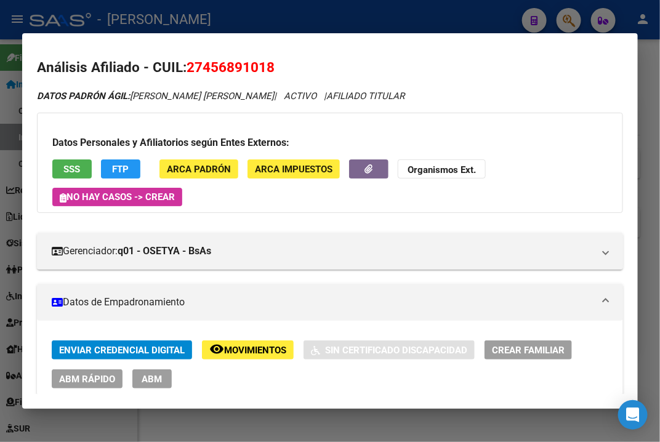
scroll to position [0, 0]
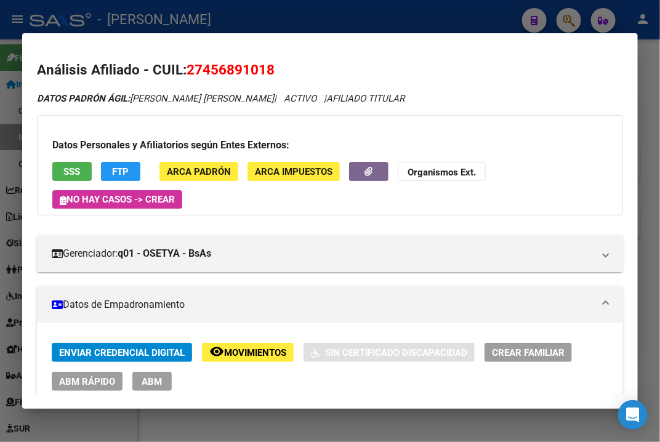
click at [648, 54] on div at bounding box center [330, 221] width 660 height 442
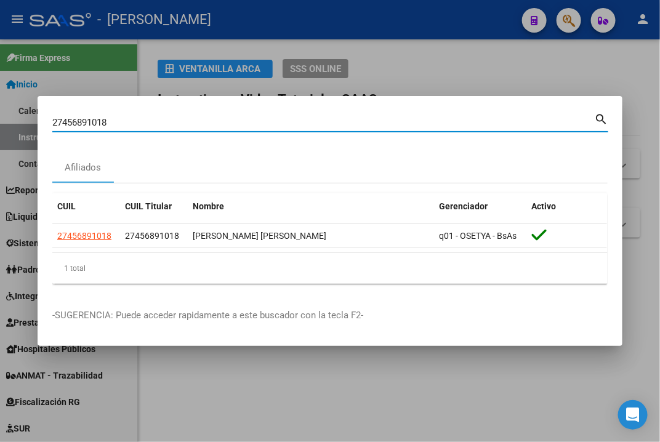
click at [262, 117] on input "27456891018" at bounding box center [323, 122] width 542 height 11
paste input "734067"
type input "27457340678"
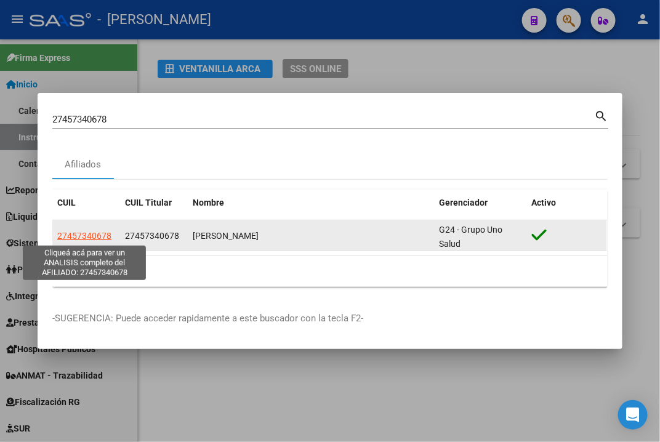
click at [84, 235] on span "27457340678" at bounding box center [84, 236] width 54 height 10
type textarea "27457340678"
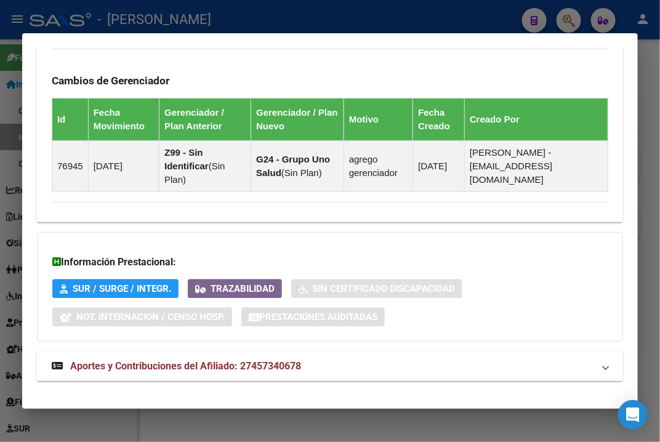
scroll to position [877, 0]
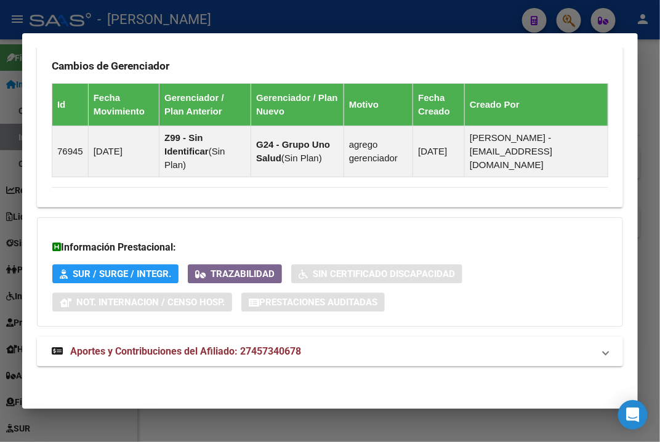
click at [349, 339] on mat-expansion-panel-header "Aportes y Contribuciones del Afiliado: 27457340678" at bounding box center [330, 352] width 586 height 30
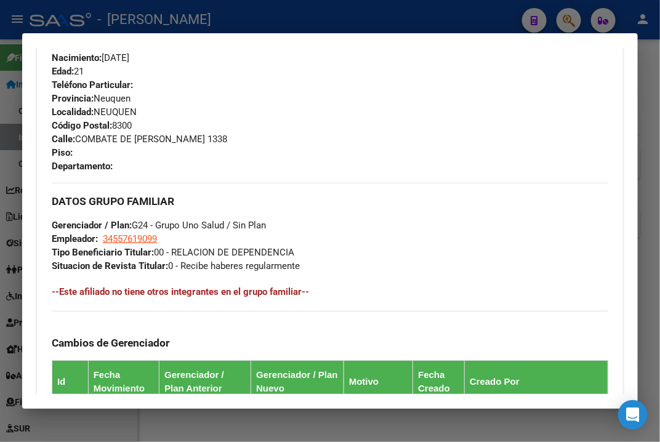
scroll to position [506, 0]
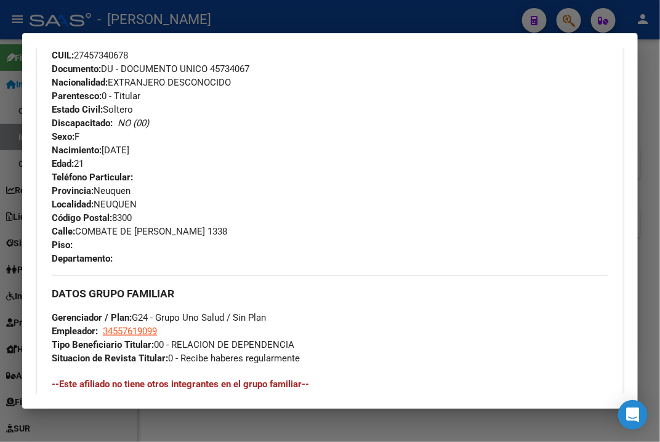
click at [231, 66] on span "Documento: DU - DOCUMENTO UNICO 45734067" at bounding box center [151, 68] width 198 height 11
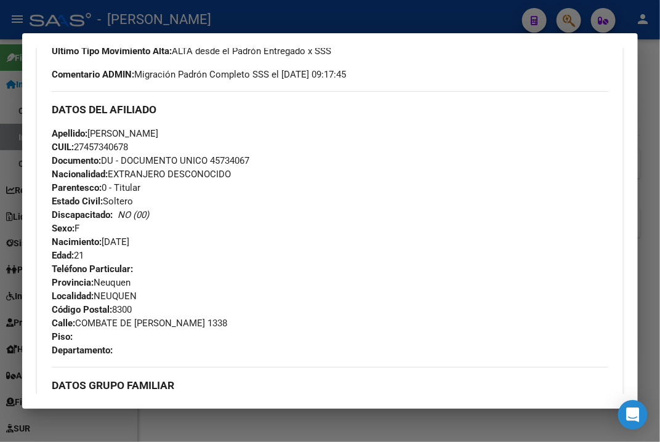
scroll to position [414, 0]
click at [108, 126] on div "DATOS DEL AFILIADO" at bounding box center [330, 110] width 556 height 36
click at [104, 129] on span "Apellido: [PERSON_NAME]" at bounding box center [105, 134] width 106 height 11
click at [129, 139] on span "Apellido: [PERSON_NAME]" at bounding box center [105, 134] width 106 height 11
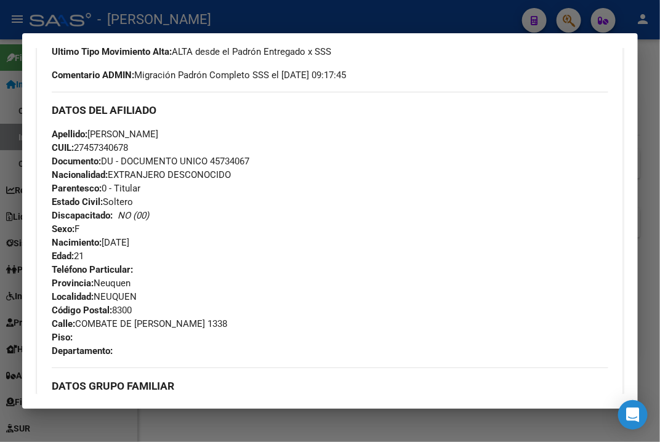
drag, startPoint x: 130, startPoint y: 134, endPoint x: 211, endPoint y: 129, distance: 81.4
click at [211, 129] on div "Apellido: [PERSON_NAME] CUIL: 27457340678 Documento: DU - DOCUMENTO UNICO 45734…" at bounding box center [330, 194] width 556 height 135
click at [87, 324] on span "Calle: COMBATE DE [PERSON_NAME] 1338" at bounding box center [139, 323] width 175 height 11
drag, startPoint x: 87, startPoint y: 324, endPoint x: 118, endPoint y: 323, distance: 31.4
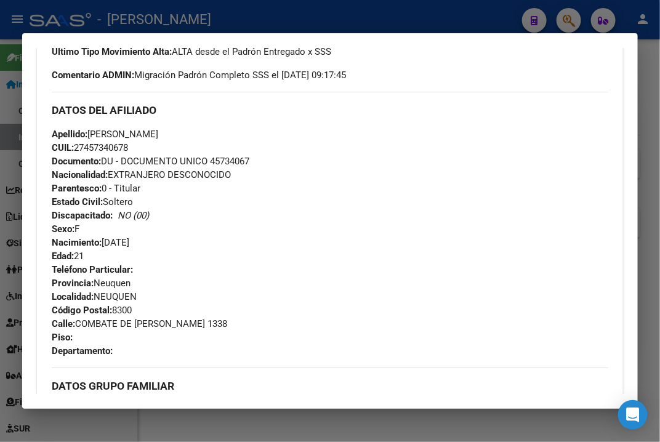
click at [118, 323] on span "Calle: COMBATE DE [PERSON_NAME] 1338" at bounding box center [139, 323] width 175 height 11
drag, startPoint x: 81, startPoint y: 322, endPoint x: 138, endPoint y: 322, distance: 57.2
click at [138, 322] on span "Calle: COMBATE DE [PERSON_NAME] 1338" at bounding box center [139, 323] width 175 height 11
click at [81, 321] on span "Calle: COMBATE DE [PERSON_NAME] 1338" at bounding box center [139, 323] width 175 height 11
drag, startPoint x: 79, startPoint y: 321, endPoint x: 181, endPoint y: 321, distance: 101.6
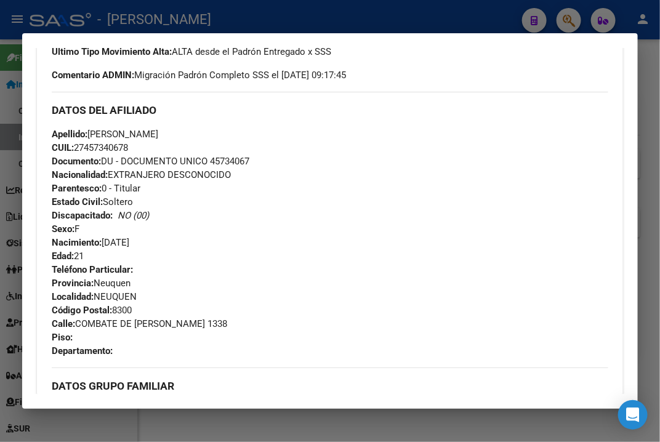
click at [181, 321] on span "Calle: COMBATE DE [PERSON_NAME] 1338" at bounding box center [139, 323] width 175 height 11
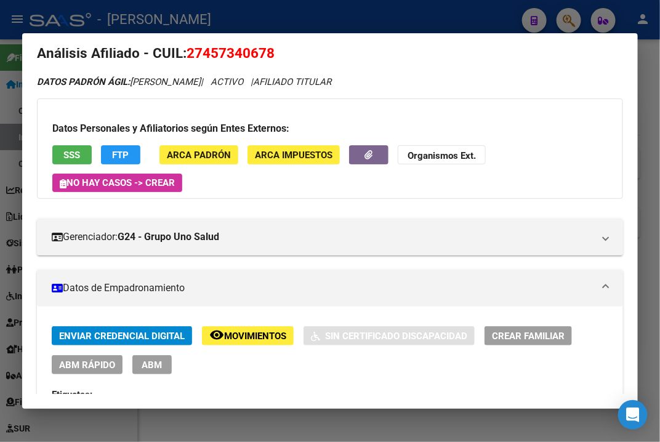
scroll to position [0, 0]
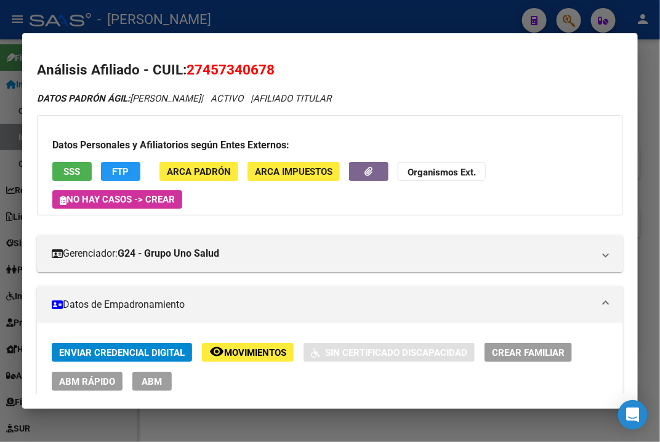
click at [473, 131] on div "Datos Personales y Afiliatorios según Entes Externos: SSS FTP ARCA Padrón ARCA …" at bounding box center [330, 165] width 586 height 100
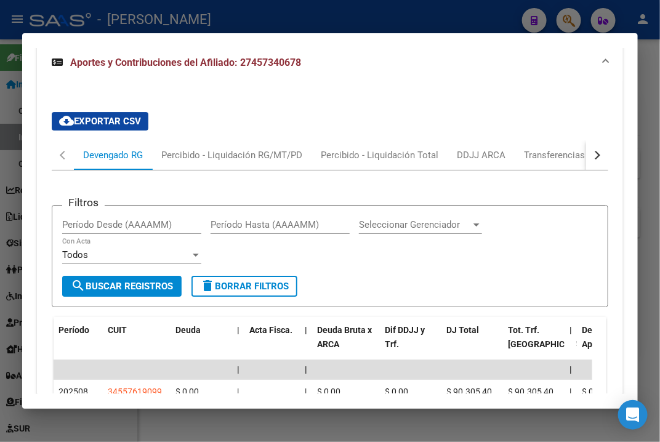
scroll to position [1337, 0]
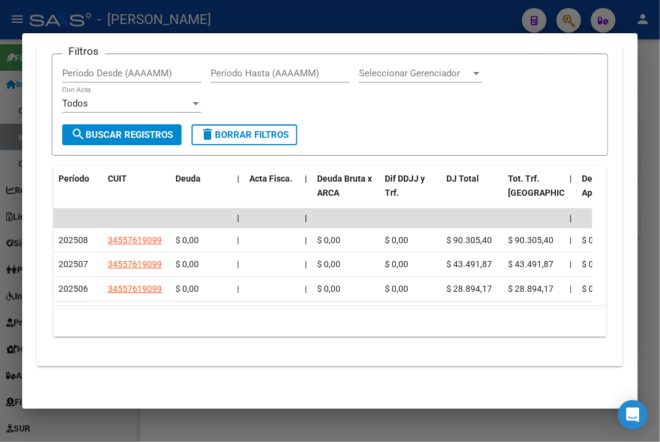
drag, startPoint x: 656, startPoint y: 54, endPoint x: 635, endPoint y: 58, distance: 20.8
click at [656, 54] on div at bounding box center [330, 221] width 660 height 442
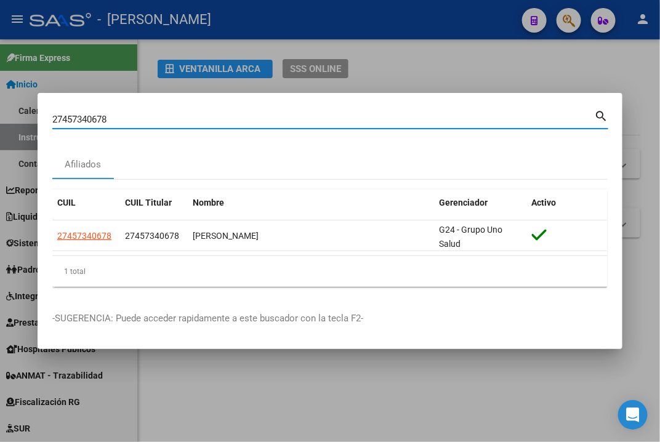
click at [279, 116] on input "27457340678" at bounding box center [323, 119] width 542 height 11
paste input "40452"
type input "27457404528"
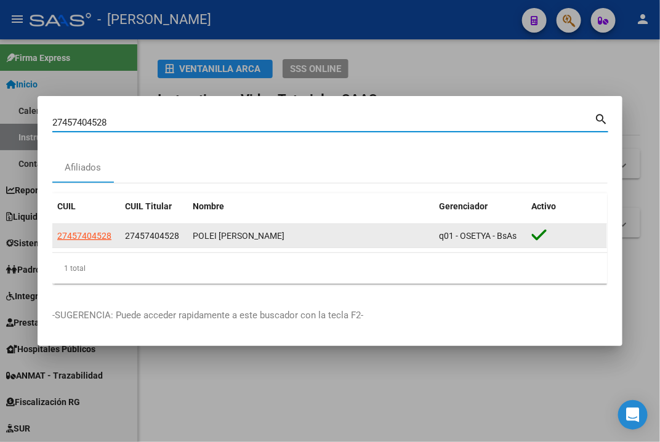
click at [95, 242] on app-link-go-to "27457404528" at bounding box center [84, 236] width 54 height 14
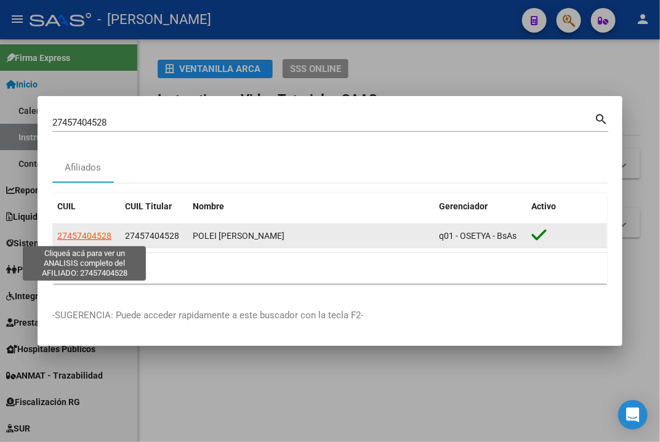
click at [100, 235] on span "27457404528" at bounding box center [84, 236] width 54 height 10
type textarea "27457404528"
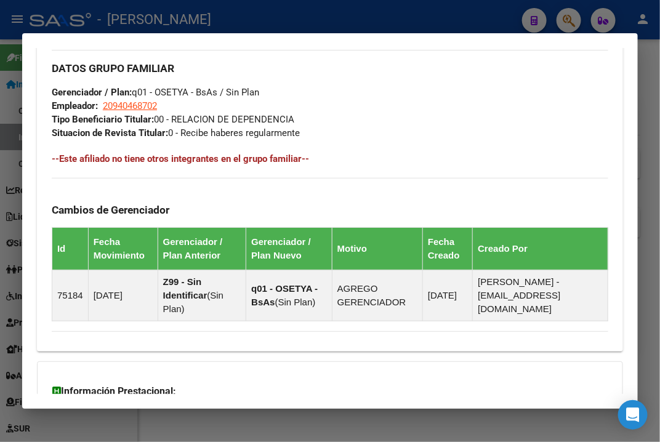
scroll to position [877, 0]
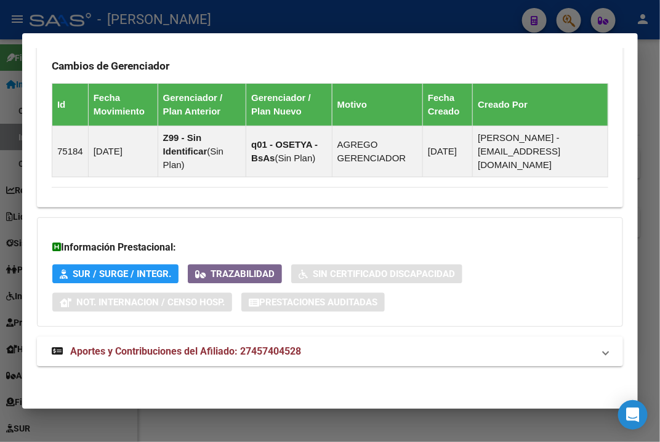
click at [374, 359] on mat-panel-title "Aportes y Contribuciones del Afiliado: 27457404528" at bounding box center [323, 351] width 542 height 15
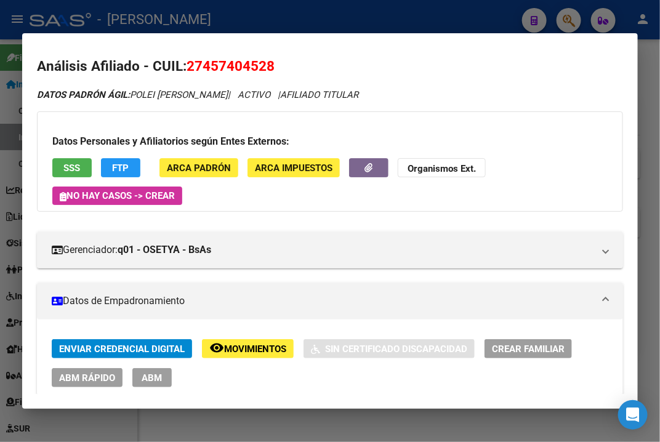
scroll to position [0, 0]
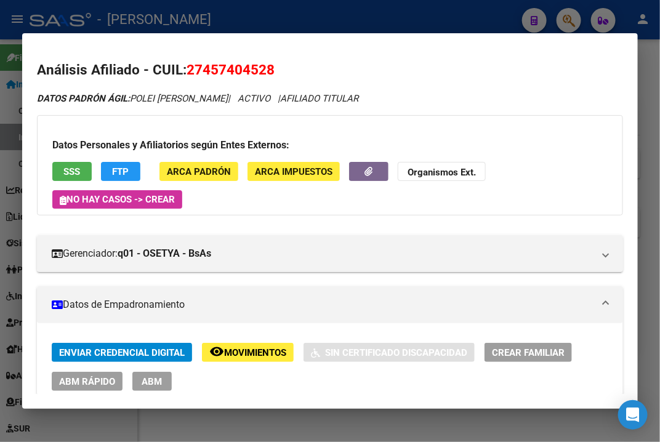
click at [644, 70] on div at bounding box center [330, 221] width 660 height 442
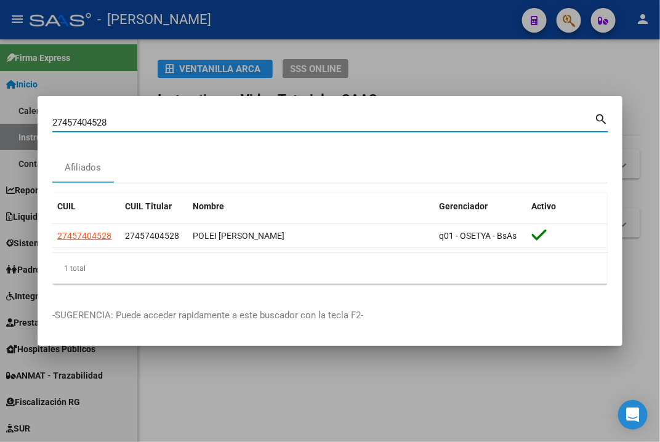
click at [261, 124] on input "27457404528" at bounding box center [323, 122] width 542 height 11
paste input "40729"
type input "27457440729"
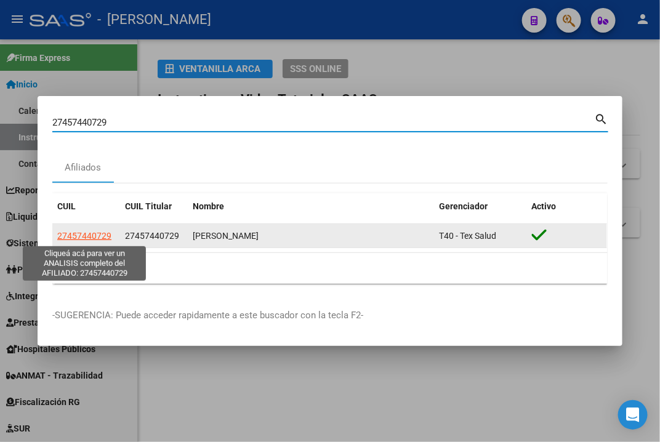
click at [97, 238] on span "27457440729" at bounding box center [84, 236] width 54 height 10
type textarea "27457440729"
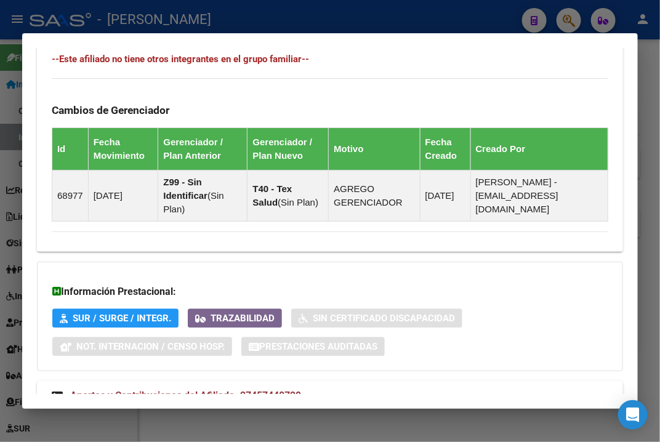
scroll to position [877, 0]
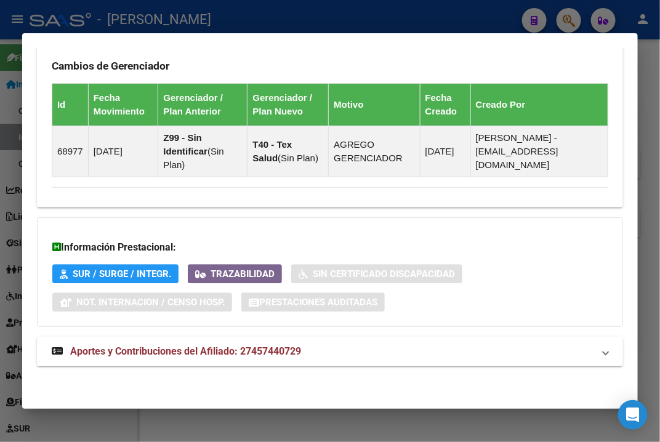
click at [327, 358] on mat-panel-title "Aportes y Contribuciones del Afiliado: 27457440729" at bounding box center [323, 351] width 542 height 15
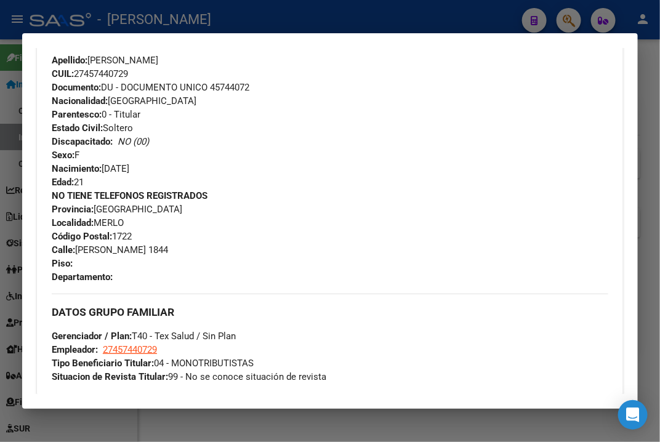
scroll to position [395, 0]
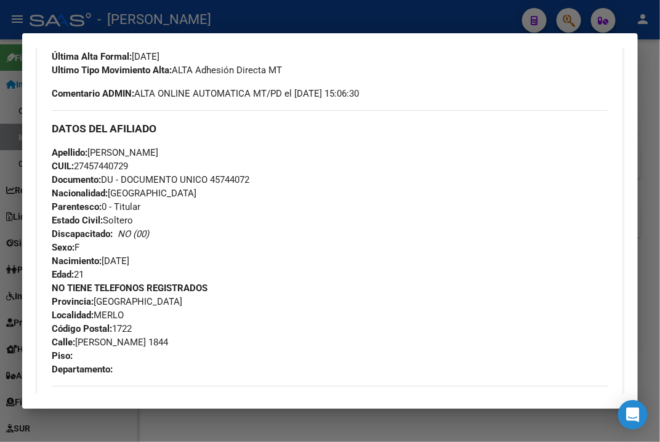
click at [235, 178] on span "Documento: DU - DOCUMENTO UNICO 45744072" at bounding box center [151, 179] width 198 height 11
drag, startPoint x: 159, startPoint y: 148, endPoint x: 248, endPoint y: 146, distance: 89.3
click at [158, 147] on span "Apellido: [PERSON_NAME]" at bounding box center [105, 152] width 106 height 11
click at [158, 150] on span "Apellido: [PERSON_NAME]" at bounding box center [105, 152] width 106 height 11
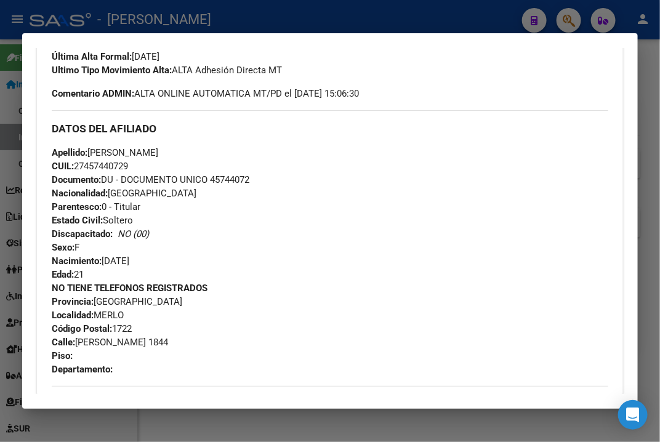
drag, startPoint x: 154, startPoint y: 150, endPoint x: 300, endPoint y: 144, distance: 146.0
click at [300, 144] on div "DATOS DEL AFILIADO Apellido: [PERSON_NAME] CUIL: 27457440729 Documento: DU - DO…" at bounding box center [330, 243] width 556 height 266
click at [251, 150] on div "Apellido: [PERSON_NAME] CUIL: 27457440729 Documento: DU - DOCUMENTO UNICO 45744…" at bounding box center [330, 213] width 556 height 135
drag, startPoint x: 157, startPoint y: 150, endPoint x: 273, endPoint y: 150, distance: 116.3
click at [273, 150] on div "Apellido: [PERSON_NAME] CUIL: 27457440729 Documento: DU - DOCUMENTO UNICO 45744…" at bounding box center [330, 213] width 556 height 135
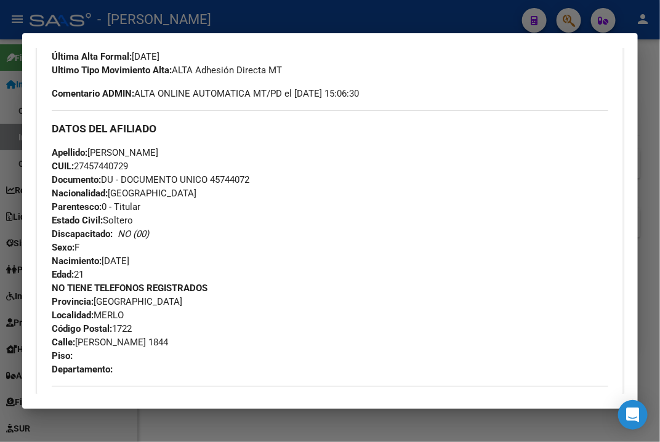
drag, startPoint x: 121, startPoint y: 153, endPoint x: 100, endPoint y: 151, distance: 21.0
click at [121, 153] on span "Apellido: [PERSON_NAME]" at bounding box center [105, 152] width 106 height 11
drag, startPoint x: 92, startPoint y: 148, endPoint x: 150, endPoint y: 148, distance: 57.9
click at [150, 148] on span "Apellido: [PERSON_NAME]" at bounding box center [105, 152] width 106 height 11
click at [102, 342] on span "Calle: [PERSON_NAME] 1844" at bounding box center [110, 342] width 116 height 11
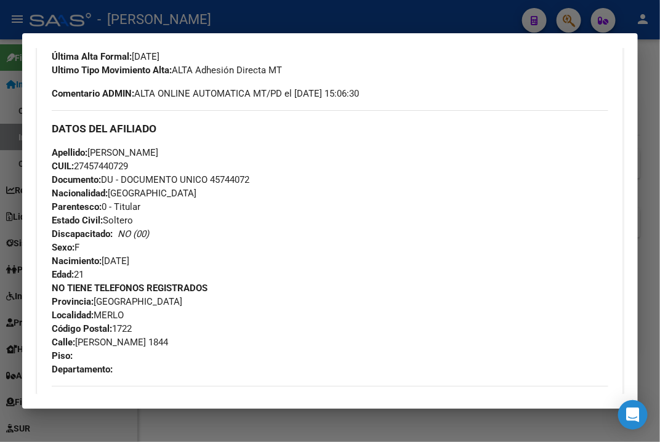
click at [102, 342] on span "Calle: [PERSON_NAME] 1844" at bounding box center [110, 342] width 116 height 11
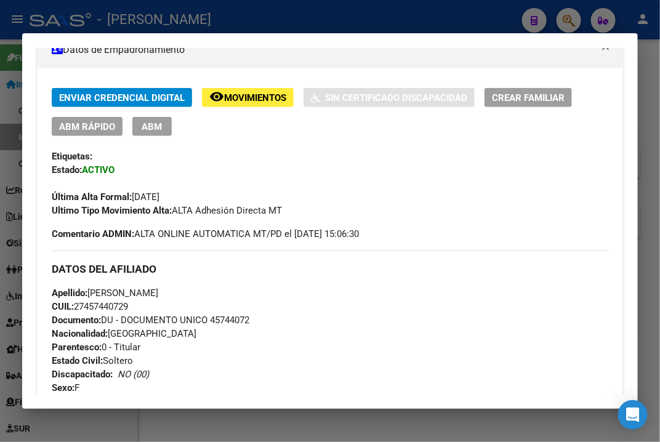
scroll to position [277, 0]
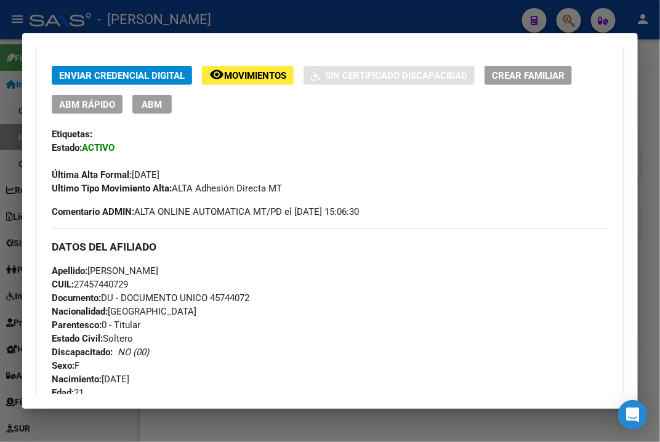
click at [641, 137] on div at bounding box center [330, 221] width 660 height 442
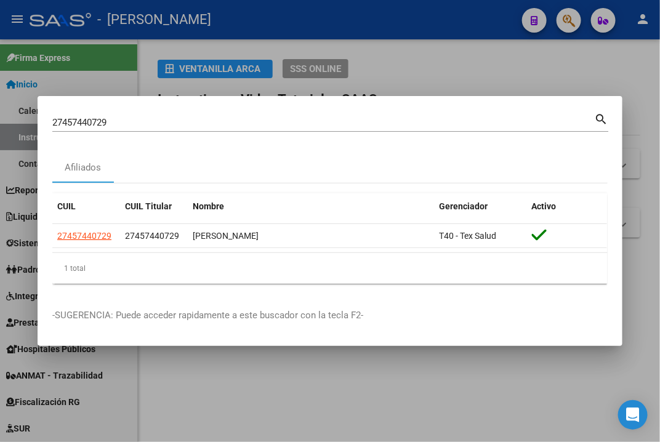
click at [214, 115] on div "27457440729 Buscar (apellido, dni, cuil, [PERSON_NAME], cuit, obra social)" at bounding box center [323, 122] width 542 height 18
drag, startPoint x: 214, startPoint y: 115, endPoint x: 201, endPoint y: 121, distance: 14.1
click at [209, 117] on div "27457440729 Buscar (apellido, dni, cuil, [PERSON_NAME], cuit, obra social)" at bounding box center [323, 122] width 542 height 18
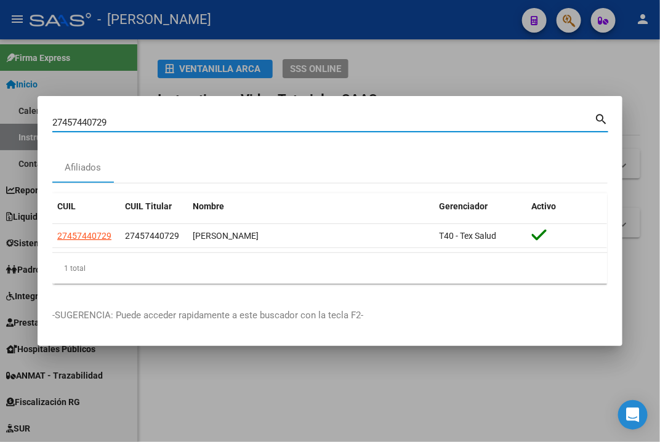
click at [201, 121] on input "27457440729" at bounding box center [323, 122] width 542 height 11
click at [190, 124] on input "27457440729" at bounding box center [323, 122] width 542 height 11
paste input "77833"
type input "27457778339"
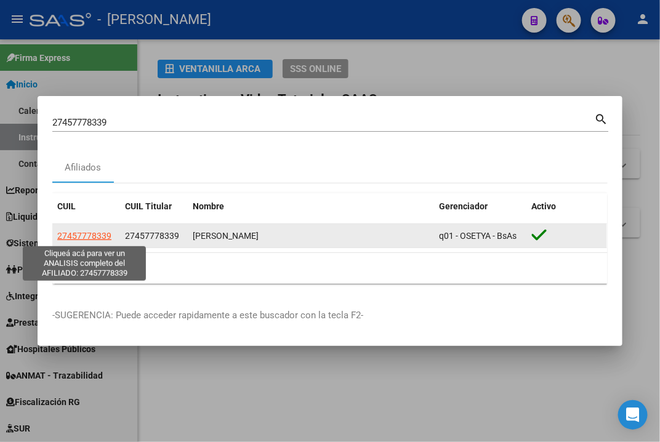
click at [98, 239] on span "27457778339" at bounding box center [84, 236] width 54 height 10
type textarea "27457778339"
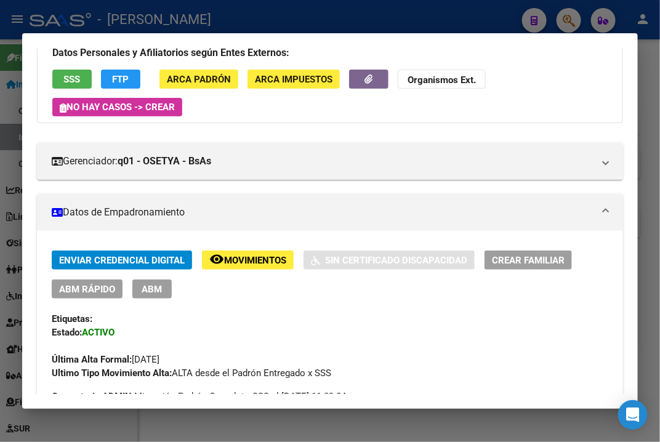
scroll to position [0, 0]
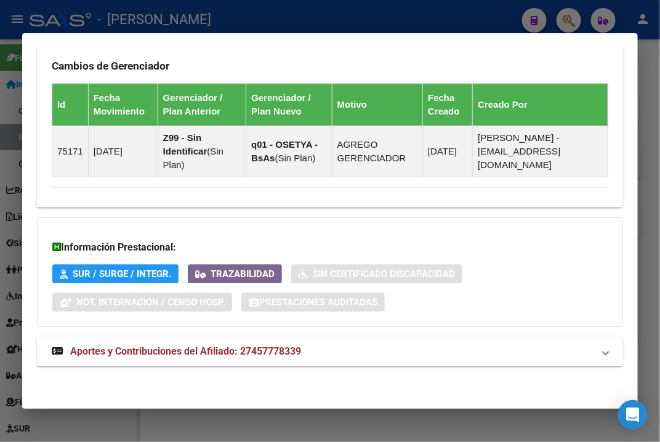
click at [345, 350] on mat-panel-title "Aportes y Contribuciones del Afiliado: 27457778339" at bounding box center [323, 351] width 542 height 15
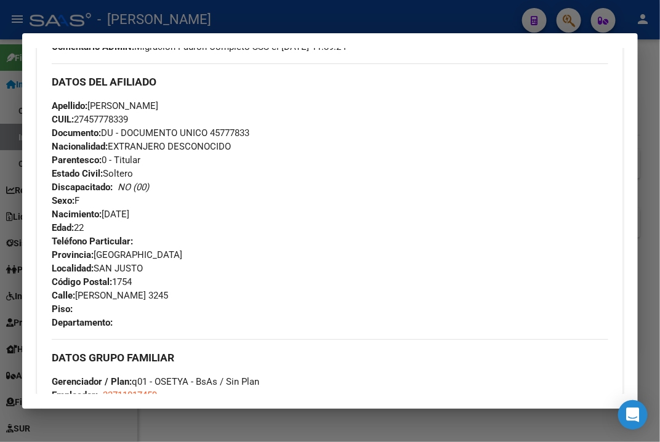
scroll to position [475, 0]
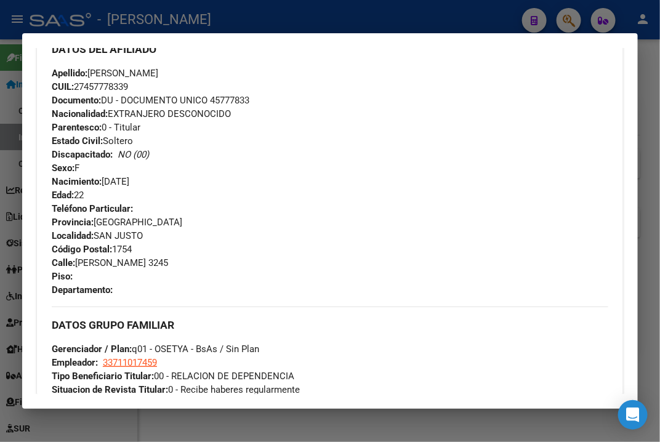
click at [228, 104] on span "Documento: DU - DOCUMENTO UNICO 45777833" at bounding box center [151, 100] width 198 height 11
click at [111, 71] on span "Apellido: [PERSON_NAME]" at bounding box center [105, 73] width 106 height 11
drag, startPoint x: 92, startPoint y: 72, endPoint x: 122, endPoint y: 79, distance: 31.1
click at [122, 79] on div "Apellido: [PERSON_NAME]: 27457778339 Documento: DU - DOCUMENTO UNICO 45777833 N…" at bounding box center [330, 133] width 556 height 135
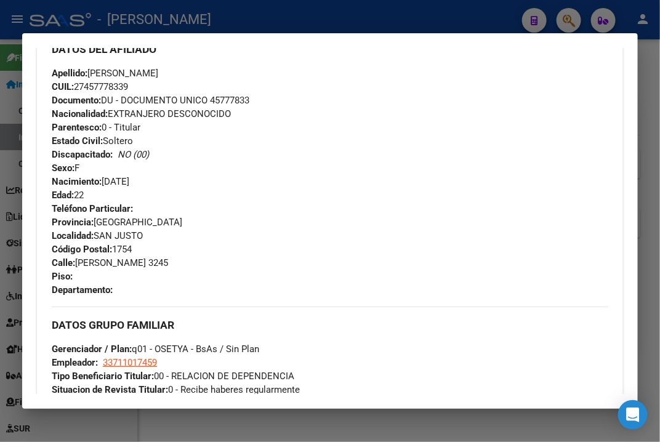
click at [157, 69] on span "Apellido: [PERSON_NAME]" at bounding box center [105, 73] width 106 height 11
drag, startPoint x: 128, startPoint y: 70, endPoint x: 205, endPoint y: 70, distance: 76.9
click at [205, 70] on div "Apellido: [PERSON_NAME]: 27457778339 Documento: DU - DOCUMENTO UNICO 45777833 N…" at bounding box center [330, 133] width 556 height 135
click at [104, 259] on span "[STREET_ADDRESS][PERSON_NAME]" at bounding box center [110, 262] width 116 height 11
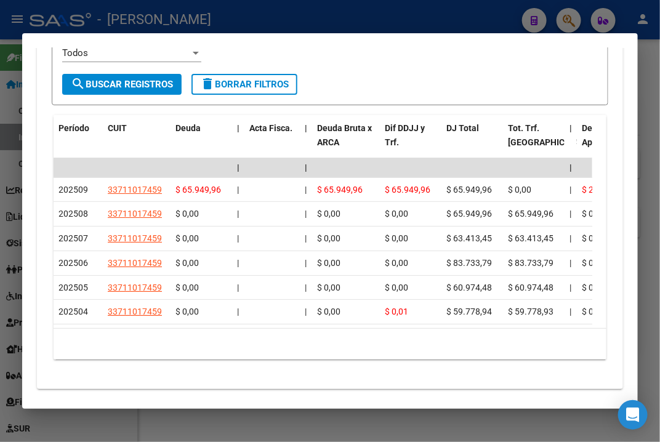
scroll to position [1411, 0]
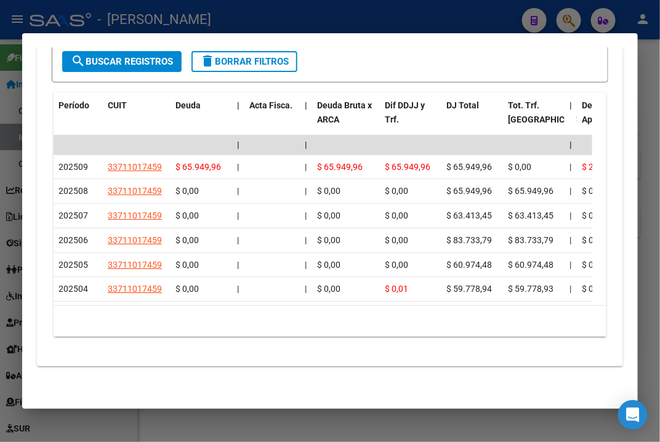
click at [643, 89] on div at bounding box center [330, 221] width 660 height 442
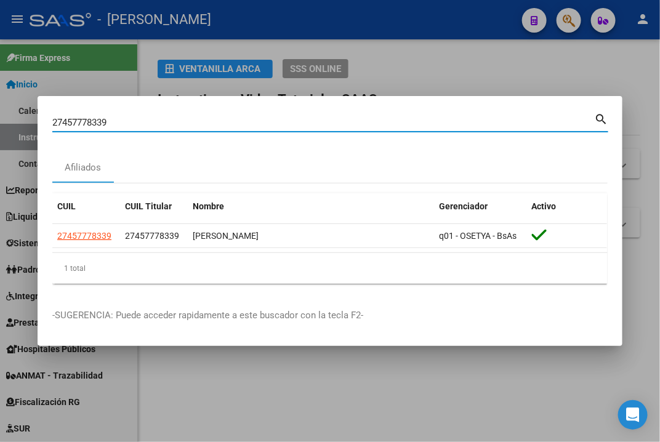
click at [139, 124] on input "27457778339" at bounding box center [323, 122] width 542 height 11
paste input "8098870"
type input "27458098870"
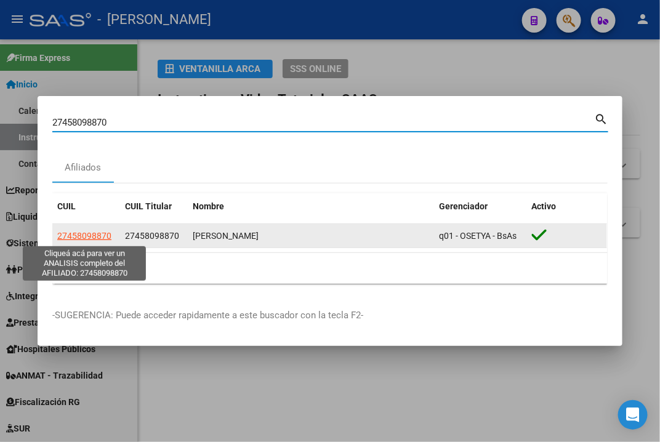
click at [105, 235] on span "27458098870" at bounding box center [84, 236] width 54 height 10
type textarea "27458098870"
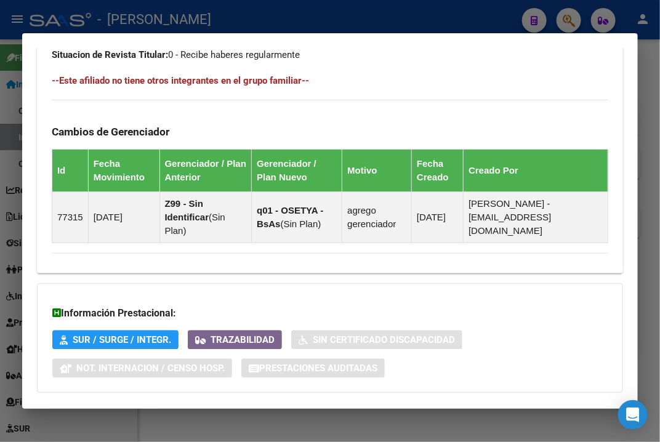
scroll to position [877, 0]
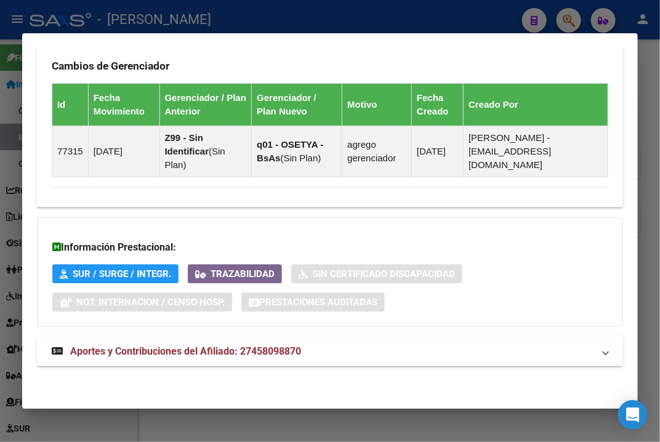
click at [305, 357] on mat-panel-title "Aportes y Contribuciones del Afiliado: 27458098870" at bounding box center [323, 351] width 542 height 15
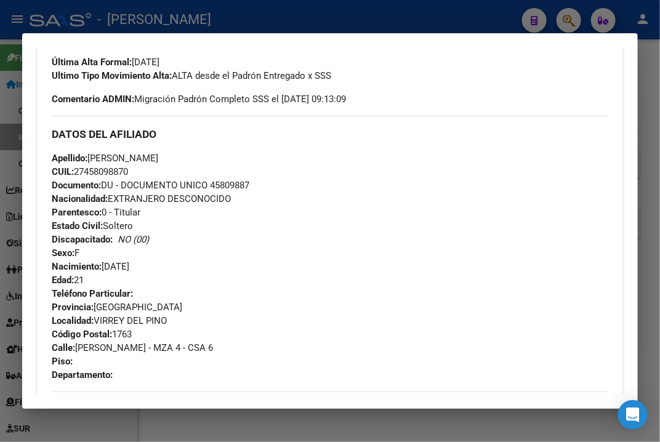
scroll to position [482, 0]
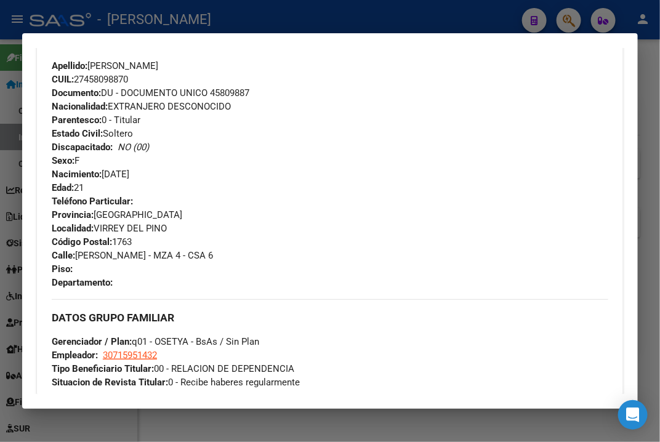
click at [230, 90] on span "Documento: DU - DOCUMENTO UNICO 45809887" at bounding box center [151, 92] width 198 height 11
click at [104, 66] on span "Apellido: [PERSON_NAME]" at bounding box center [105, 65] width 106 height 11
click at [147, 63] on span "Apellido: [PERSON_NAME]" at bounding box center [105, 65] width 106 height 11
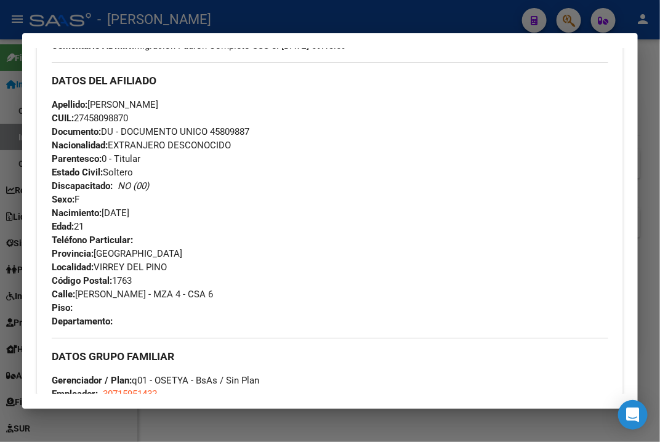
scroll to position [430, 0]
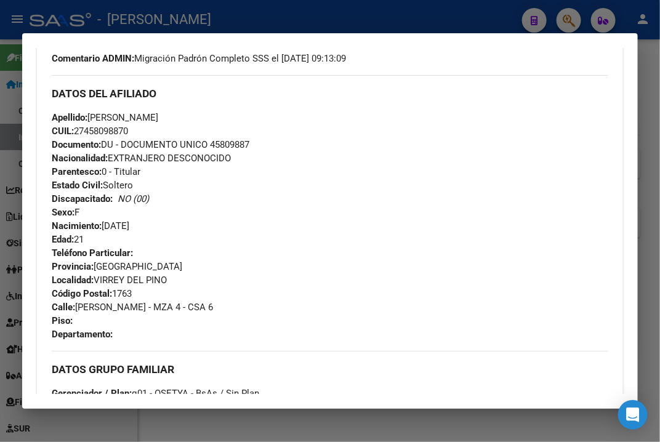
drag, startPoint x: 127, startPoint y: 63, endPoint x: 226, endPoint y: 119, distance: 113.0
click at [226, 119] on div "Apellido: [PERSON_NAME] CUIL: 27458098870 Documento: DU - DOCUMENTO UNICO 45809…" at bounding box center [330, 178] width 556 height 135
click at [95, 305] on span "Calle: [PERSON_NAME] - MZA 4 - CSA 6" at bounding box center [132, 307] width 161 height 11
drag, startPoint x: 95, startPoint y: 305, endPoint x: 110, endPoint y: 305, distance: 14.8
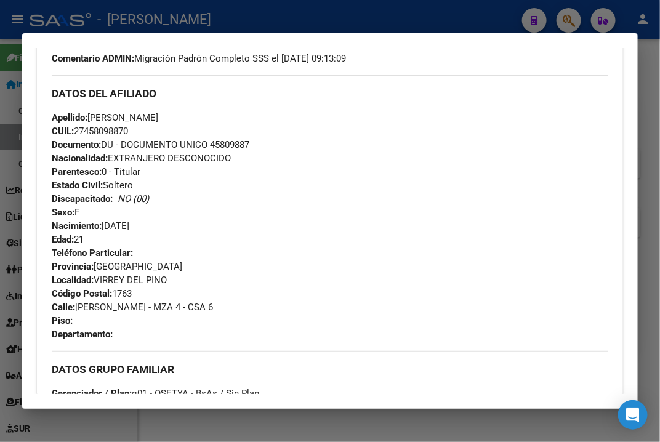
click at [110, 305] on span "Calle: [PERSON_NAME] - MZA 4 - CSA 6" at bounding box center [132, 307] width 161 height 11
drag, startPoint x: 78, startPoint y: 307, endPoint x: 207, endPoint y: 308, distance: 129.3
click at [207, 308] on div "Teléfono Particular: Provincia: [GEOGRAPHIC_DATA] Localidad: [GEOGRAPHIC_DATA][…" at bounding box center [330, 293] width 556 height 95
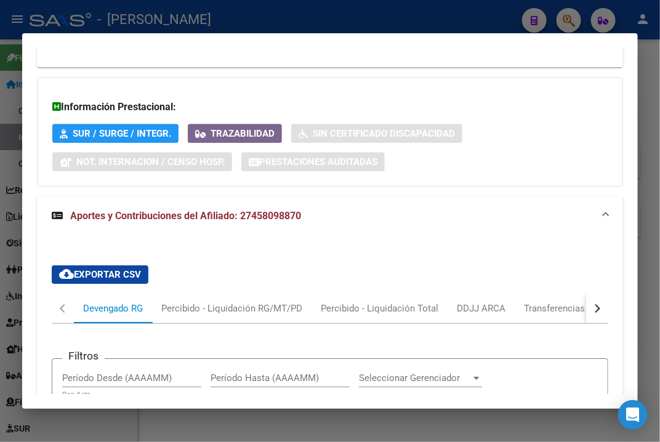
scroll to position [1313, 0]
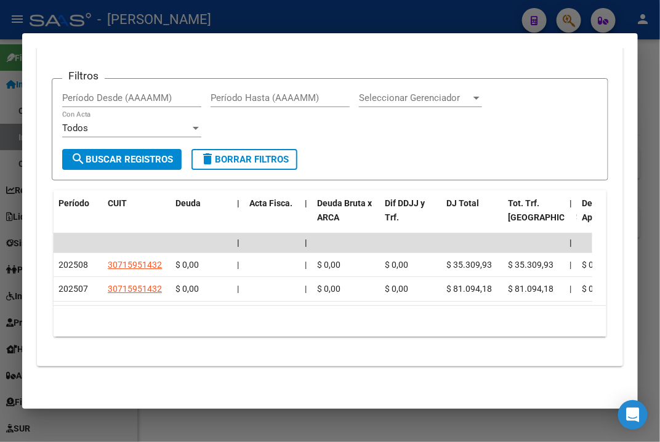
click at [401, 124] on div "Filtros Período Desde (AAAAMM) Período Hasta (AAAAMM) Seleccionar Gerenciador S…" at bounding box center [330, 119] width 536 height 60
click at [651, 87] on div at bounding box center [330, 221] width 660 height 442
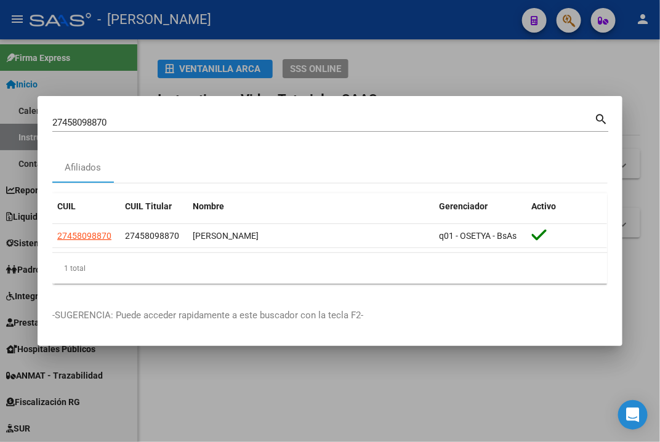
click at [212, 129] on div "27458098870 Buscar (apellido, dni, cuil, [PERSON_NAME], cuit, obra social)" at bounding box center [323, 122] width 542 height 18
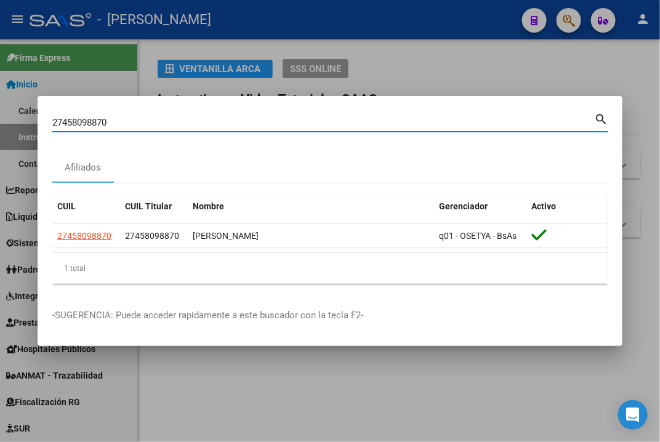
click at [222, 122] on input "27458098870" at bounding box center [323, 122] width 542 height 11
paste input "562607"
type input "27458562607"
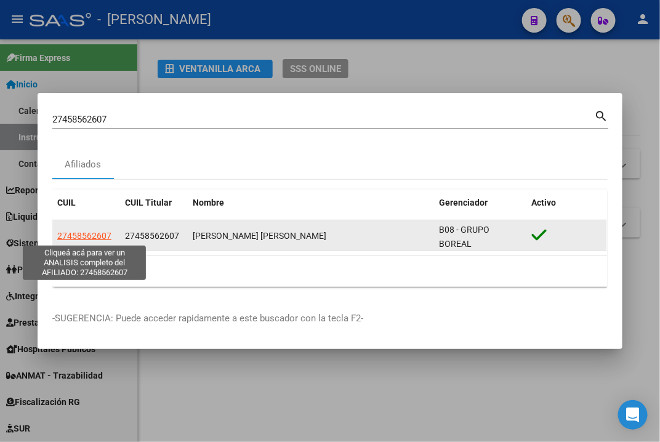
click at [89, 233] on span "27458562607" at bounding box center [84, 236] width 54 height 10
type textarea "27458562607"
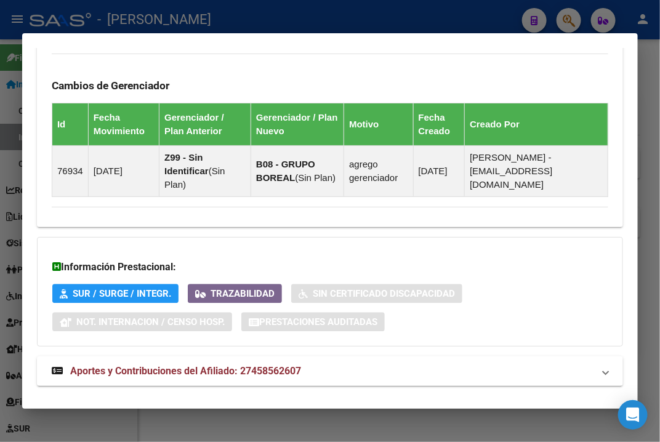
scroll to position [877, 0]
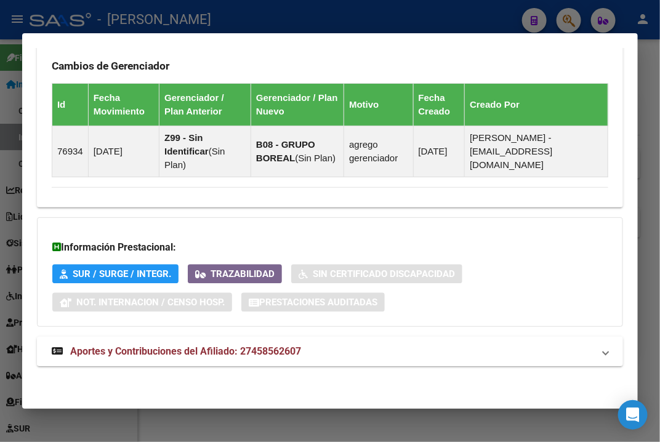
click at [406, 344] on mat-panel-title "Aportes y Contribuciones del Afiliado: 27458562607" at bounding box center [323, 351] width 542 height 15
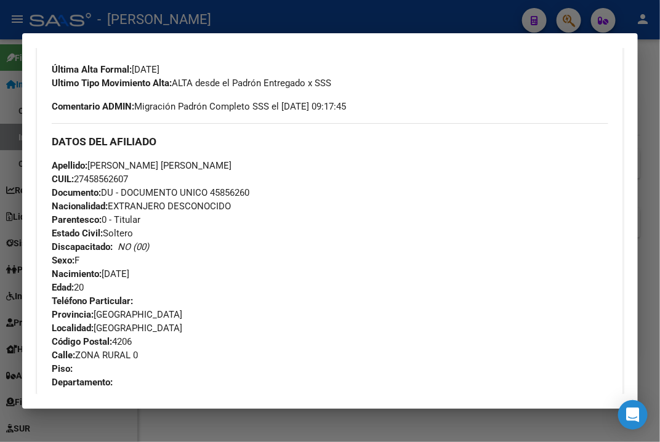
scroll to position [475, 0]
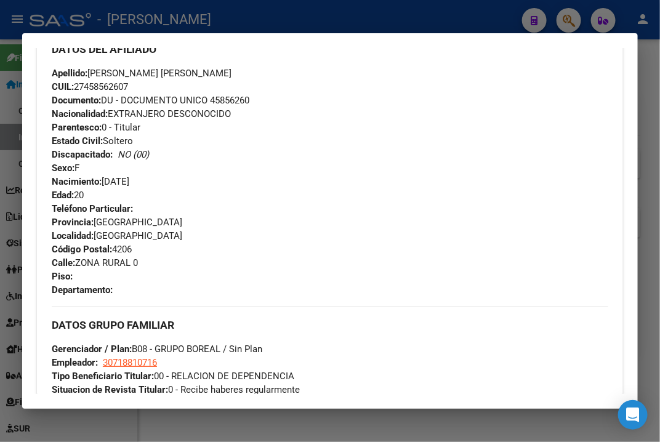
click at [240, 102] on span "Documento: DU - DOCUMENTO UNICO 45856260" at bounding box center [151, 100] width 198 height 11
click at [111, 73] on span "Apellido: [PERSON_NAME] [PERSON_NAME]" at bounding box center [142, 73] width 180 height 11
click at [150, 82] on div "Apellido: [PERSON_NAME] [PERSON_NAME] CUIL: 27458562607 Documento: DU - DOCUMEN…" at bounding box center [330, 133] width 556 height 135
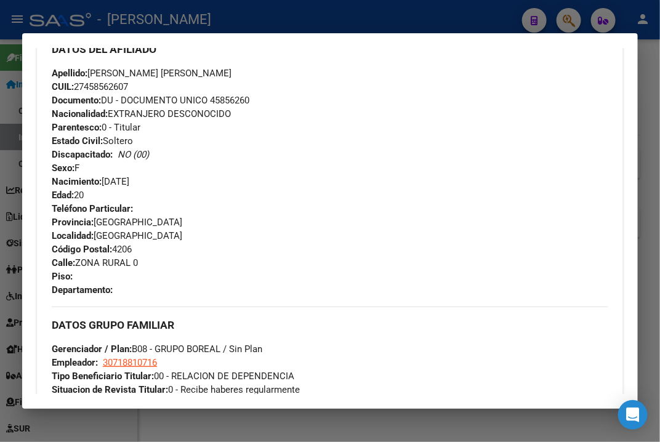
drag, startPoint x: 128, startPoint y: 70, endPoint x: 196, endPoint y: 70, distance: 67.7
click at [196, 70] on div "Apellido: [PERSON_NAME] [PERSON_NAME] CUIL: 27458562607 Documento: DU - DOCUMEN…" at bounding box center [330, 133] width 556 height 135
click at [85, 263] on span "Calle: ZONA RURAL 0" at bounding box center [95, 262] width 86 height 11
drag, startPoint x: 78, startPoint y: 263, endPoint x: 180, endPoint y: 261, distance: 102.2
click at [180, 261] on div "Teléfono Particular: Provincia: [GEOGRAPHIC_DATA] Localidad: [GEOGRAPHIC_DATA] …" at bounding box center [330, 249] width 556 height 95
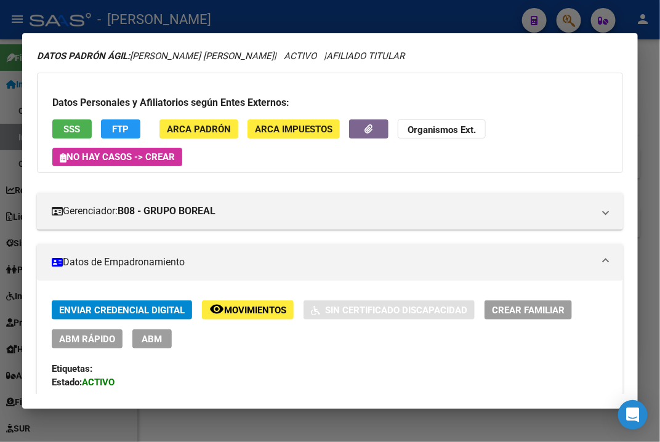
scroll to position [13, 0]
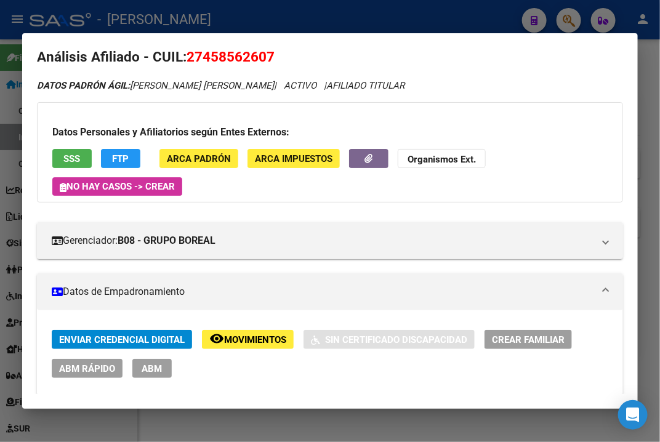
click at [641, 116] on div at bounding box center [330, 221] width 660 height 442
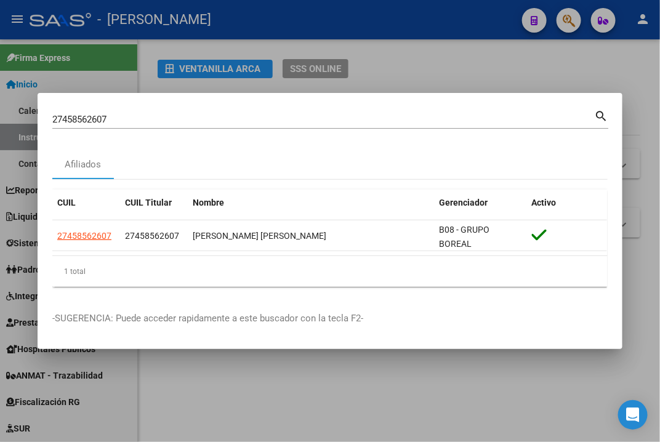
click at [255, 115] on input "27458562607" at bounding box center [323, 119] width 542 height 11
paste input "673905"
type input "27458673905"
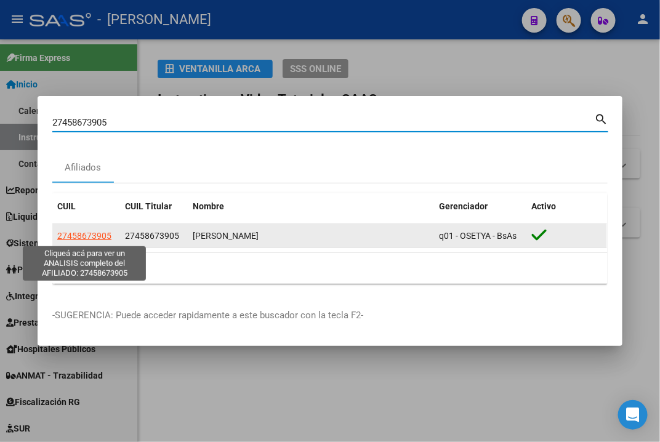
click at [92, 240] on span "27458673905" at bounding box center [84, 236] width 54 height 10
type textarea "27458673905"
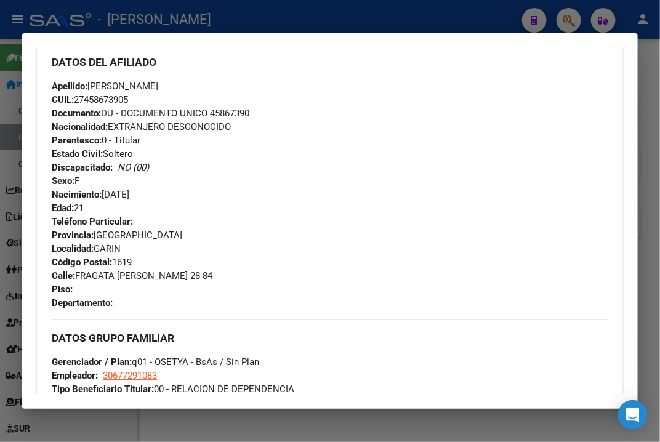
scroll to position [877, 0]
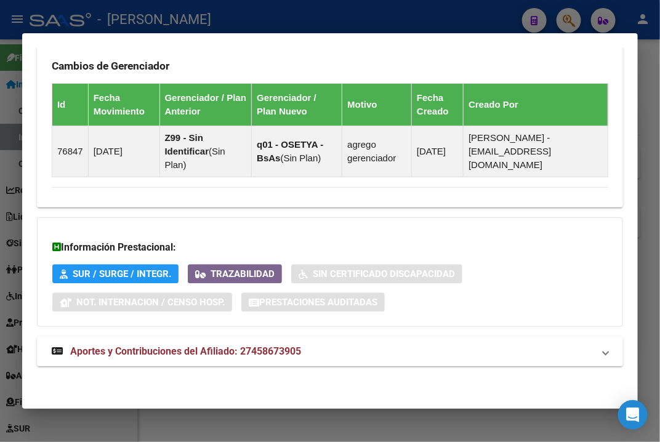
click at [380, 361] on mat-expansion-panel-header "Aportes y Contribuciones del Afiliado: 27458673905" at bounding box center [330, 352] width 586 height 30
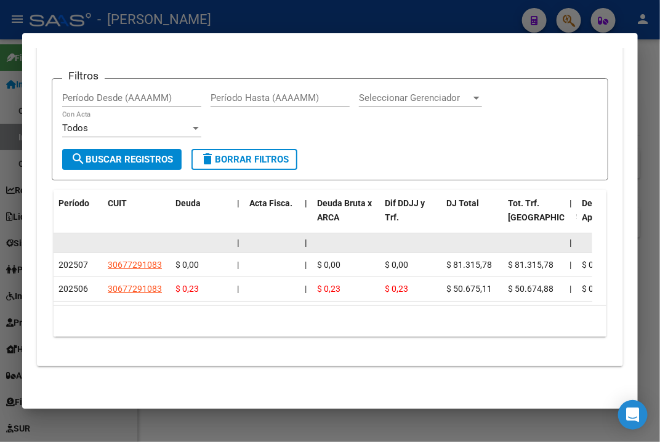
scroll to position [1313, 0]
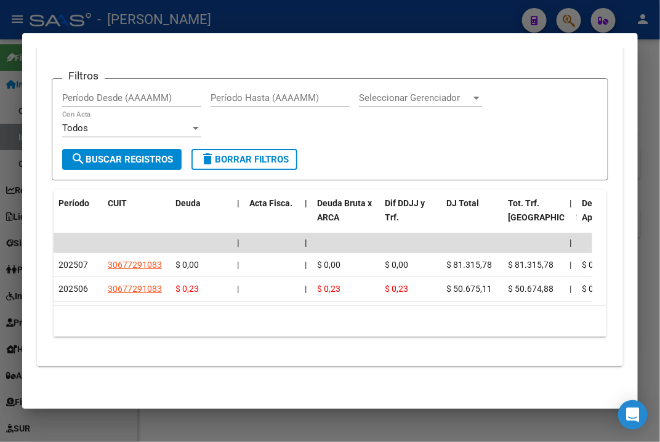
click at [638, 100] on div at bounding box center [330, 221] width 660 height 442
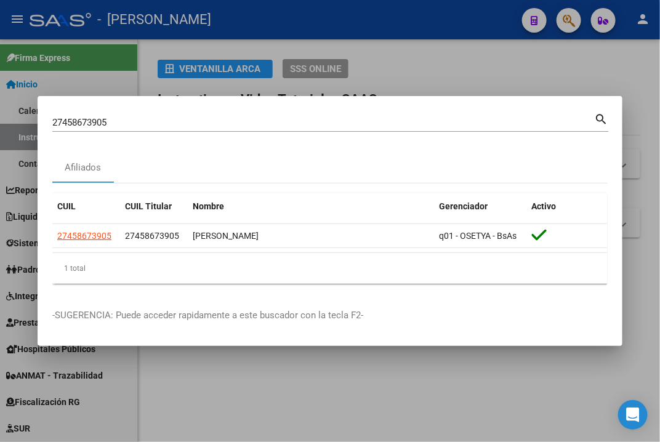
click at [651, 89] on div at bounding box center [330, 221] width 660 height 442
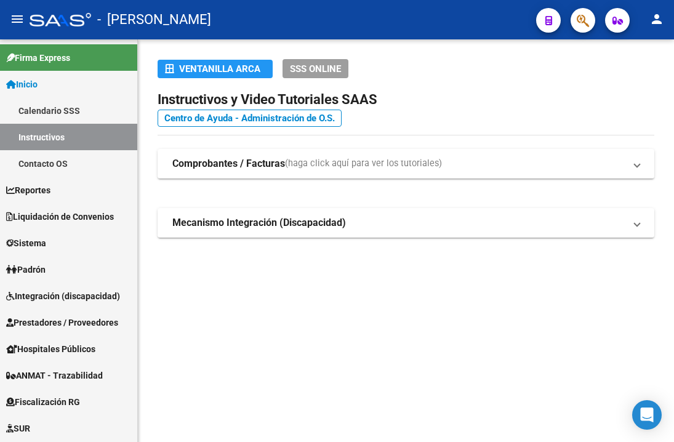
click at [571, 20] on button "button" at bounding box center [583, 20] width 25 height 25
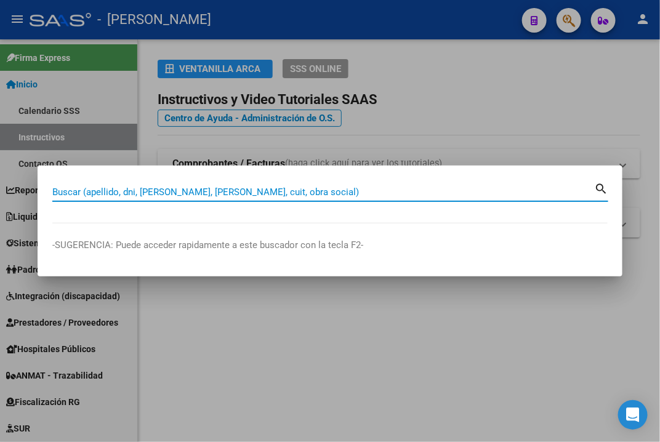
click at [150, 193] on input "Buscar (apellido, dni, [PERSON_NAME], [PERSON_NAME], cuit, obra social)" at bounding box center [323, 192] width 542 height 11
paste input "27458738179"
type input "27458738179"
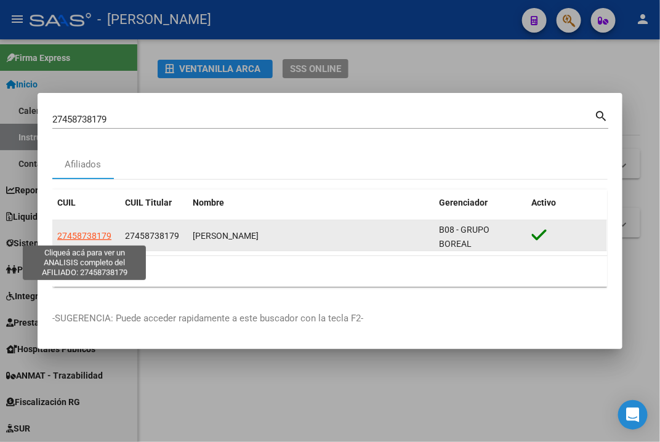
click at [85, 233] on span "27458738179" at bounding box center [84, 236] width 54 height 10
type textarea "27458738179"
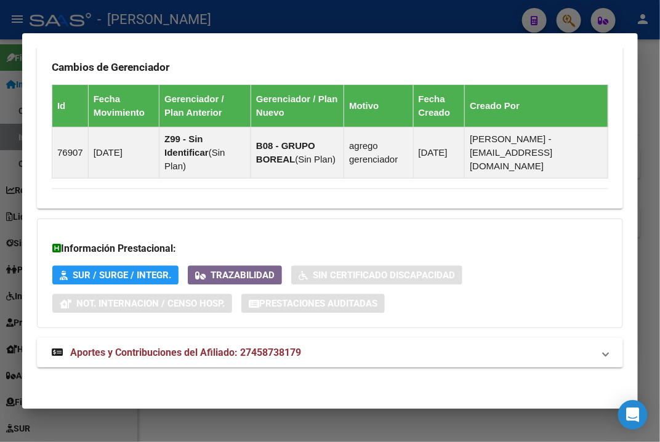
scroll to position [877, 0]
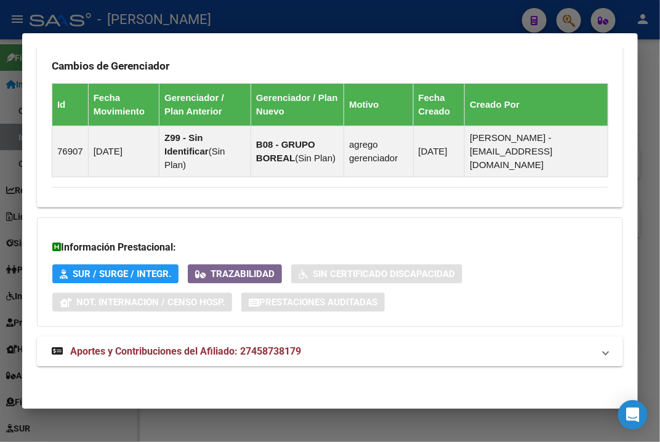
click at [420, 338] on mat-expansion-panel-header "Aportes y Contribuciones del Afiliado: 27458738179" at bounding box center [330, 352] width 586 height 30
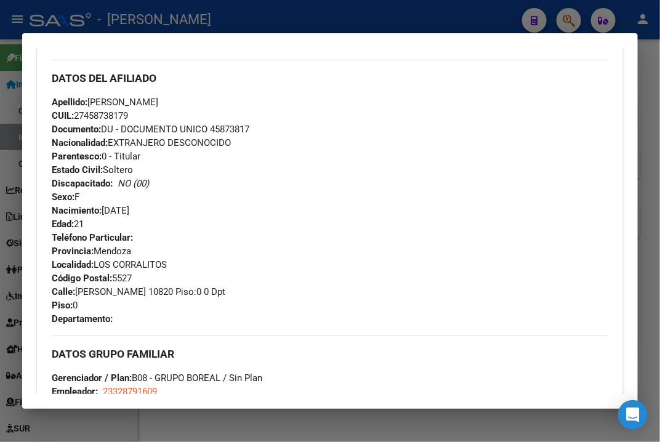
scroll to position [438, 0]
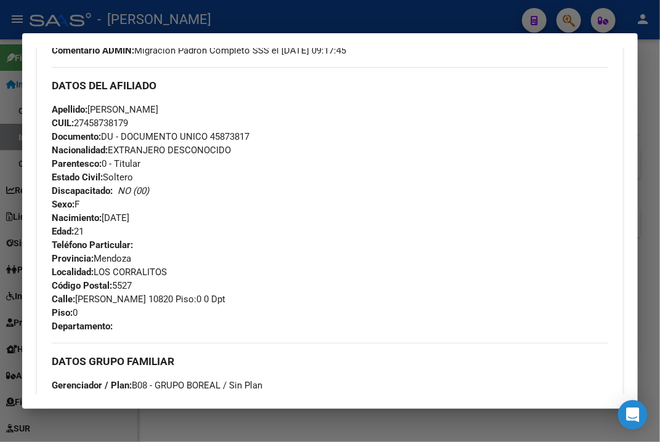
click at [243, 137] on span "Documento: DU - DOCUMENTO UNICO 45873817" at bounding box center [151, 136] width 198 height 11
click at [111, 108] on span "Apellido: [PERSON_NAME]" at bounding box center [105, 109] width 106 height 11
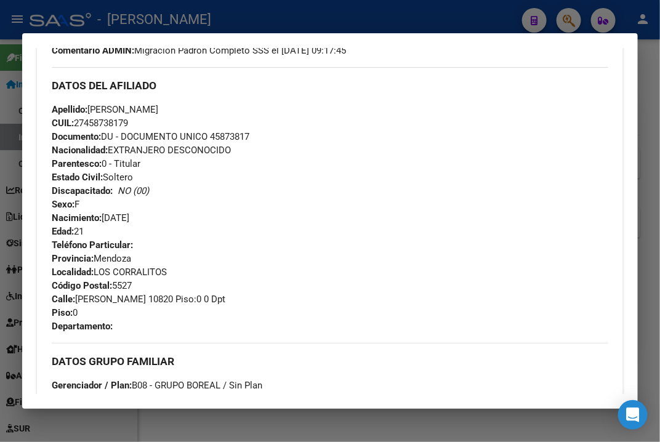
click at [155, 116] on div "Apellido: [PERSON_NAME]: 27458738179 Documento: DU - DOCUMENTO UNICO 45873817 N…" at bounding box center [330, 170] width 556 height 135
drag, startPoint x: 134, startPoint y: 108, endPoint x: 211, endPoint y: 108, distance: 76.9
click at [211, 108] on div "Apellido: [PERSON_NAME]: 27458738179 Documento: DU - DOCUMENTO UNICO 45873817 N…" at bounding box center [330, 170] width 556 height 135
drag, startPoint x: 78, startPoint y: 301, endPoint x: 113, endPoint y: 301, distance: 34.5
click at [113, 301] on span "Calle: [PERSON_NAME] 10820 Piso:0 0 Dpt" at bounding box center [139, 299] width 174 height 11
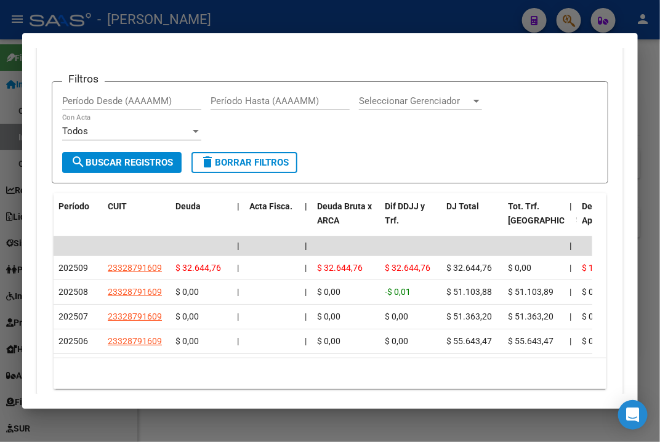
scroll to position [1362, 0]
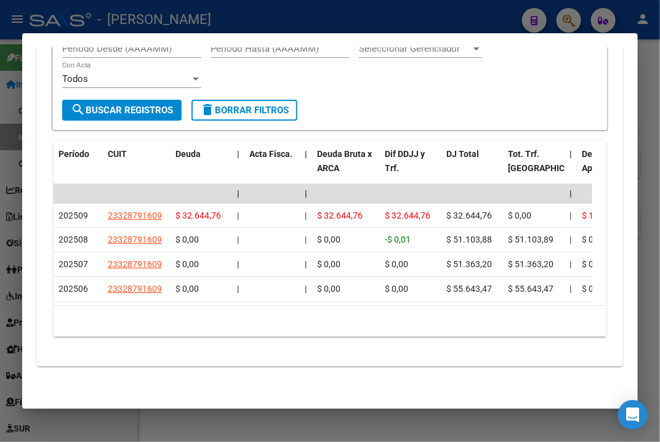
click at [648, 142] on div at bounding box center [330, 221] width 660 height 442
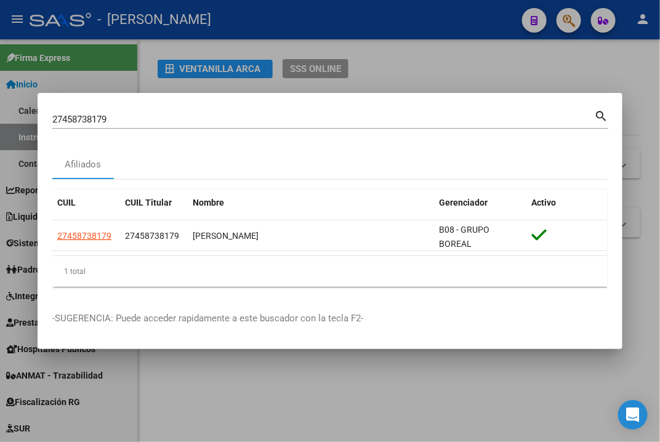
click at [216, 111] on div "27458738179 Buscar (apellido, dni, [PERSON_NAME], [PERSON_NAME], cuit, obra soc…" at bounding box center [323, 119] width 542 height 18
click at [196, 116] on input "27458738179" at bounding box center [323, 119] width 542 height 11
paste input "901673"
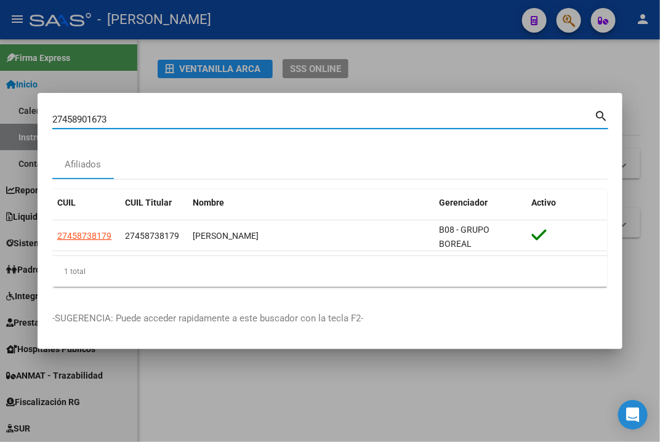
type input "27458901673"
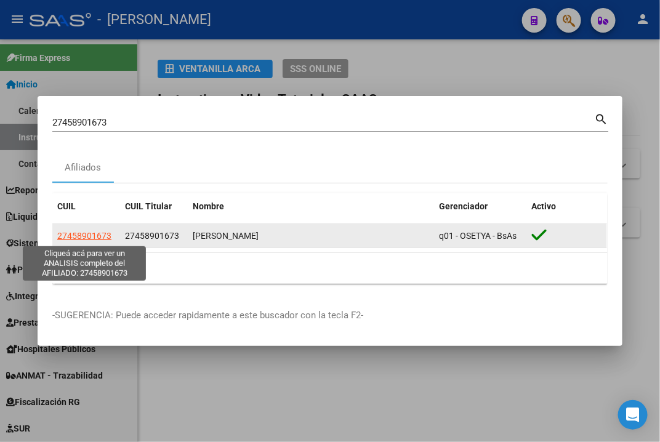
click at [91, 233] on span "27458901673" at bounding box center [84, 236] width 54 height 10
type textarea "27458901673"
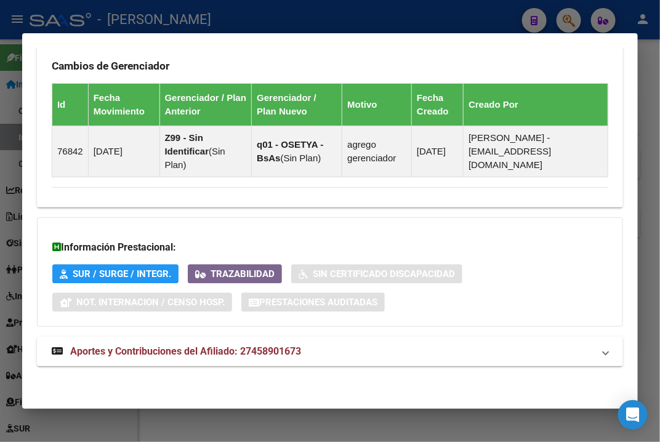
scroll to position [877, 0]
click at [416, 344] on mat-panel-title "Aportes y Contribuciones del Afiliado: 27458901673" at bounding box center [323, 351] width 542 height 15
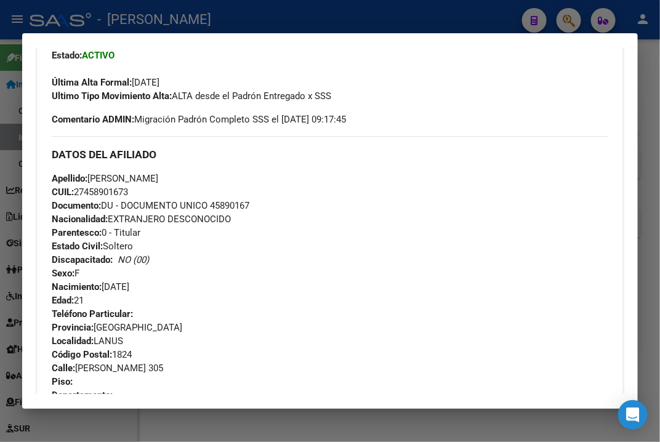
scroll to position [462, 0]
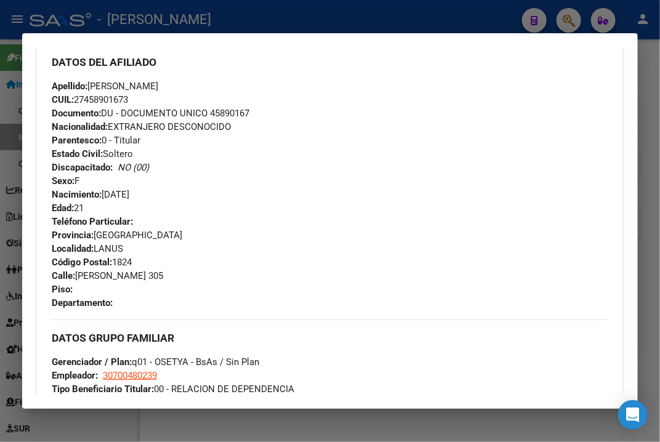
click at [231, 115] on span "Documento: DU - DOCUMENTO UNICO 45890167" at bounding box center [151, 113] width 198 height 11
click at [95, 86] on span "Apellido: [PERSON_NAME]" at bounding box center [105, 86] width 106 height 11
click at [124, 78] on div "DATOS DEL AFILIADO" at bounding box center [330, 62] width 556 height 36
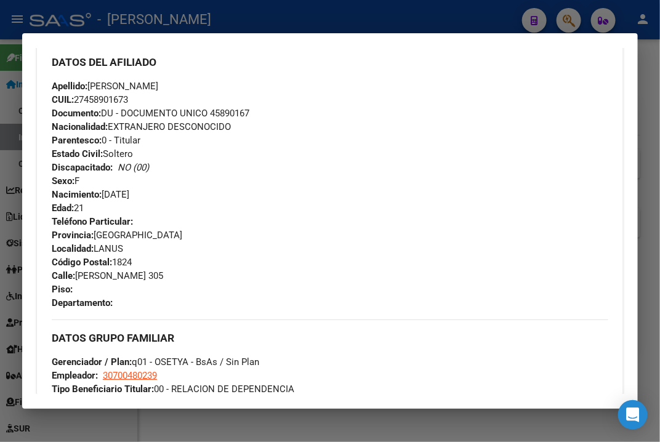
drag, startPoint x: 115, startPoint y: 84, endPoint x: 150, endPoint y: 84, distance: 35.1
click at [150, 84] on span "Apellido: [PERSON_NAME]" at bounding box center [105, 86] width 106 height 11
drag, startPoint x: 114, startPoint y: 85, endPoint x: 189, endPoint y: 89, distance: 74.6
click at [189, 89] on div "Apellido: [PERSON_NAME]: 27458901673 Documento: DU - DOCUMENTO UNICO 45890167 N…" at bounding box center [330, 146] width 556 height 135
drag, startPoint x: 78, startPoint y: 275, endPoint x: 135, endPoint y: 273, distance: 57.3
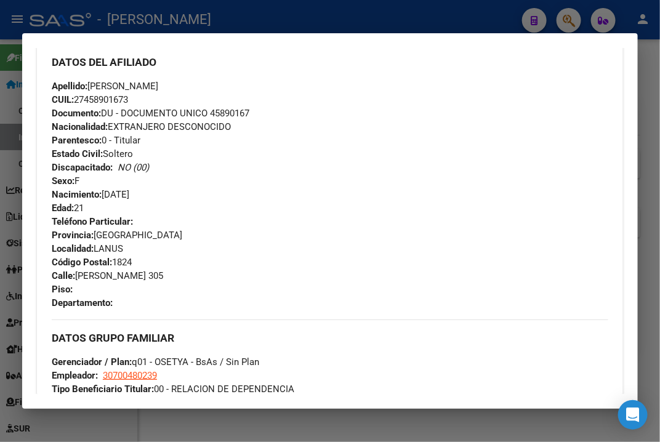
click at [135, 273] on span "[STREET_ADDRESS][PERSON_NAME]" at bounding box center [107, 275] width 111 height 11
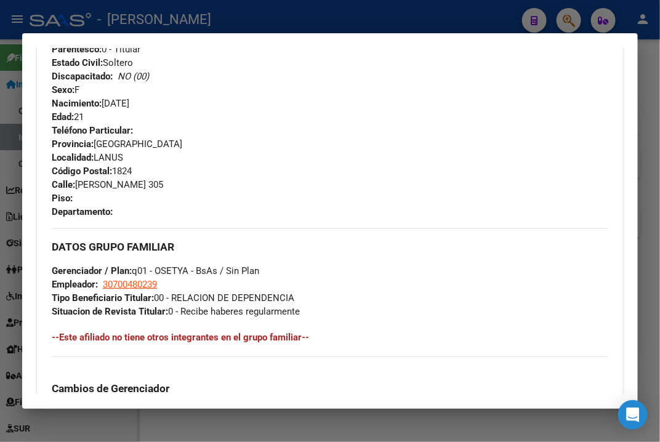
scroll to position [554, 0]
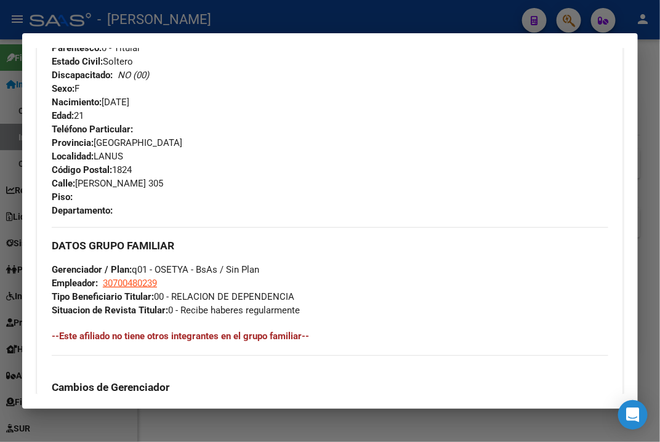
click at [650, 107] on div at bounding box center [330, 221] width 660 height 442
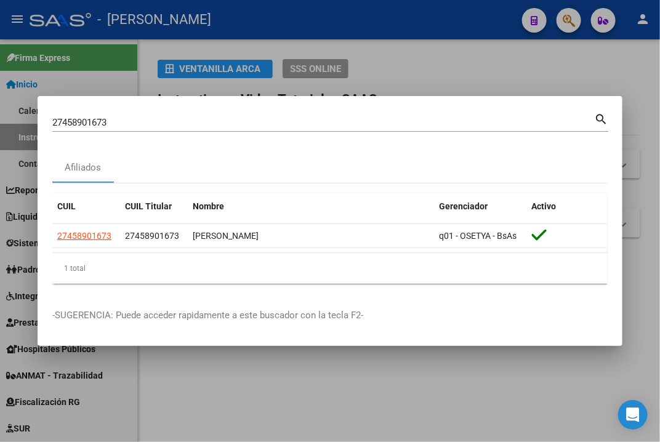
click at [201, 121] on input "27458901673" at bounding box center [323, 122] width 542 height 11
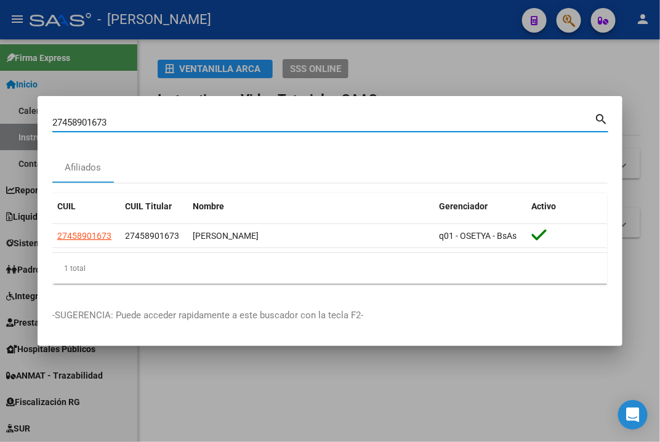
click at [201, 121] on input "27458901673" at bounding box center [323, 122] width 542 height 11
paste input "9042887"
type input "27459042887"
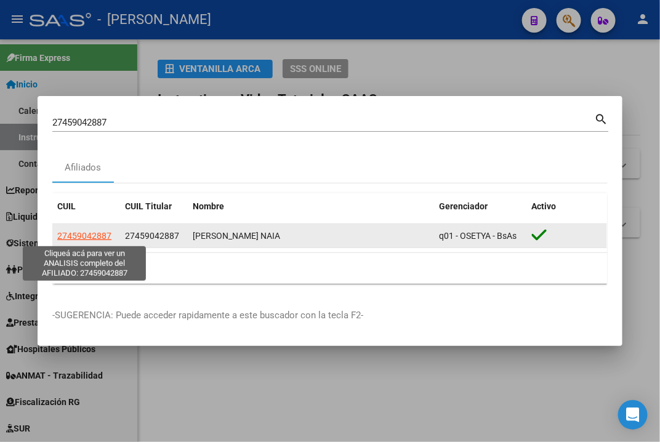
click at [80, 238] on span "27459042887" at bounding box center [84, 236] width 54 height 10
type textarea "27459042887"
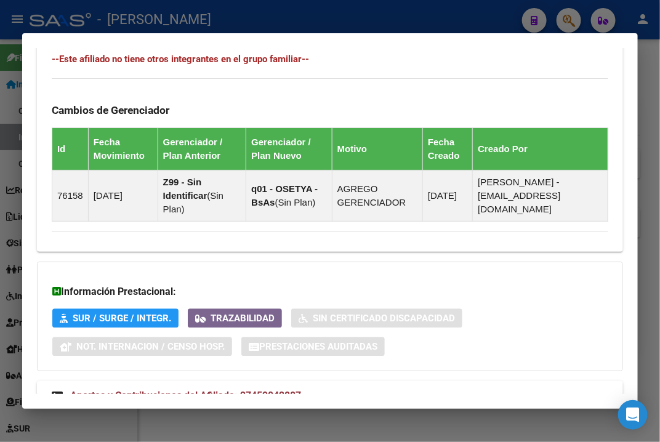
scroll to position [877, 0]
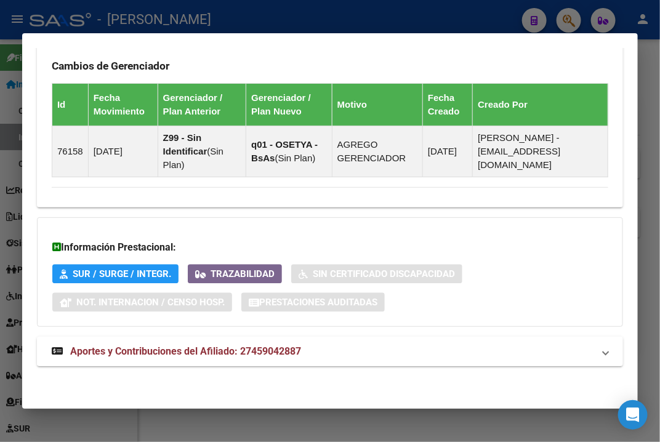
click at [360, 360] on mat-expansion-panel-header "Aportes y Contribuciones del Afiliado: 27459042887" at bounding box center [330, 352] width 586 height 30
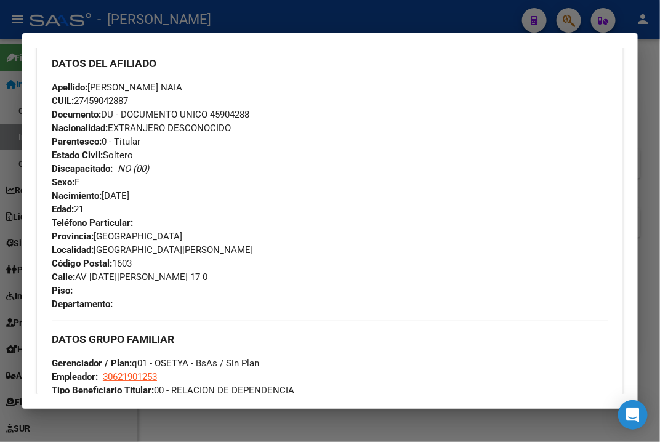
scroll to position [462, 0]
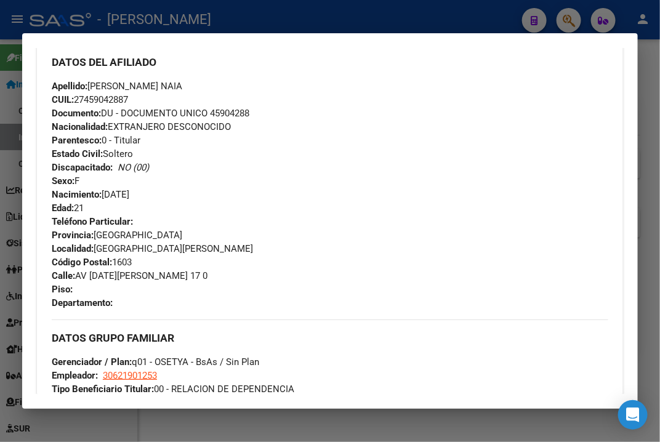
click at [241, 114] on span "Documento: DU - DOCUMENTO UNICO 45904288" at bounding box center [151, 113] width 198 height 11
click at [111, 85] on span "Apellido: [PERSON_NAME] NAIA" at bounding box center [117, 86] width 130 height 11
drag, startPoint x: 89, startPoint y: 85, endPoint x: 187, endPoint y: 86, distance: 97.9
click at [182, 86] on span "Apellido: [PERSON_NAME] NAIA" at bounding box center [117, 86] width 130 height 11
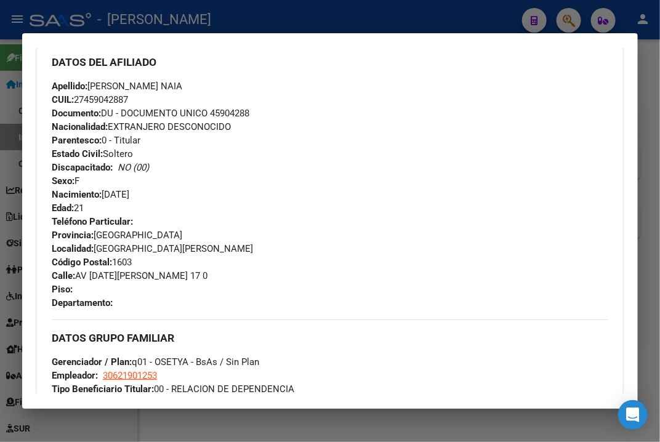
click at [172, 87] on span "Apellido: [PERSON_NAME] NAIA" at bounding box center [117, 86] width 130 height 11
drag, startPoint x: 185, startPoint y: 84, endPoint x: 250, endPoint y: 83, distance: 65.3
click at [250, 83] on div "Apellido: [PERSON_NAME] NAIA CUIL: 27459042887 Documento: DU - DOCUMENTO UNICO …" at bounding box center [330, 146] width 556 height 135
drag, startPoint x: 78, startPoint y: 270, endPoint x: 175, endPoint y: 270, distance: 97.3
click at [175, 270] on span "Calle: AV [DATE][PERSON_NAME] 17 0" at bounding box center [130, 275] width 156 height 11
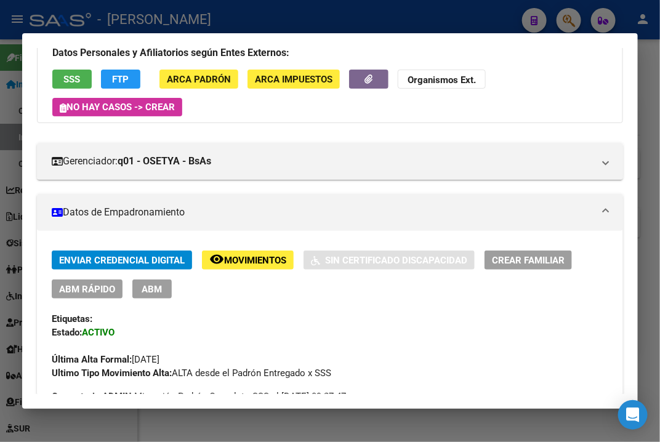
scroll to position [0, 0]
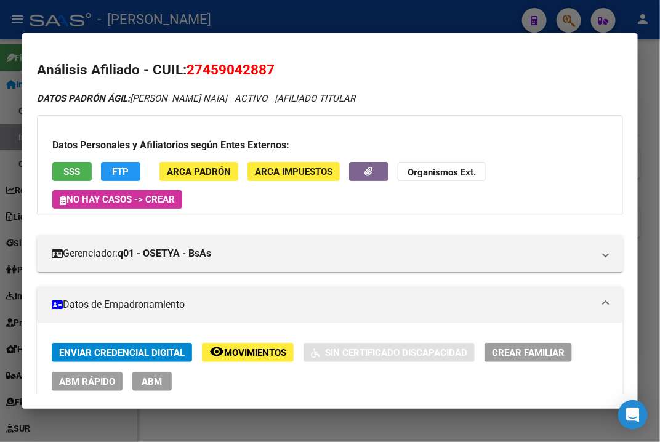
click at [651, 81] on div at bounding box center [330, 221] width 660 height 442
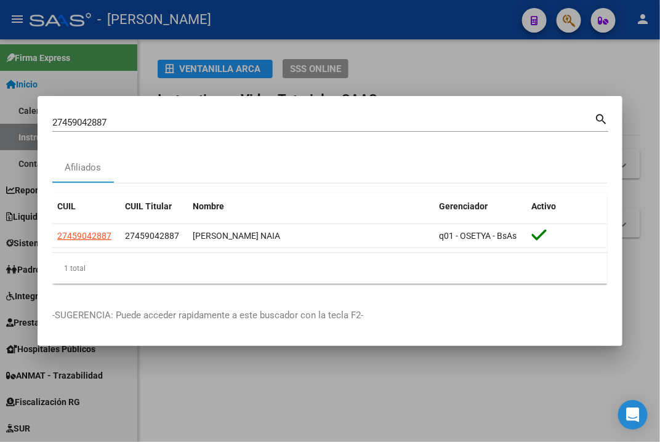
click at [264, 117] on input "27459042887" at bounding box center [323, 122] width 542 height 11
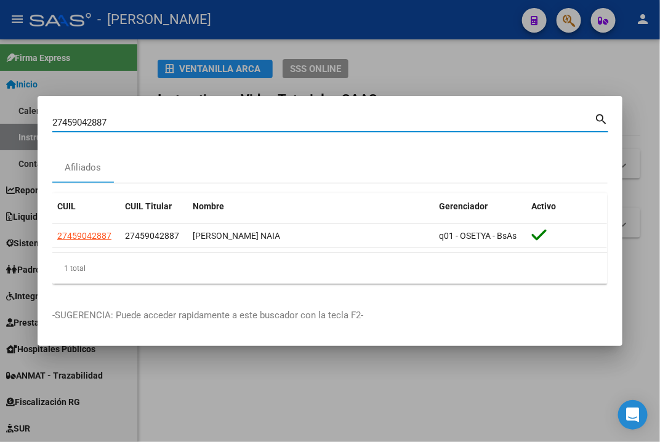
click at [264, 117] on input "27459042887" at bounding box center [323, 122] width 542 height 11
paste input "154669"
type input "27459154669"
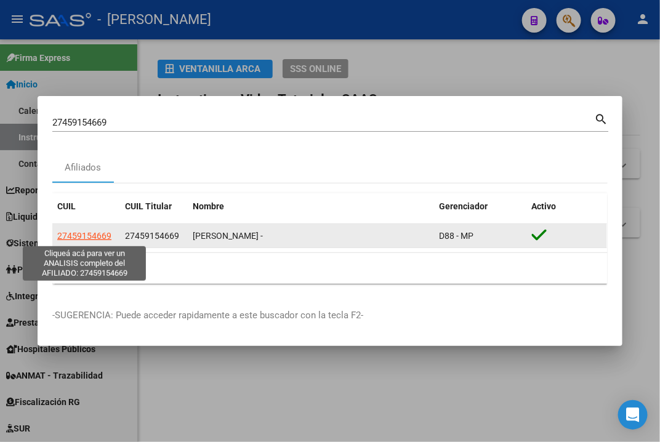
click at [98, 237] on span "27459154669" at bounding box center [84, 236] width 54 height 10
type textarea "27459154669"
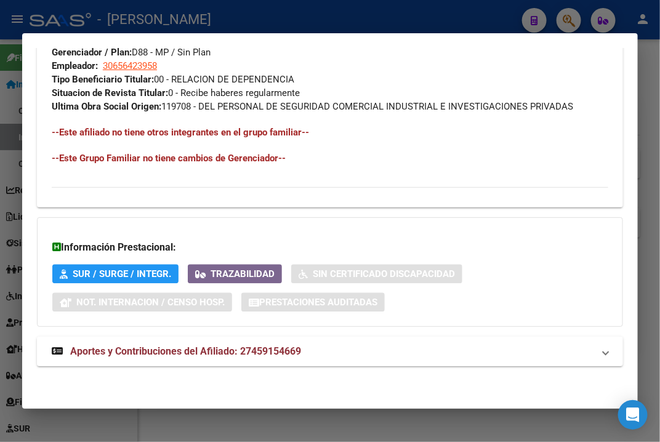
click at [211, 345] on span "Aportes y Contribuciones del Afiliado: 27459154669" at bounding box center [185, 351] width 231 height 12
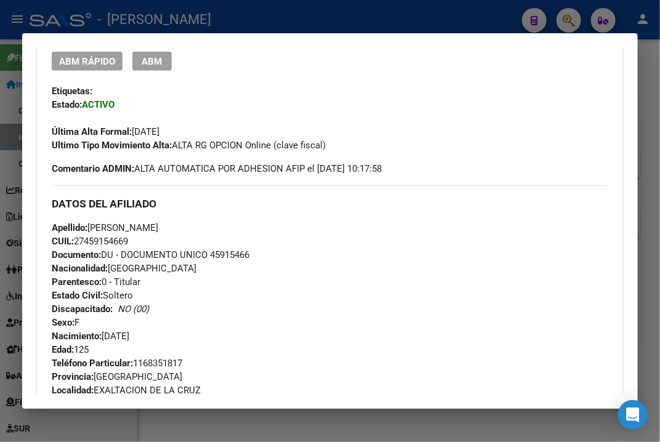
scroll to position [462, 0]
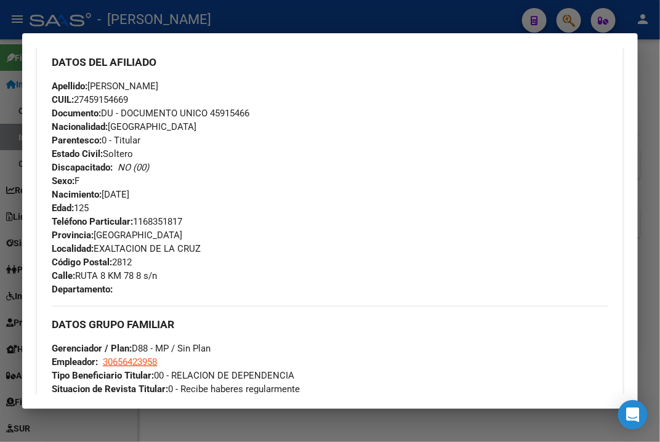
click at [227, 119] on div "Apellido: [PERSON_NAME]: 27459154669 Documento: DU - DOCUMENTO UNICO 45915466 N…" at bounding box center [330, 146] width 556 height 135
click at [233, 116] on span "Documento: DU - DOCUMENTO UNICO 45915466" at bounding box center [151, 113] width 198 height 11
drag, startPoint x: 233, startPoint y: 116, endPoint x: 237, endPoint y: 124, distance: 9.1
click at [237, 124] on div "Apellido: [PERSON_NAME]: 27459154669 Documento: DU - DOCUMENTO UNICO 45915466 N…" at bounding box center [330, 146] width 556 height 135
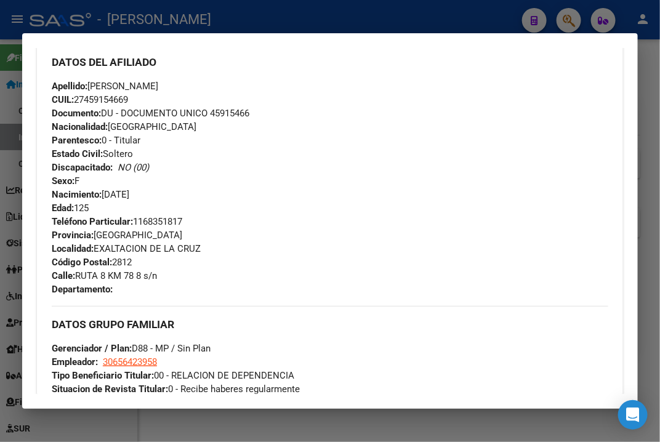
click at [222, 97] on div "Apellido: [PERSON_NAME]: 27459154669 Documento: DU - DOCUMENTO UNICO 45915466 N…" at bounding box center [330, 146] width 556 height 135
click at [222, 109] on span "Documento: DU - DOCUMENTO UNICO 45915466" at bounding box center [151, 113] width 198 height 11
click at [120, 89] on span "Apellido: [PERSON_NAME]" at bounding box center [105, 86] width 106 height 11
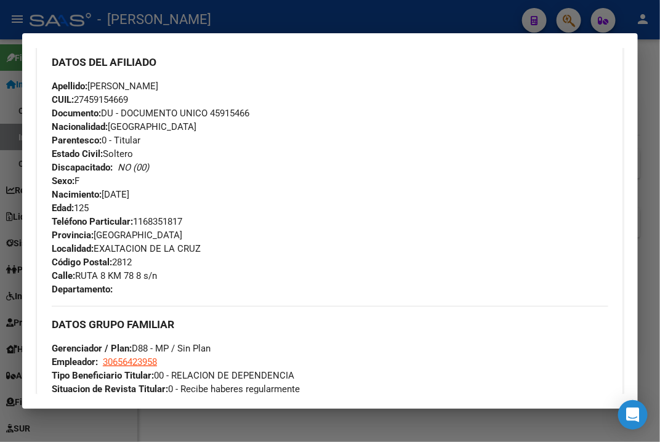
click at [155, 83] on span "Apellido: [PERSON_NAME]" at bounding box center [105, 86] width 106 height 11
drag, startPoint x: 151, startPoint y: 83, endPoint x: 247, endPoint y: 83, distance: 96.0
click at [247, 83] on div "Apellido: [PERSON_NAME]: 27459154669 Documento: DU - DOCUMENTO UNICO 45915466 N…" at bounding box center [330, 146] width 556 height 135
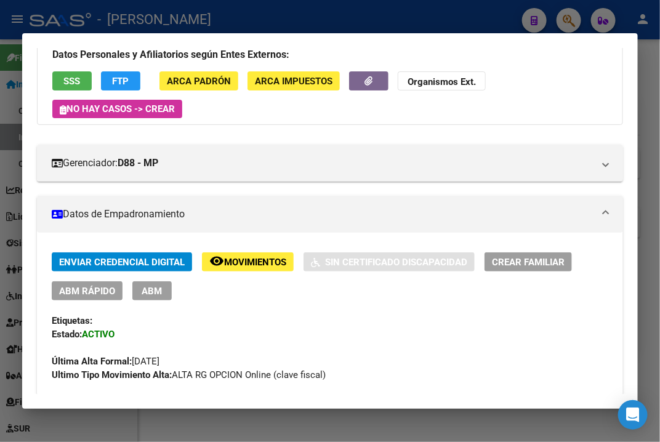
scroll to position [0, 0]
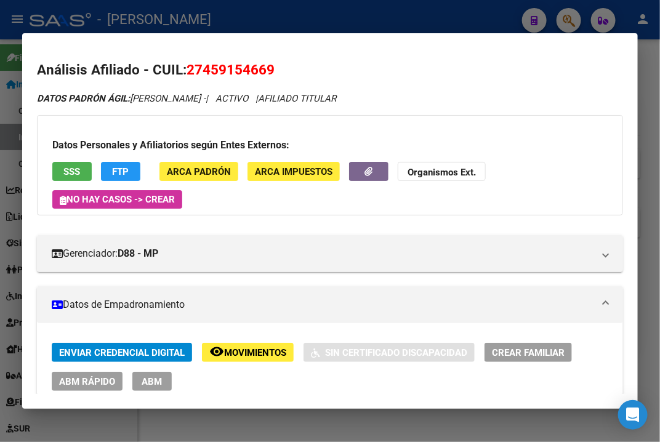
click at [203, 168] on span "ARCA Padrón" at bounding box center [199, 171] width 64 height 11
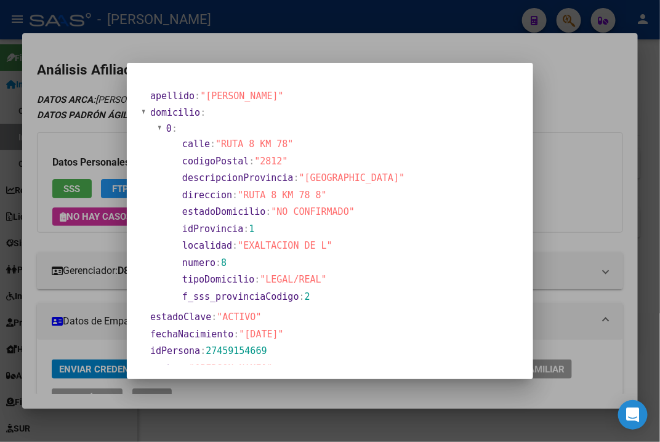
click at [572, 104] on div at bounding box center [330, 221] width 660 height 442
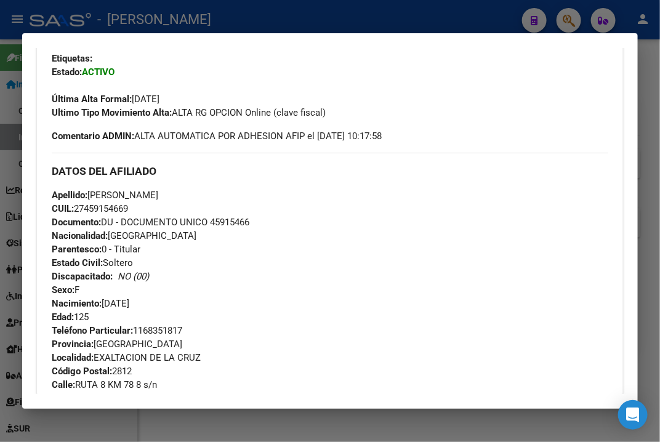
scroll to position [462, 0]
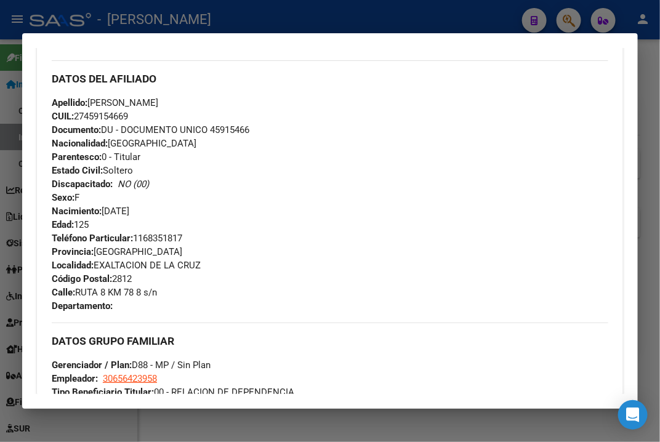
drag, startPoint x: 78, startPoint y: 290, endPoint x: 169, endPoint y: 288, distance: 90.5
click at [169, 288] on div "Teléfono Particular: [PHONE_NUMBER] Provincia: [GEOGRAPHIC_DATA] Localidad: EXA…" at bounding box center [330, 271] width 556 height 81
click at [170, 235] on span "Teléfono Particular: [PHONE_NUMBER]" at bounding box center [117, 238] width 130 height 11
drag, startPoint x: 170, startPoint y: 235, endPoint x: 196, endPoint y: 244, distance: 27.5
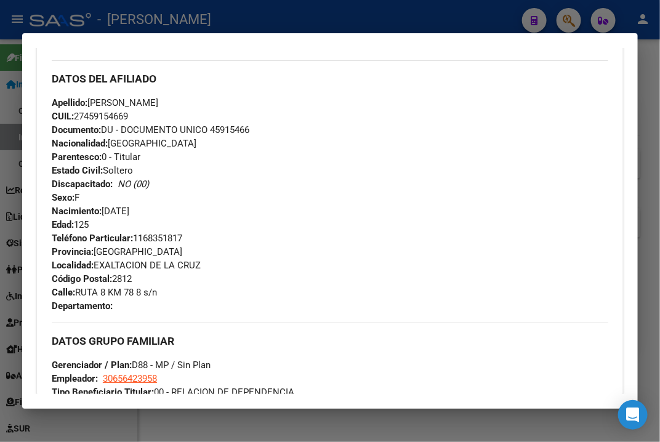
click at [196, 244] on div "Teléfono Particular: [PHONE_NUMBER] Provincia: [GEOGRAPHIC_DATA] Localidad: EXA…" at bounding box center [330, 271] width 556 height 81
click at [163, 235] on span "Teléfono Particular: [PHONE_NUMBER]" at bounding box center [117, 238] width 130 height 11
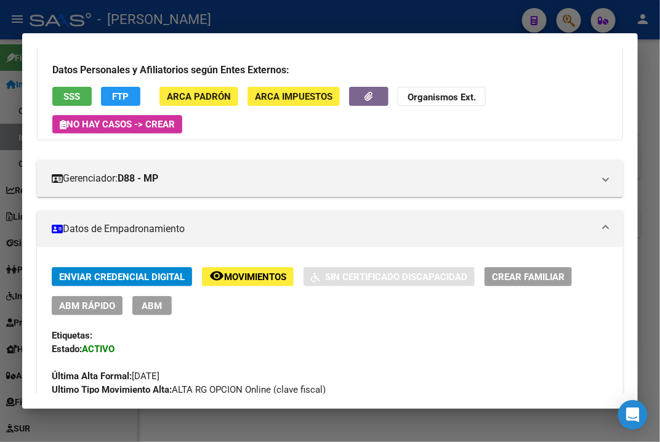
scroll to position [0, 0]
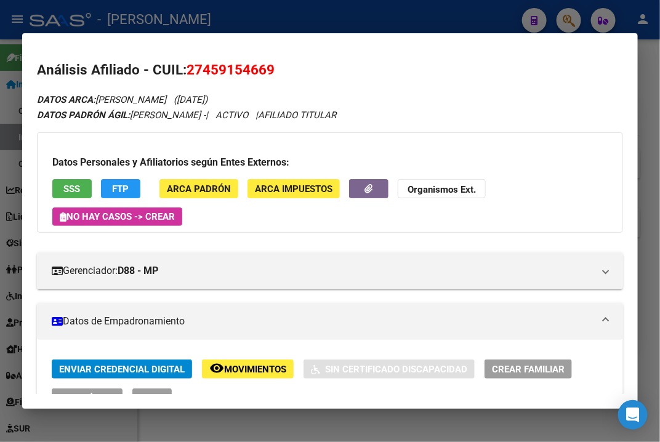
click at [649, 89] on div at bounding box center [330, 221] width 660 height 442
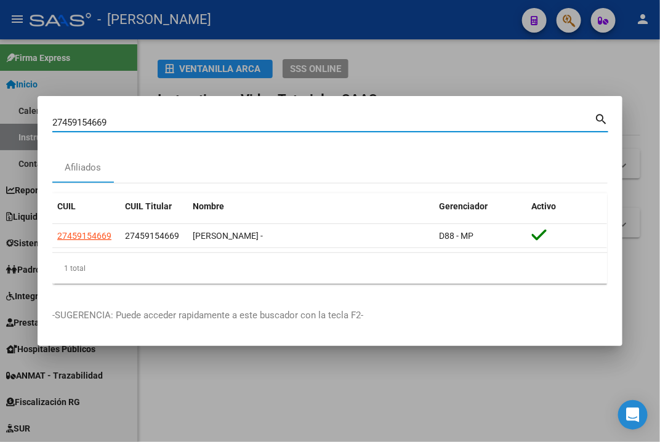
click at [318, 121] on input "27459154669" at bounding box center [323, 122] width 542 height 11
paste input "221420"
type input "27459221420"
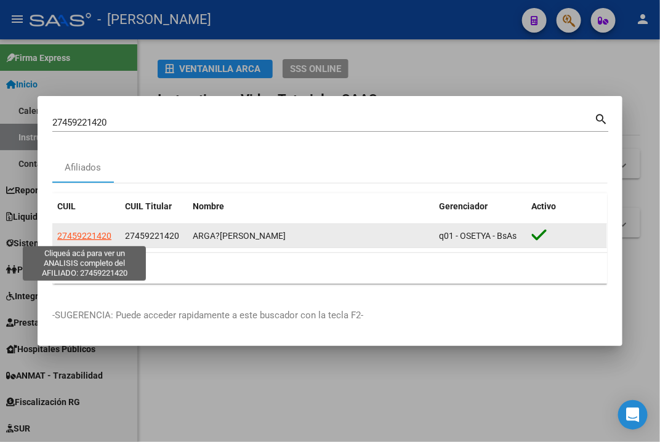
click at [94, 240] on span "27459221420" at bounding box center [84, 236] width 54 height 10
type textarea "27459221420"
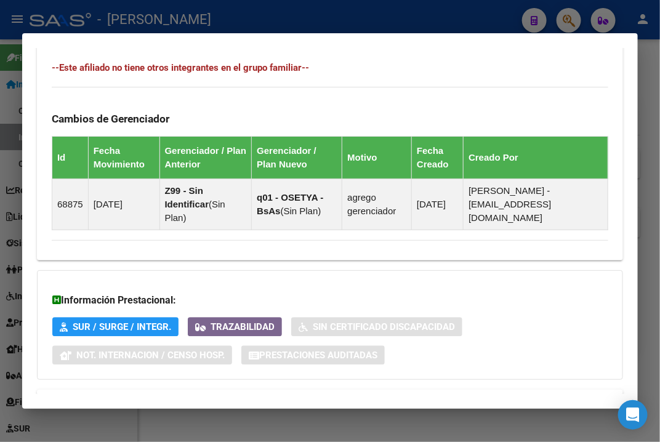
scroll to position [877, 0]
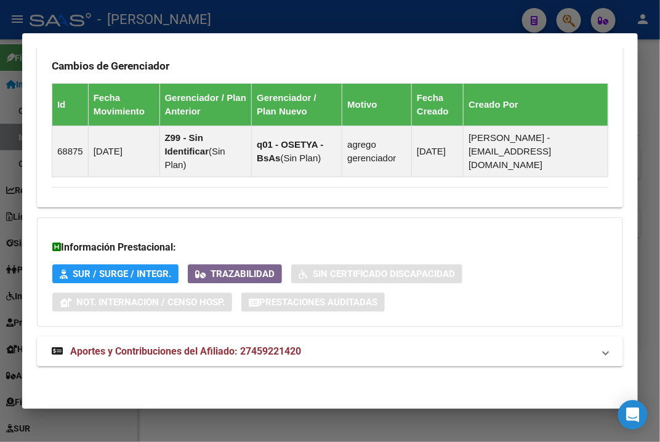
click at [403, 346] on mat-panel-title "Aportes y Contribuciones del Afiliado: 27459221420" at bounding box center [323, 351] width 542 height 15
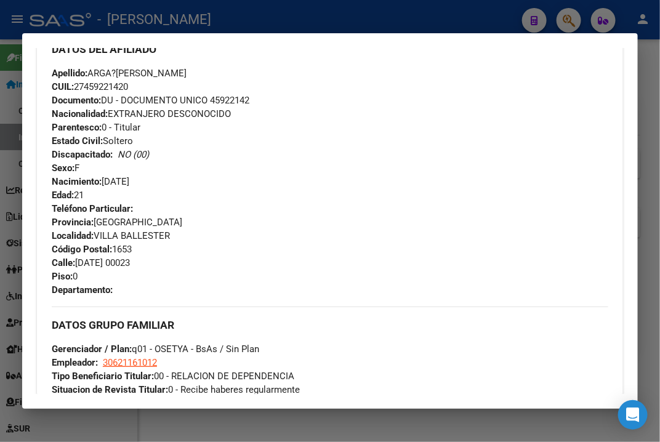
scroll to position [382, 0]
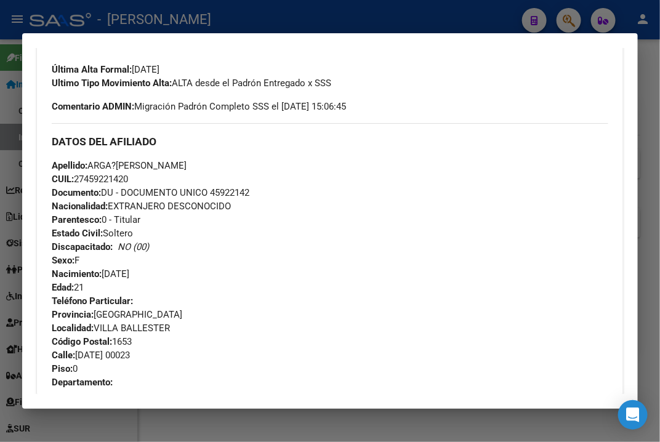
click at [227, 187] on span "Documento: DU - DOCUMENTO UNICO 45922142" at bounding box center [151, 192] width 198 height 11
drag, startPoint x: 90, startPoint y: 164, endPoint x: 139, endPoint y: 164, distance: 48.6
click at [139, 164] on span "Apellido: ARGA?[PERSON_NAME]" at bounding box center [119, 165] width 135 height 11
click at [153, 158] on div "DATOS DEL AFILIADO" at bounding box center [330, 141] width 556 height 36
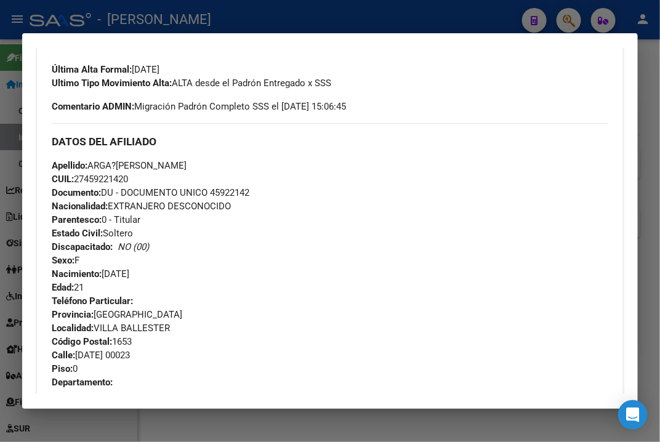
drag, startPoint x: 144, startPoint y: 163, endPoint x: 213, endPoint y: 163, distance: 68.9
click at [213, 163] on div "Apellido: ARGA?[PERSON_NAME]: 27459221420 Documento: DU - DOCUMENTO UNICO 45922…" at bounding box center [330, 226] width 556 height 135
drag, startPoint x: 78, startPoint y: 355, endPoint x: 159, endPoint y: 350, distance: 81.4
click at [159, 350] on div "Teléfono Particular: Provincia: [GEOGRAPHIC_DATA] Localidad: [GEOGRAPHIC_DATA][…" at bounding box center [330, 341] width 556 height 95
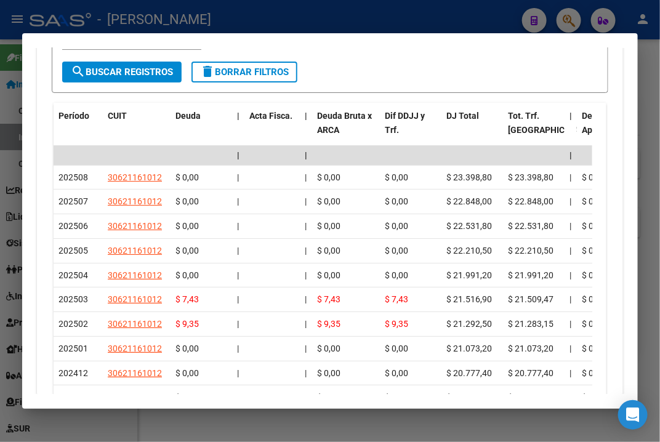
scroll to position [1415, 0]
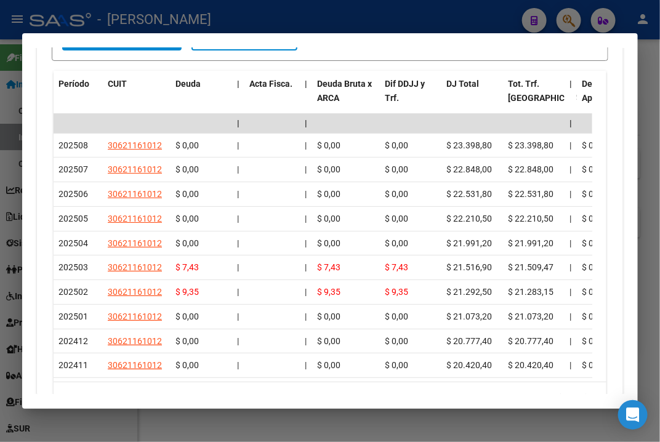
click at [656, 80] on div at bounding box center [330, 221] width 660 height 442
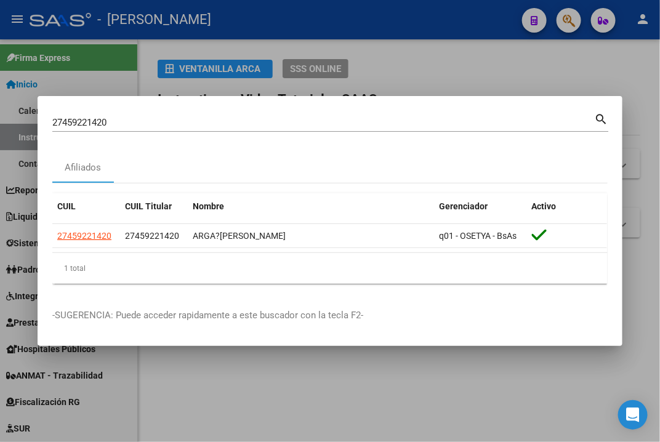
click at [394, 108] on mat-dialog-container "27459221420 Buscar (apellido, dni, cuil, nro traspaso, cuit, obra social) searc…" at bounding box center [330, 221] width 585 height 251
drag, startPoint x: 130, startPoint y: 120, endPoint x: 116, endPoint y: 121, distance: 13.6
click at [116, 121] on input "27459221420" at bounding box center [323, 122] width 542 height 11
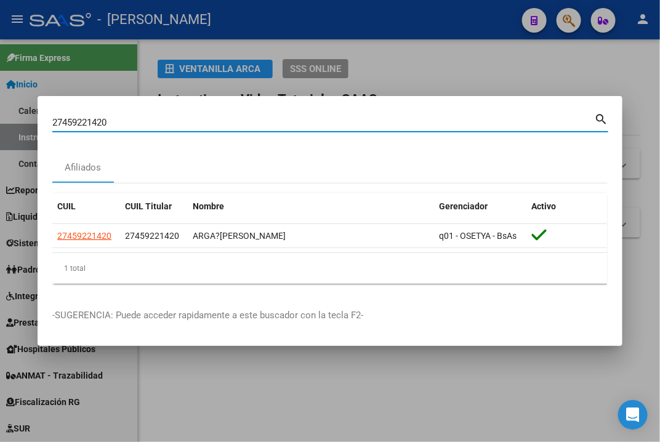
click at [116, 121] on input "27459221420" at bounding box center [323, 122] width 542 height 11
paste input "27459250145"
type input "27459250145"
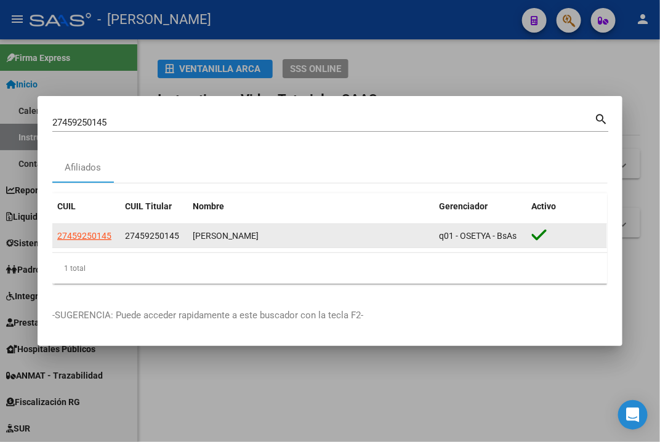
click at [87, 241] on app-link-go-to "27459250145" at bounding box center [84, 236] width 54 height 14
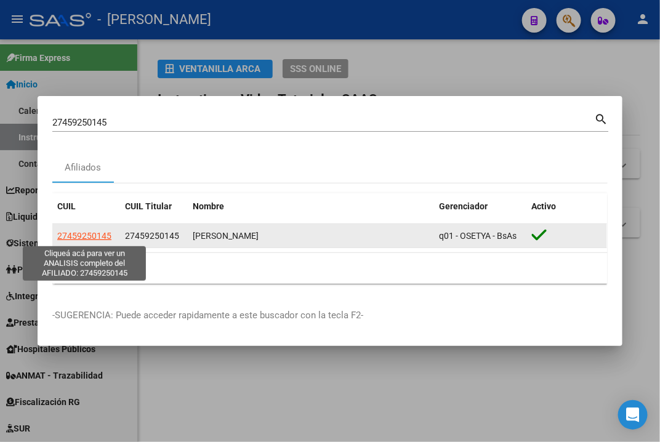
click at [92, 238] on span "27459250145" at bounding box center [84, 236] width 54 height 10
type textarea "27459250145"
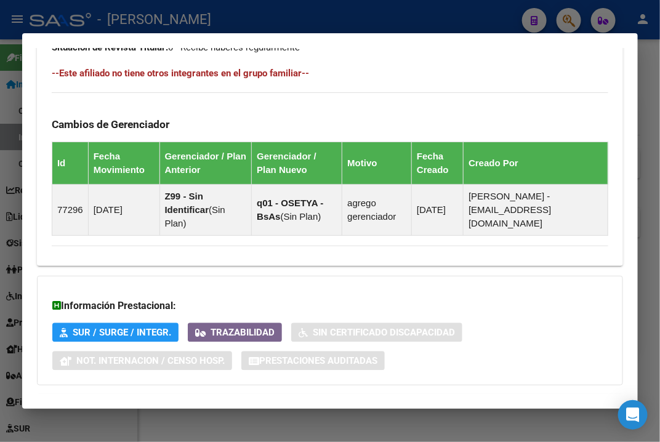
scroll to position [877, 0]
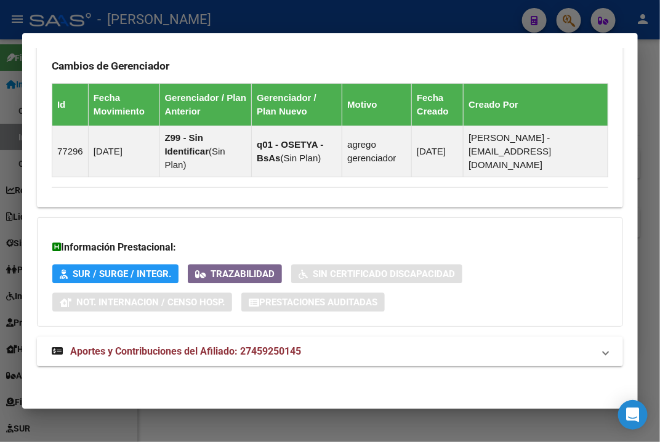
click at [380, 349] on mat-panel-title "Aportes y Contribuciones del Afiliado: 27459250145" at bounding box center [323, 351] width 542 height 15
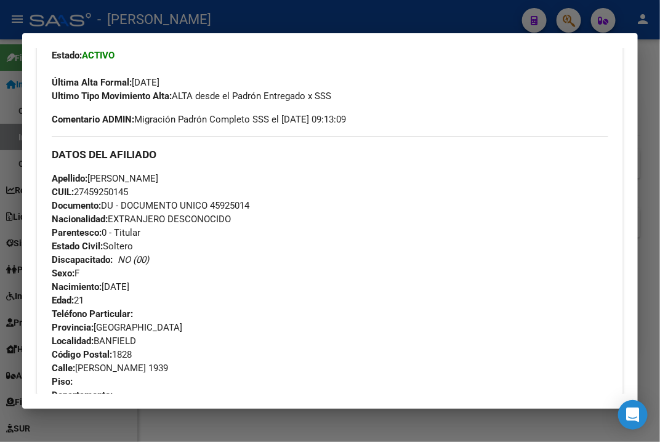
scroll to position [462, 0]
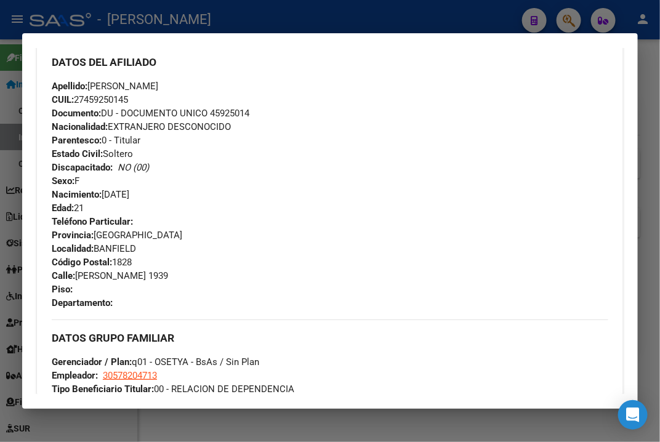
click at [235, 96] on div "Apellido: [PERSON_NAME]: 27459250145 Documento: DU - DOCUMENTO UNICO 45925014 N…" at bounding box center [330, 146] width 556 height 135
click at [235, 113] on span "Documento: DU - DOCUMENTO UNICO 45925014" at bounding box center [151, 113] width 198 height 11
click at [100, 87] on span "Apellido: [PERSON_NAME]" at bounding box center [105, 86] width 106 height 11
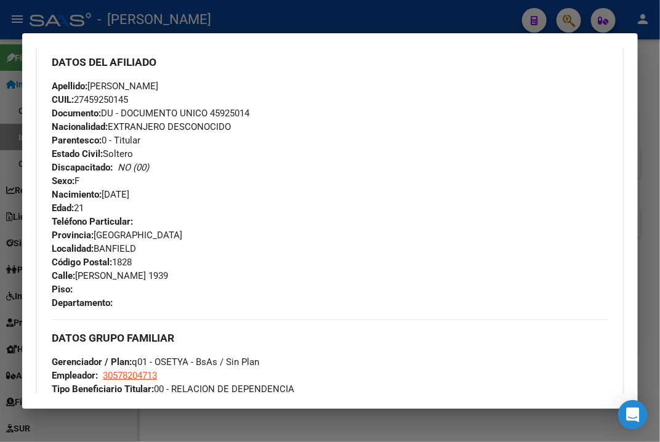
click at [150, 81] on span "Apellido: [PERSON_NAME]" at bounding box center [105, 86] width 106 height 11
drag, startPoint x: 122, startPoint y: 87, endPoint x: 148, endPoint y: 87, distance: 26.5
click at [148, 87] on span "Apellido: [PERSON_NAME]" at bounding box center [105, 86] width 106 height 11
drag, startPoint x: 119, startPoint y: 84, endPoint x: 183, endPoint y: 86, distance: 64.7
click at [183, 86] on div "Apellido: [PERSON_NAME]: 27459250145 Documento: DU - DOCUMENTO UNICO 45925014 N…" at bounding box center [330, 146] width 556 height 135
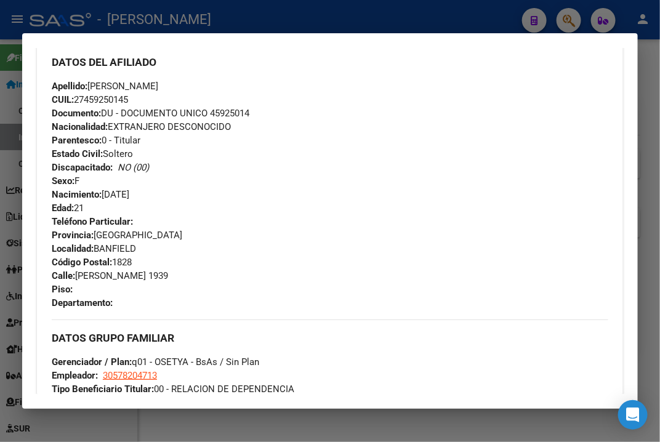
drag, startPoint x: 80, startPoint y: 277, endPoint x: 163, endPoint y: 277, distance: 83.1
click at [163, 277] on span "Calle: [PERSON_NAME] 1939" at bounding box center [110, 275] width 116 height 11
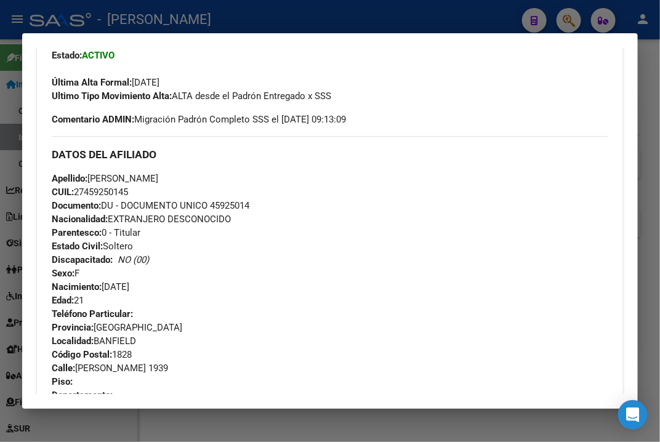
click at [654, 132] on div at bounding box center [330, 221] width 660 height 442
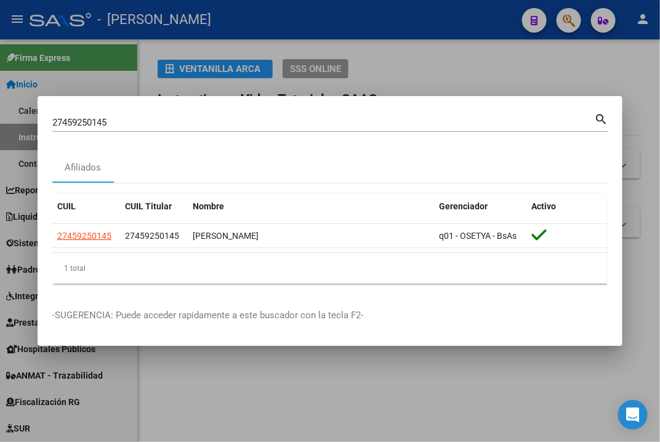
click at [401, 111] on div "27459250145 Buscar (apellido, dni, [PERSON_NAME], [PERSON_NAME], cuit, obra soc…" at bounding box center [330, 121] width 556 height 21
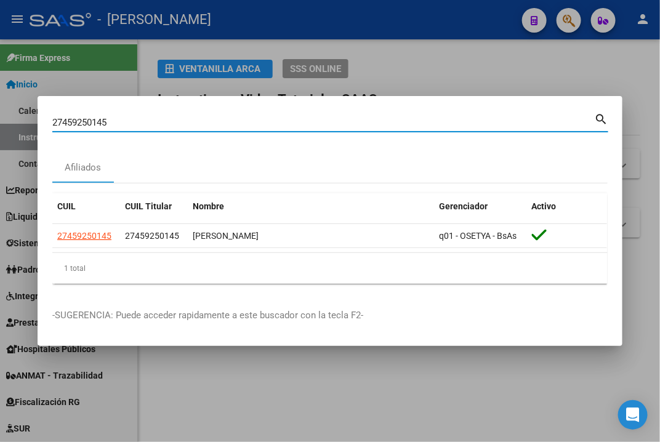
click at [401, 111] on div "27459250145 Buscar (apellido, dni, [PERSON_NAME], [PERSON_NAME], cuit, obra soc…" at bounding box center [330, 121] width 556 height 21
click at [370, 121] on input "27459250145" at bounding box center [323, 122] width 542 height 11
paste input "921856"
type input "27459921856"
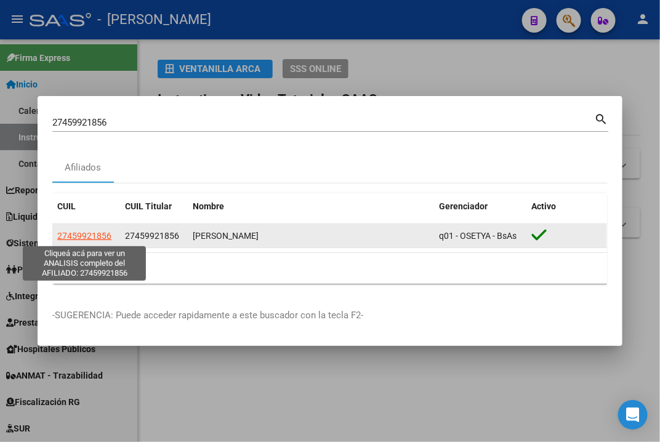
click at [82, 231] on span "27459921856" at bounding box center [84, 236] width 54 height 10
type textarea "27459921856"
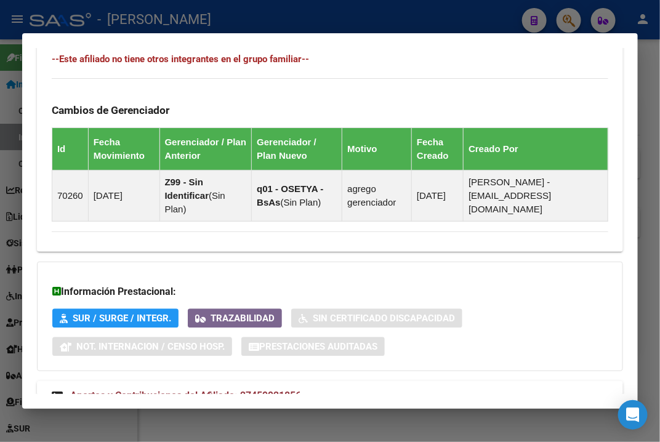
scroll to position [877, 0]
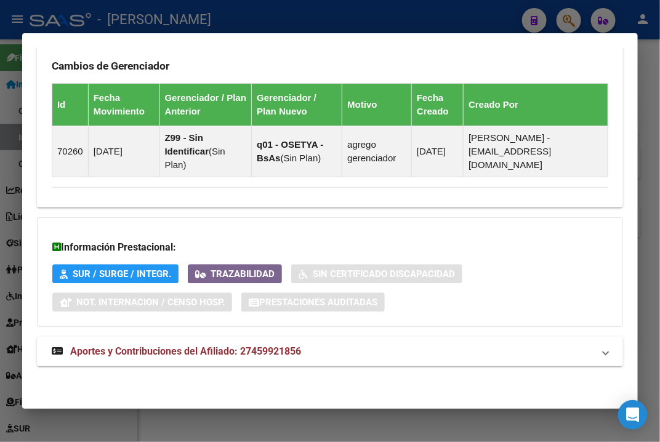
click at [429, 350] on mat-panel-title "Aportes y Contribuciones del Afiliado: 27459921856" at bounding box center [323, 351] width 542 height 15
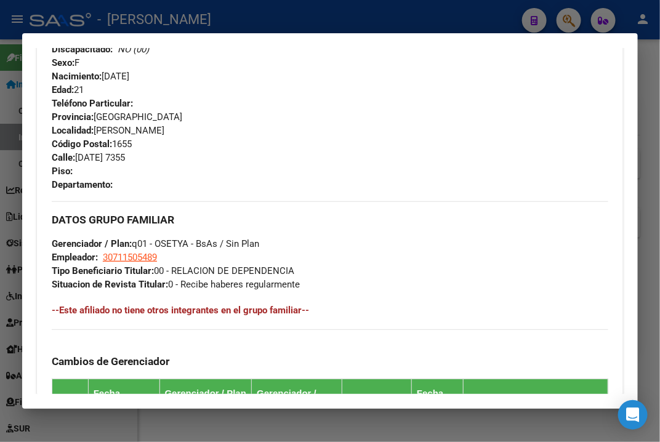
scroll to position [395, 0]
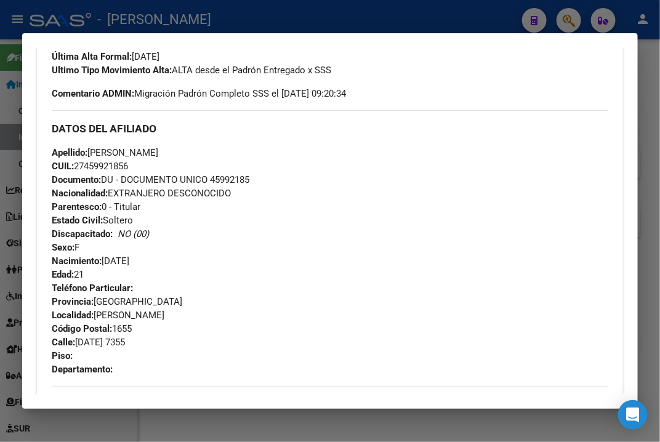
click at [226, 188] on span "Nacionalidad: EXTRANJERO DESCONOCIDO" at bounding box center [141, 193] width 179 height 11
click at [233, 182] on span "Documento: DU - DOCUMENTO UNICO 45992185" at bounding box center [151, 179] width 198 height 11
click at [107, 153] on span "Apellido: [PERSON_NAME]" at bounding box center [105, 152] width 106 height 11
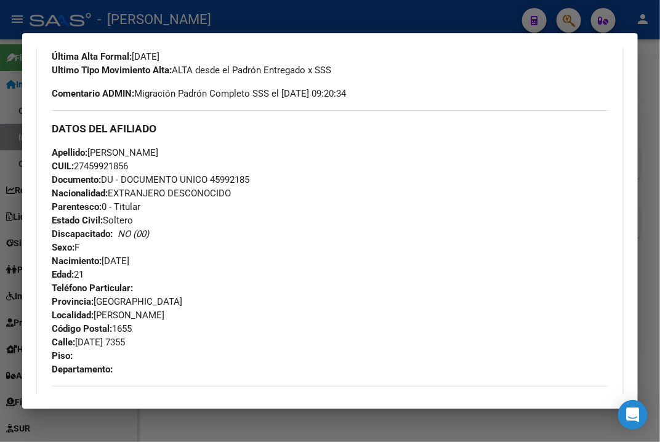
click at [107, 153] on span "Apellido: [PERSON_NAME]" at bounding box center [105, 152] width 106 height 11
click at [124, 150] on span "Apellido: [PERSON_NAME]" at bounding box center [105, 152] width 106 height 11
drag, startPoint x: 127, startPoint y: 150, endPoint x: 201, endPoint y: 148, distance: 73.9
click at [201, 148] on div "Apellido: [PERSON_NAME]: 27459921856 Documento: DU - DOCUMENTO UNICO 45992185 N…" at bounding box center [330, 213] width 556 height 135
drag, startPoint x: 78, startPoint y: 342, endPoint x: 122, endPoint y: 348, distance: 44.7
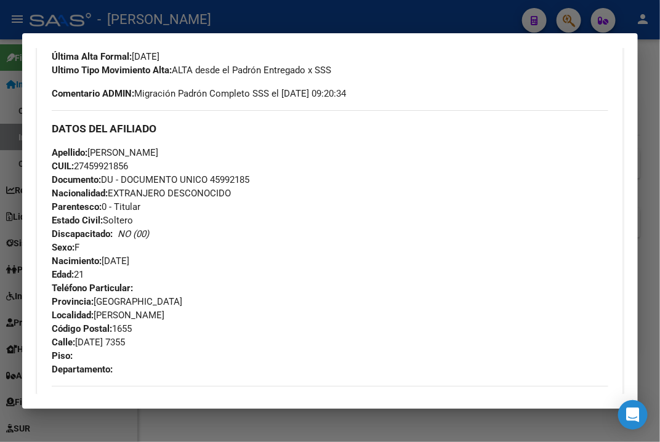
click at [122, 348] on div "Teléfono Particular: Provincia: [GEOGRAPHIC_DATA] Localidad: [PERSON_NAME] Códi…" at bounding box center [330, 328] width 556 height 95
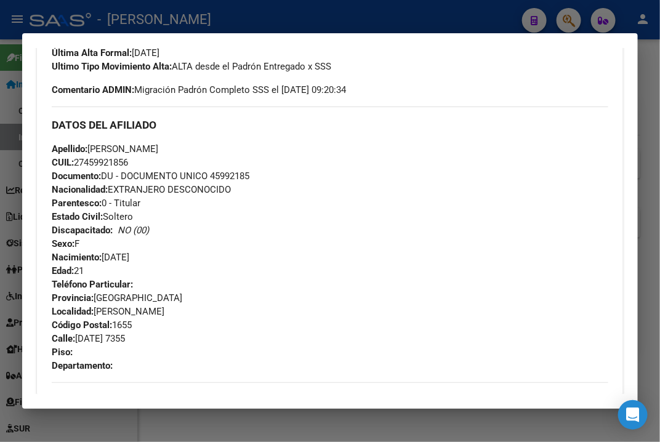
scroll to position [369, 0]
